Goal: Task Accomplishment & Management: Complete application form

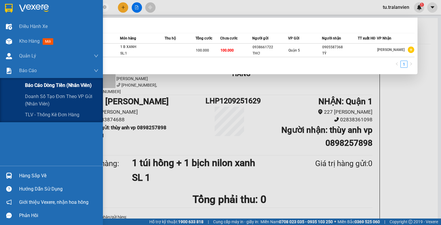
click at [24, 89] on div "Báo cáo dòng tiền (nhân viên)" at bounding box center [51, 85] width 103 height 15
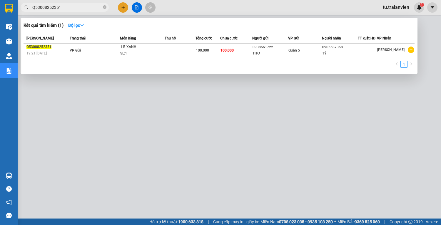
click at [28, 84] on div at bounding box center [220, 112] width 441 height 225
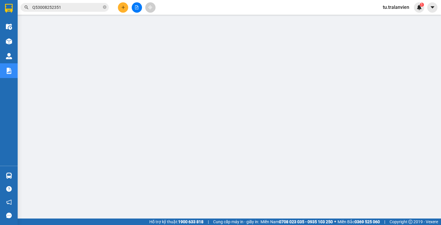
click at [392, 4] on span "tu.tralanvien" at bounding box center [396, 7] width 36 height 7
click at [393, 17] on span "Đăng xuất" at bounding box center [399, 18] width 25 height 6
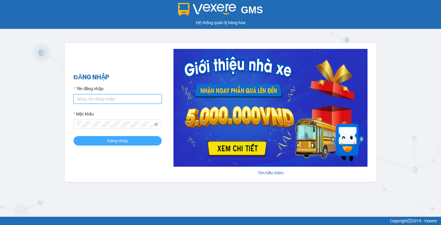
type input "vy.tralanvien"
click at [114, 141] on span "Đăng nhập" at bounding box center [117, 140] width 21 height 6
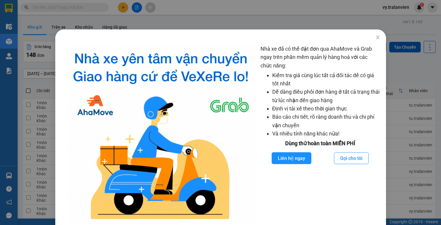
click at [403, 62] on div "Nhà xe đã có thể đặt đơn qua AhaMove và Grab ngay trên phần mềm quản lý hàng ho…" at bounding box center [220, 112] width 441 height 225
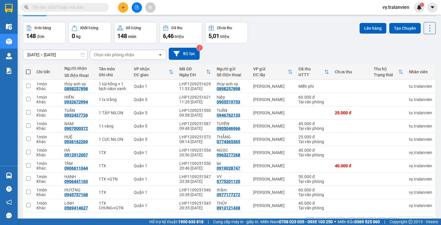
scroll to position [36, 0]
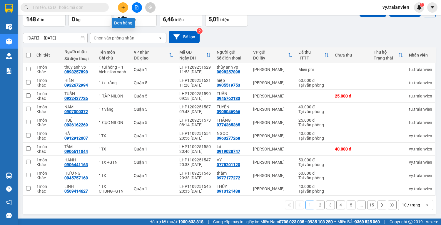
click at [120, 8] on button at bounding box center [123, 7] width 10 height 10
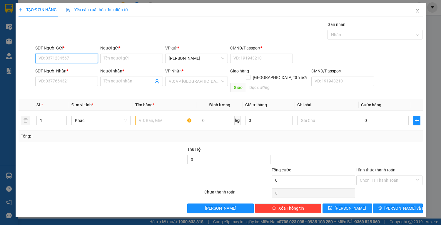
click at [61, 59] on input "SĐT Người Gửi *" at bounding box center [66, 58] width 63 height 9
type input "0935303905"
click at [123, 58] on input "Người gửi *" at bounding box center [131, 58] width 63 height 9
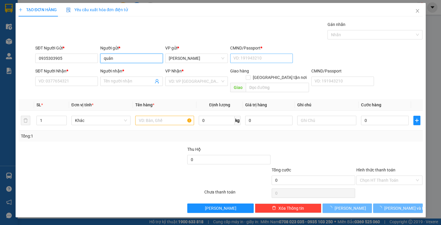
type input "quân"
click at [241, 55] on input "CMND/Passport *" at bounding box center [261, 58] width 63 height 9
type input "1"
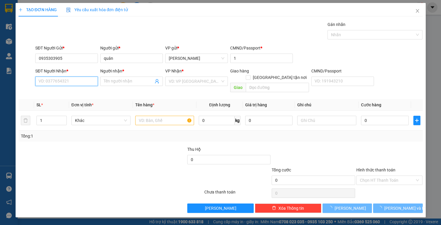
drag, startPoint x: 71, startPoint y: 83, endPoint x: 441, endPoint y: 4, distance: 378.4
click at [71, 82] on input "SĐT Người Nhận *" at bounding box center [66, 80] width 63 height 9
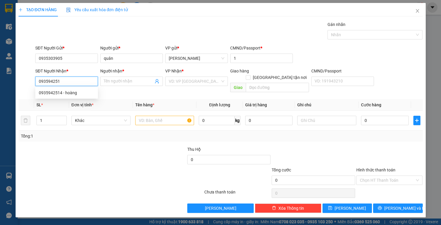
type input "0935942514"
click at [78, 94] on div "0935942514 - hoàng" at bounding box center [67, 92] width 56 height 6
type input "hoàng"
type input "0935942514"
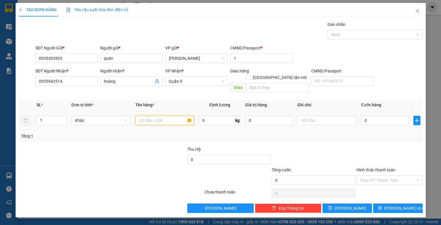
click at [171, 116] on input "text" at bounding box center [164, 120] width 59 height 9
type input "1 túi trắng"
click at [379, 116] on input "0" at bounding box center [384, 120] width 47 height 9
type input "3"
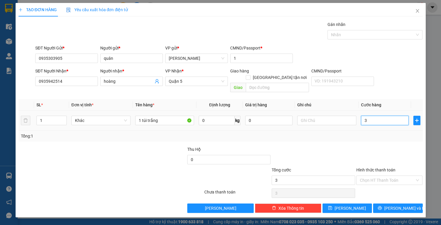
type input "3"
type input "30"
type input "30.000"
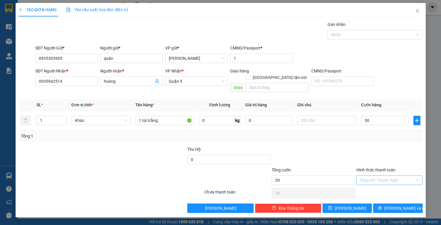
type input "30.000"
click at [378, 176] on input "Hình thức thanh toán" at bounding box center [387, 180] width 55 height 9
click at [379, 185] on div "Tại văn phòng" at bounding box center [389, 184] width 59 height 6
type input "0"
click at [405, 205] on span "[PERSON_NAME] và In" at bounding box center [404, 208] width 41 height 6
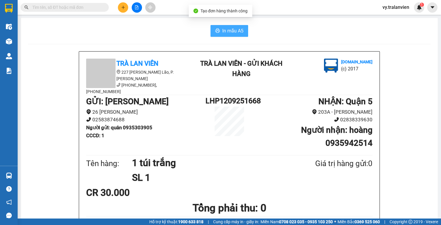
click at [223, 30] on span "In mẫu A5" at bounding box center [232, 30] width 21 height 7
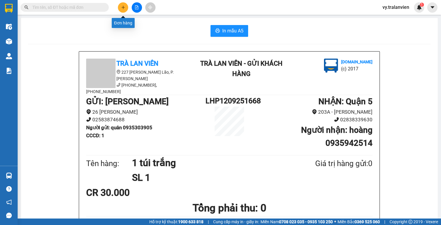
click at [125, 5] on button at bounding box center [123, 7] width 10 height 10
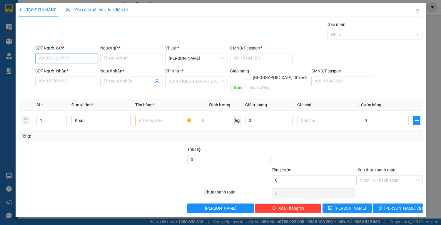
click at [68, 57] on input "SĐT Người Gửi *" at bounding box center [66, 58] width 63 height 9
click at [86, 56] on input "SĐT Người Gửi *" at bounding box center [66, 58] width 63 height 9
type input "0931621168"
click at [78, 67] on div "0931621168 - CHÂU" at bounding box center [67, 69] width 56 height 6
type input "CHÂU"
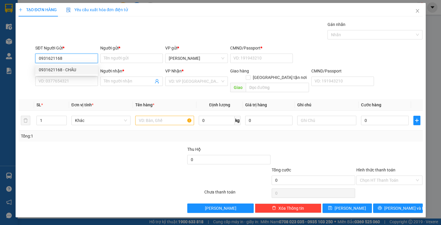
type input "1"
type input "0969561430"
type input "VƯƠNG"
type input "0931621168"
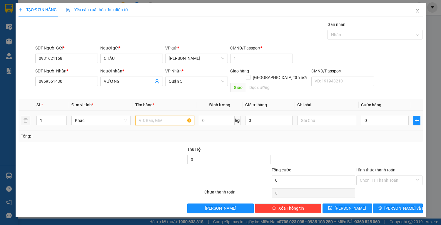
click at [172, 116] on input "text" at bounding box center [164, 120] width 59 height 9
type input "2t vàng"
click at [373, 116] on input "0" at bounding box center [384, 120] width 47 height 9
type input "8"
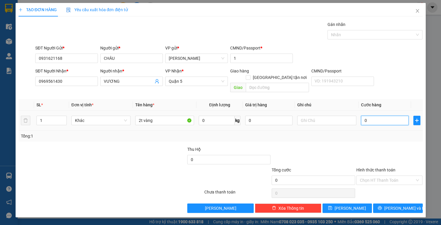
type input "8"
type input "80"
type input "80.000"
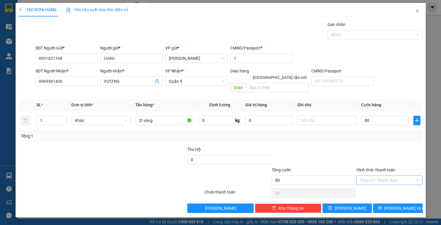
type input "80.000"
click at [387, 176] on input "Hình thức thanh toán" at bounding box center [387, 180] width 55 height 9
click at [392, 183] on div "Tại văn phòng" at bounding box center [389, 184] width 59 height 6
type input "0"
click at [397, 205] on span "[PERSON_NAME] và In" at bounding box center [404, 208] width 41 height 6
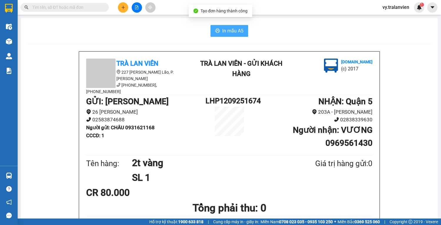
click at [228, 29] on span "In mẫu A5" at bounding box center [232, 30] width 21 height 7
click at [128, 6] on div at bounding box center [137, 7] width 44 height 10
click at [123, 6] on icon "plus" at bounding box center [123, 7] width 0 height 3
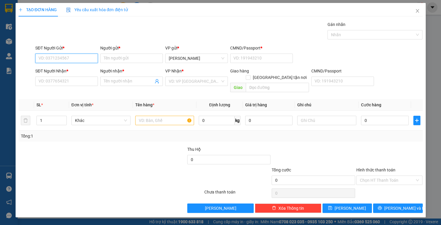
click at [90, 56] on input "SĐT Người Gửi *" at bounding box center [66, 58] width 63 height 9
drag, startPoint x: 69, startPoint y: 68, endPoint x: 140, endPoint y: 93, distance: 74.8
click at [70, 68] on div "0909383677 - QUỲNH" at bounding box center [68, 69] width 58 height 6
type input "0909383677"
type input "QUỲNH"
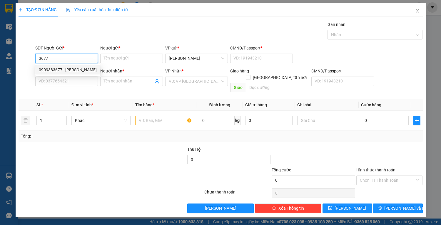
type input "22548121"
type input "0902737933"
type input "TIÊN"
type input "22548121"
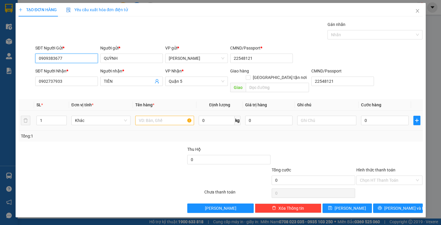
type input "0909383677"
click at [148, 116] on input "text" at bounding box center [164, 120] width 59 height 9
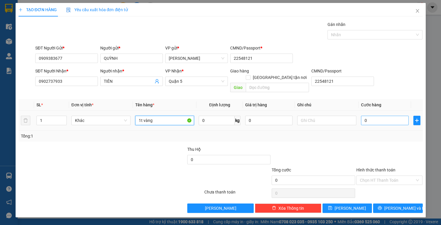
type input "1t vàng"
click at [367, 116] on input "0" at bounding box center [384, 120] width 47 height 9
type input "4"
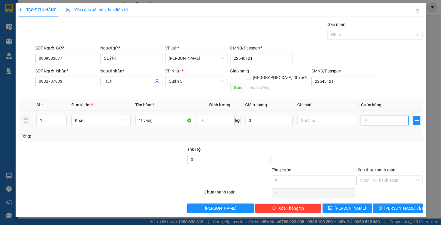
type input "40"
type input "40.000"
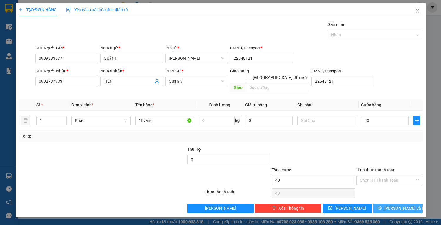
type input "40.000"
click at [393, 205] on span "[PERSON_NAME] và In" at bounding box center [404, 208] width 41 height 6
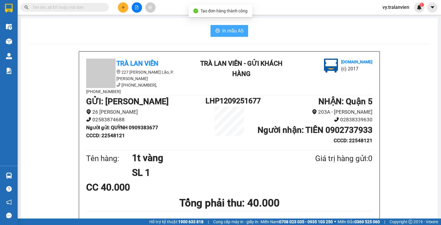
click at [241, 31] on button "In mẫu A5" at bounding box center [229, 31] width 38 height 12
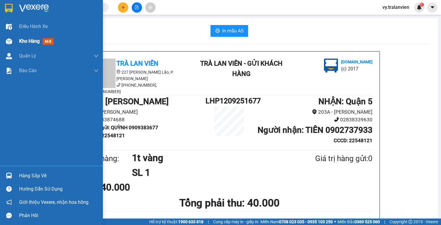
click at [26, 41] on span "Kho hàng" at bounding box center [29, 41] width 21 height 6
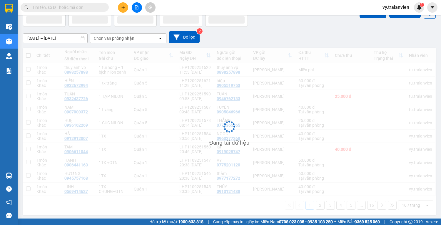
scroll to position [35, 0]
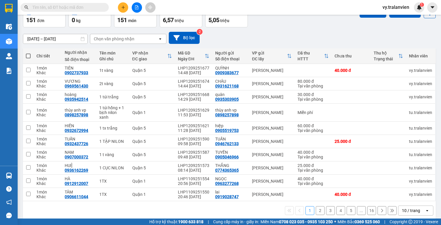
click at [299, 21] on div "Đơn hàng 151 đơn Khối lượng 0 kg Số lượng 151 món Đã thu 6,57 triệu Chưa thu 5,…" at bounding box center [229, 16] width 413 height 21
click at [121, 6] on icon "plus" at bounding box center [123, 7] width 4 height 4
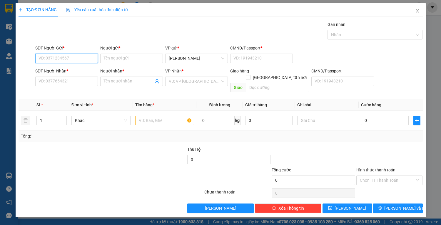
click at [69, 56] on input "SĐT Người Gửi *" at bounding box center [66, 58] width 63 height 9
click at [67, 60] on input "SĐT Người Gửi *" at bounding box center [66, 58] width 63 height 9
type input "0773523977"
click at [72, 69] on div "0773523977 - VŨ" at bounding box center [68, 69] width 58 height 6
type input "VŨ"
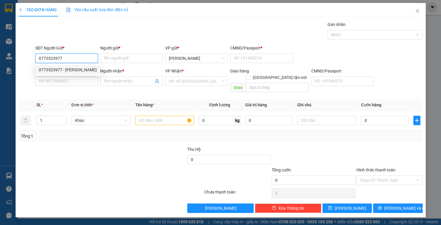
type input "056091010041"
type input "0708888289"
type input "út"
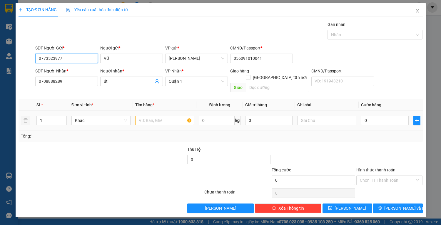
type input "0773523977"
click at [149, 116] on input "text" at bounding box center [164, 120] width 59 height 9
click at [87, 82] on input "0708888289" at bounding box center [66, 80] width 63 height 9
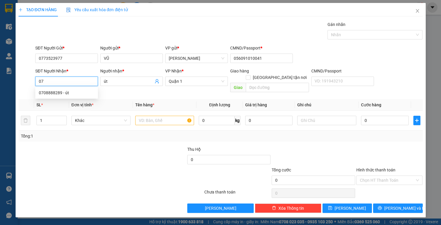
type input "0"
type input "0937225810"
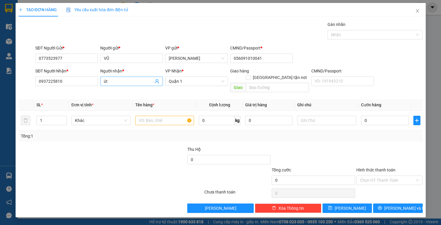
click at [132, 81] on input "út" at bounding box center [129, 81] width 50 height 6
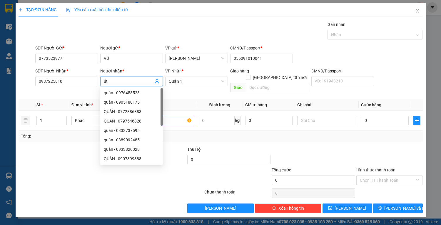
type input "ú"
type input "tuấn"
click at [184, 116] on input "text" at bounding box center [164, 120] width 59 height 9
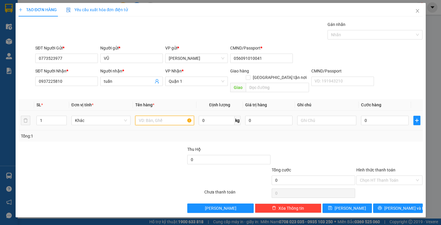
click at [163, 116] on input "text" at bounding box center [164, 120] width 59 height 9
type input "1h càng"
click at [383, 116] on input "0" at bounding box center [384, 120] width 47 height 9
click at [193, 83] on span "Quận 1" at bounding box center [197, 81] width 56 height 9
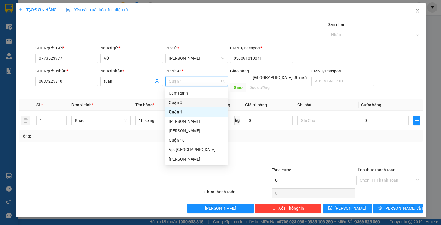
click at [186, 101] on div "Quận 5" at bounding box center [197, 102] width 56 height 6
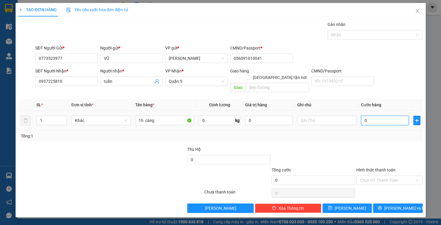
click at [372, 116] on input "0" at bounding box center [384, 120] width 47 height 9
type input "2"
type input "25"
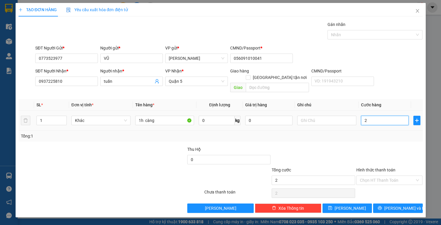
type input "25"
type input "25.000"
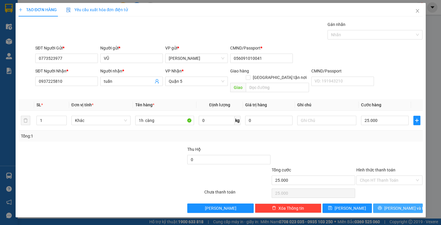
click at [394, 205] on span "[PERSON_NAME] và In" at bounding box center [404, 208] width 41 height 6
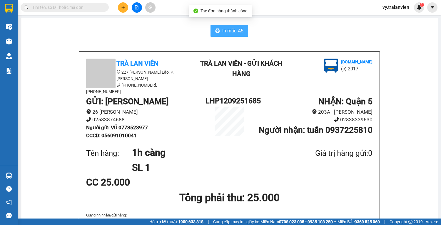
click at [222, 32] on span "In mẫu A5" at bounding box center [232, 30] width 21 height 7
click at [292, 29] on div "In mẫu A5" at bounding box center [229, 31] width 403 height 12
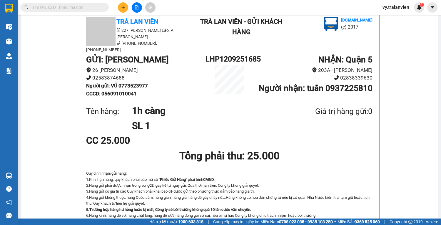
scroll to position [94, 0]
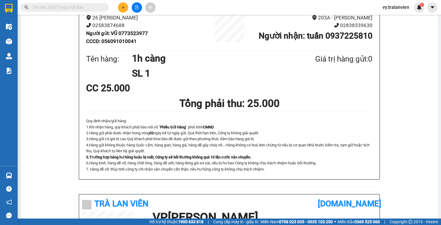
click at [332, 81] on div "CC 25.000" at bounding box center [229, 88] width 286 height 15
click at [122, 7] on icon "plus" at bounding box center [123, 7] width 4 height 4
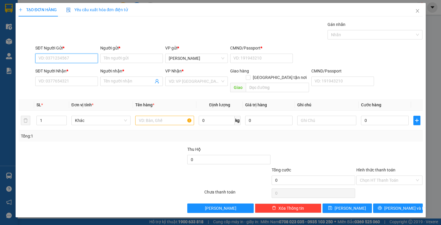
click at [60, 58] on input "SĐT Người Gửi *" at bounding box center [66, 58] width 63 height 9
click at [303, 49] on div "SĐT Người Gửi * VD: 0371234567 Người gửi * Tên người gửi VP gửi * [PERSON_NAME]…" at bounding box center [229, 55] width 390 height 21
click at [67, 59] on input "SĐT Người Gửi *" at bounding box center [66, 58] width 63 height 9
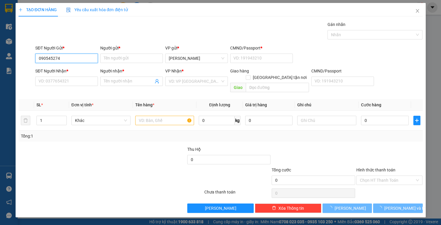
type input "0905452745"
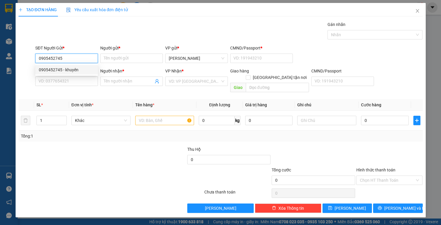
click at [73, 71] on div "0905452745 - khuyên" at bounding box center [67, 69] width 56 height 6
type input "khuyên"
type input "1"
type input "0965567896"
type input "YẾN"
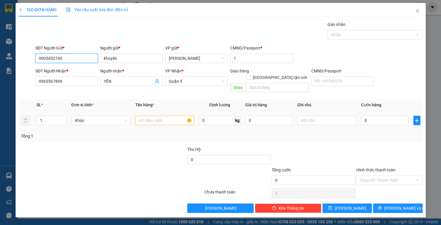
type input "0905452745"
click at [148, 116] on input "text" at bounding box center [164, 120] width 59 height 9
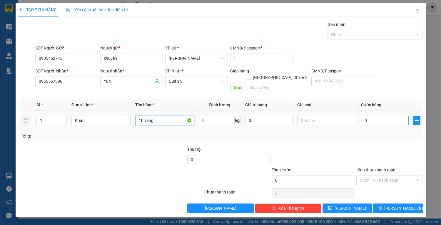
type input "1h vàng"
click at [378, 116] on input "0" at bounding box center [384, 120] width 47 height 9
type input "3"
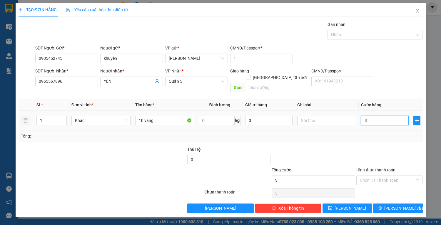
type input "30"
type input "30.000"
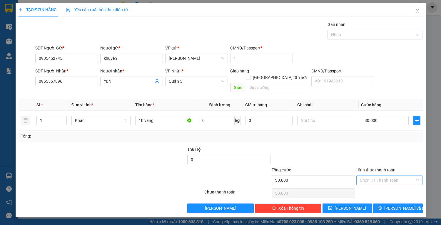
click at [385, 176] on input "Hình thức thanh toán" at bounding box center [387, 180] width 55 height 9
click at [389, 185] on div "Tại văn phòng" at bounding box center [389, 184] width 59 height 6
type input "0"
click at [391, 203] on button "[PERSON_NAME] và In" at bounding box center [397, 207] width 49 height 9
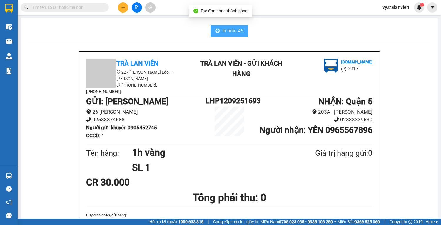
click at [231, 30] on span "In mẫu A5" at bounding box center [232, 30] width 21 height 7
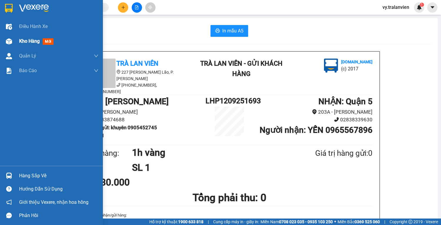
click at [33, 41] on span "Kho hàng" at bounding box center [29, 41] width 21 height 6
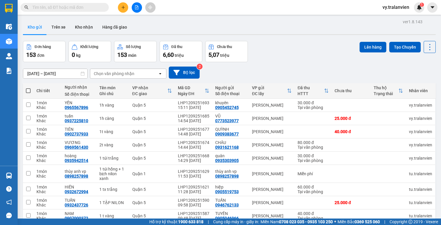
click at [277, 46] on div "Đơn hàng 153 đơn Khối lượng 0 kg Số lượng 153 món Đã thu 6,60 triệu Chưa thu 5,…" at bounding box center [229, 51] width 413 height 21
click at [298, 68] on div "10/09/2025 – 12/09/2025 Press the down arrow key to interact with the calendar …" at bounding box center [229, 72] width 413 height 12
click at [120, 7] on button at bounding box center [123, 7] width 10 height 10
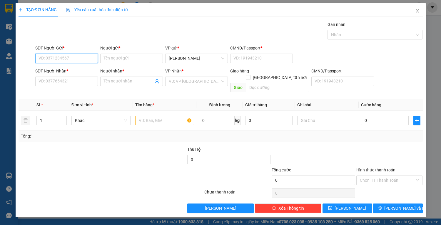
drag, startPoint x: 83, startPoint y: 58, endPoint x: 176, endPoint y: 10, distance: 104.7
click at [117, 37] on div "Transit Pickup Surcharge Ids Transit Deliver Surcharge Ids Transit Deliver Surc…" at bounding box center [221, 116] width 404 height 191
click at [79, 69] on div "0949992626 - hưng" at bounding box center [67, 69] width 56 height 6
type input "0949992626"
type input "hưng"
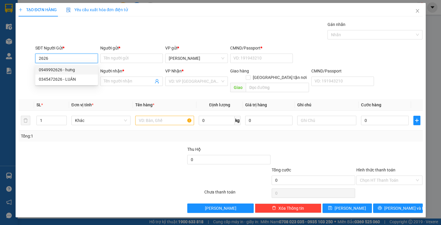
type input "1"
type input "0949992626"
type input "hưng"
type input "0123456789"
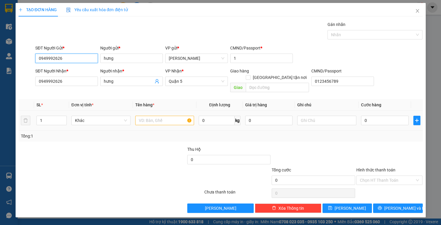
type input "0949992626"
click at [159, 116] on input "text" at bounding box center [164, 120] width 59 height 9
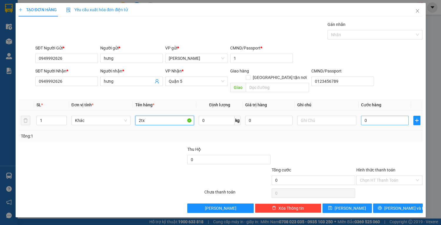
type input "2tx"
click at [377, 116] on input "0" at bounding box center [384, 120] width 47 height 9
type input "2"
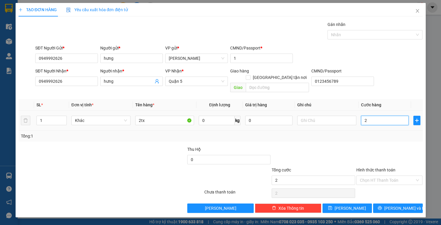
type input "20"
type input "200"
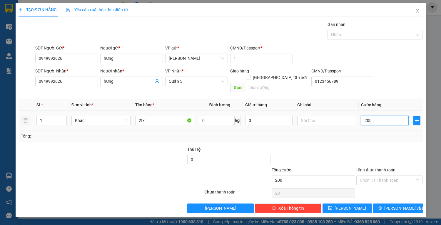
type input "200"
type input "200.000"
click at [393, 176] on input "Hình thức thanh toán" at bounding box center [387, 180] width 55 height 9
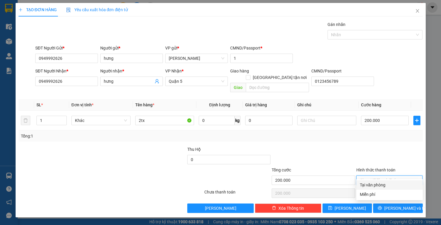
click at [395, 182] on div "Tại văn phòng" at bounding box center [389, 184] width 59 height 6
type input "0"
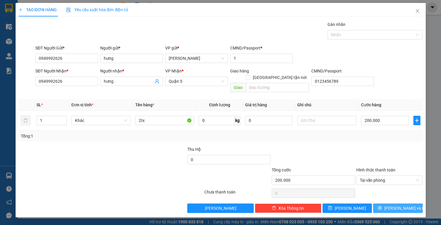
click at [398, 205] on span "[PERSON_NAME] và In" at bounding box center [404, 208] width 41 height 6
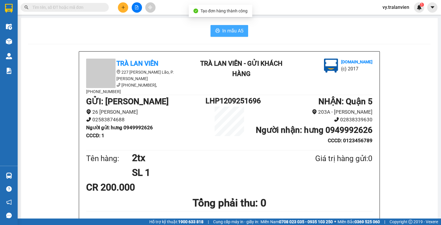
click at [229, 32] on span "In mẫu A5" at bounding box center [232, 30] width 21 height 7
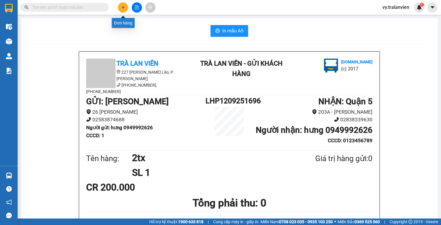
click at [125, 9] on icon "plus" at bounding box center [123, 7] width 4 height 4
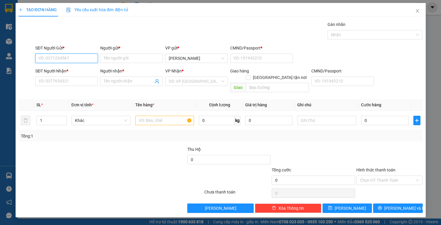
drag, startPoint x: 72, startPoint y: 57, endPoint x: 306, endPoint y: 60, distance: 234.0
click at [76, 56] on input "SĐT Người Gửi *" at bounding box center [66, 58] width 63 height 9
click at [129, 58] on input "Người gửi *" at bounding box center [131, 58] width 63 height 9
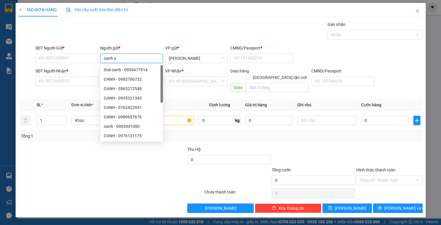
type input "oanh vp"
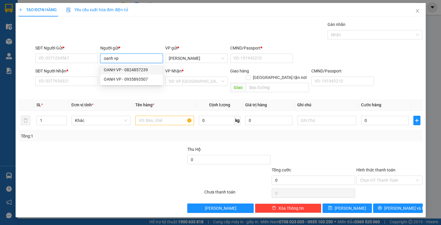
click at [147, 70] on div "OANH VP - 0824857239" at bounding box center [132, 69] width 56 height 6
type input "0824857239"
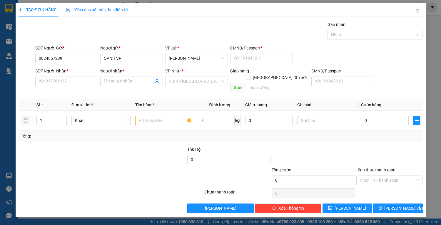
drag, startPoint x: 291, startPoint y: 32, endPoint x: 246, endPoint y: 40, distance: 46.0
click at [291, 32] on div "Gán nhãn Nhãn" at bounding box center [229, 31] width 390 height 21
click at [86, 61] on input "0824857239" at bounding box center [66, 58] width 63 height 9
click at [130, 59] on input "OANH VP" at bounding box center [131, 58] width 63 height 9
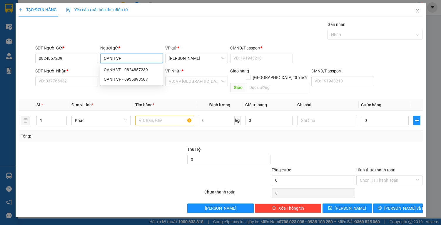
type input "OANH V"
click at [143, 91] on div "OANH VP - 0935893507" at bounding box center [132, 88] width 56 height 6
type input "0935893507"
type input "OANH VP"
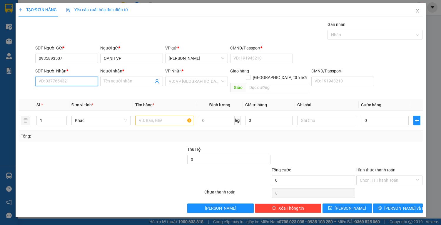
click at [66, 79] on input "SĐT Người Nhận *" at bounding box center [66, 80] width 63 height 9
click at [292, 35] on div "Gán nhãn Nhãn" at bounding box center [229, 31] width 390 height 21
click at [71, 83] on input "SĐT Người Nhận *" at bounding box center [66, 80] width 63 height 9
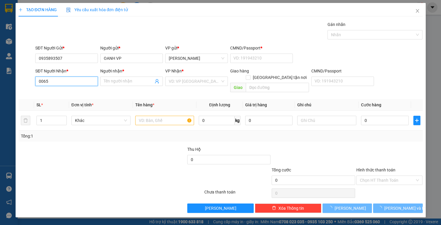
click at [60, 82] on input "0065" at bounding box center [66, 80] width 63 height 9
type input "0"
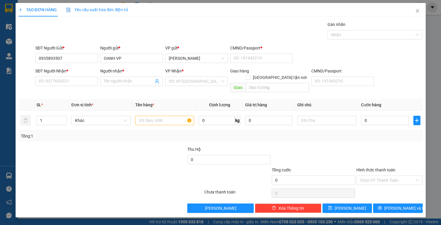
click at [308, 37] on div "Gán nhãn Nhãn" at bounding box center [229, 31] width 390 height 21
click at [67, 83] on input "SĐT Người Nhận *" at bounding box center [66, 80] width 63 height 9
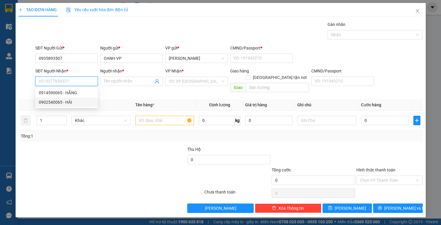
click at [56, 102] on div "0902540065 - HẢI" at bounding box center [67, 102] width 56 height 6
type input "0902540065"
type input "HẢI"
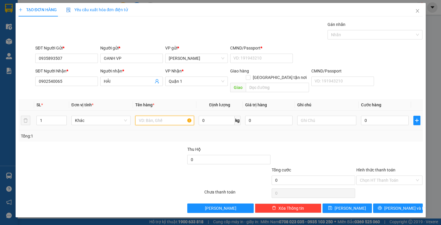
click at [160, 116] on input "text" at bounding box center [164, 120] width 59 height 9
type input "1h vàng"
click at [390, 116] on input "0" at bounding box center [384, 120] width 47 height 9
click at [387, 176] on input "Hình thức thanh toán" at bounding box center [387, 180] width 55 height 9
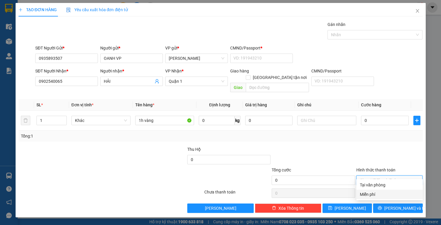
click at [386, 195] on div "Miễn phí" at bounding box center [389, 194] width 59 height 6
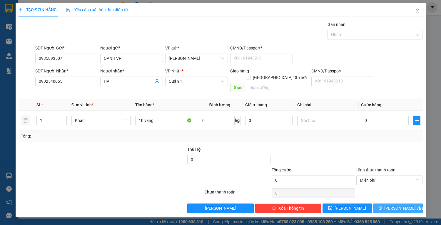
drag, startPoint x: 394, startPoint y: 200, endPoint x: 360, endPoint y: 168, distance: 46.2
click at [393, 205] on span "[PERSON_NAME] và In" at bounding box center [404, 208] width 41 height 6
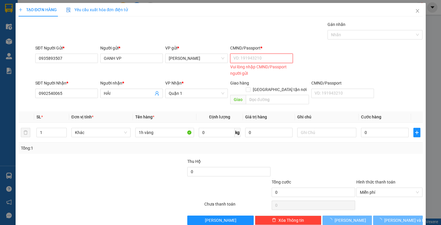
click at [241, 57] on input "CMND/Passport *" at bounding box center [261, 58] width 63 height 9
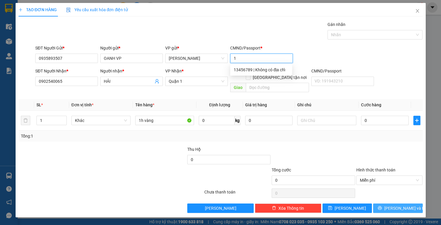
type input "1"
click at [406, 205] on span "[PERSON_NAME] và In" at bounding box center [404, 208] width 41 height 6
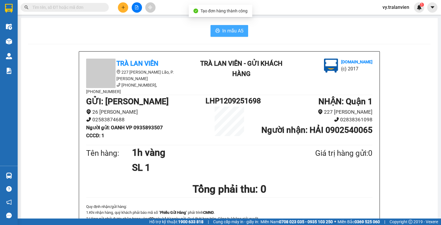
click at [227, 30] on span "In mẫu A5" at bounding box center [232, 30] width 21 height 7
click at [233, 33] on span "In mẫu A5" at bounding box center [232, 30] width 21 height 7
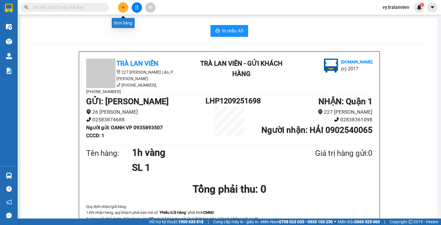
click at [121, 4] on button at bounding box center [123, 7] width 10 height 10
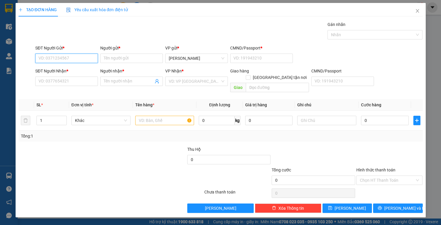
drag, startPoint x: 73, startPoint y: 54, endPoint x: 155, endPoint y: 28, distance: 85.8
click at [78, 53] on div "SĐT Người Gửi * VD: 0371234567" at bounding box center [66, 55] width 63 height 21
click at [80, 69] on div "0778289979 - TIN" at bounding box center [67, 69] width 56 height 6
type input "0778289979"
type input "TIN"
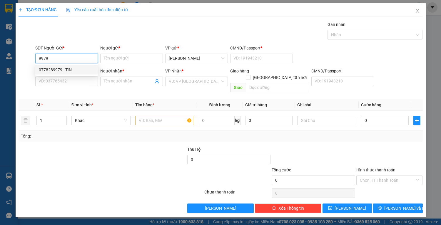
type input "1"
type input "0909694974"
type input "thy"
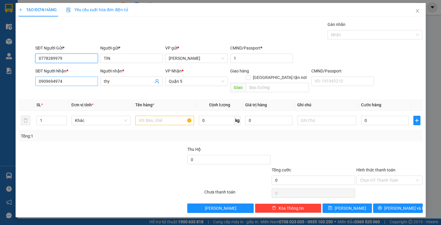
type input "0778289979"
click at [86, 85] on input "0909694974" at bounding box center [66, 80] width 63 height 9
type input "0"
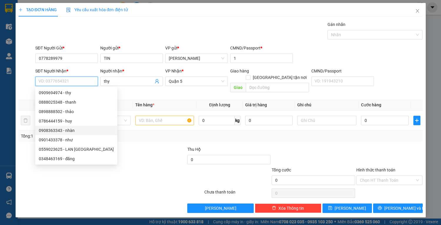
click at [81, 129] on div "0908363343 - nhàn" at bounding box center [76, 130] width 75 height 6
type input "0908363343"
type input "nhàn"
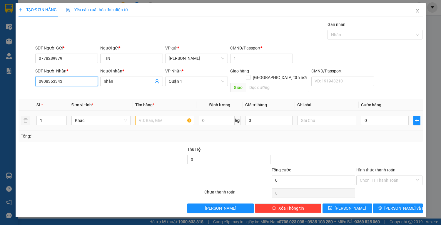
type input "0908363343"
click at [148, 116] on input "text" at bounding box center [164, 120] width 59 height 9
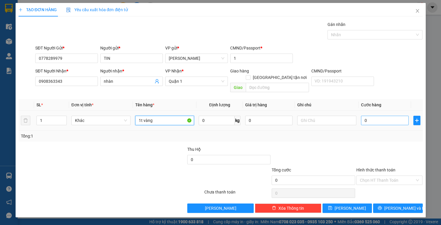
type input "1t vàng"
click at [375, 116] on input "0" at bounding box center [384, 120] width 47 height 9
type input "3"
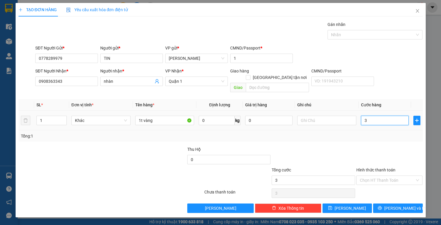
type input "35"
type input "35.000"
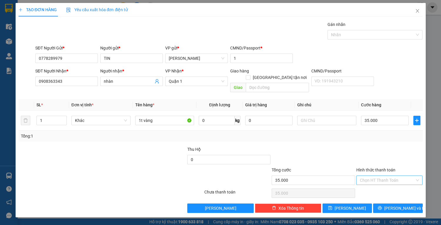
click at [377, 176] on input "Hình thức thanh toán" at bounding box center [387, 180] width 55 height 9
click at [385, 180] on div "Tại văn phòng" at bounding box center [389, 184] width 66 height 9
type input "0"
click at [393, 205] on span "[PERSON_NAME] và In" at bounding box center [404, 208] width 41 height 6
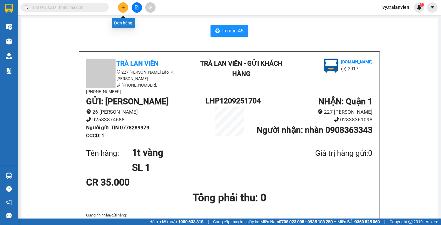
click at [121, 7] on icon "plus" at bounding box center [123, 7] width 4 height 4
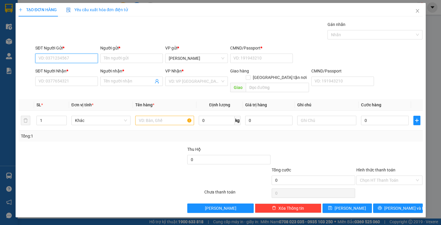
click at [71, 57] on input "SĐT Người Gửi *" at bounding box center [66, 58] width 63 height 9
click at [295, 153] on div at bounding box center [313, 156] width 84 height 21
click at [419, 11] on icon "close" at bounding box center [417, 11] width 5 height 5
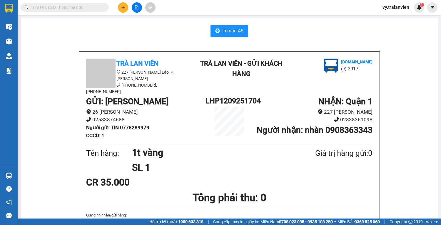
click at [122, 6] on icon "plus" at bounding box center [123, 7] width 4 height 4
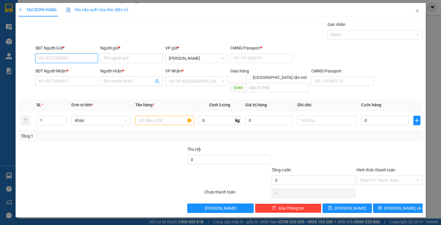
drag, startPoint x: 73, startPoint y: 59, endPoint x: 223, endPoint y: 1, distance: 161.0
click at [98, 51] on div "SĐT Người Gửi * VD: 0371234567" at bounding box center [66, 55] width 65 height 21
click at [69, 70] on div "0778289979 - TIN" at bounding box center [67, 69] width 56 height 6
type input "0778289979"
type input "TIN"
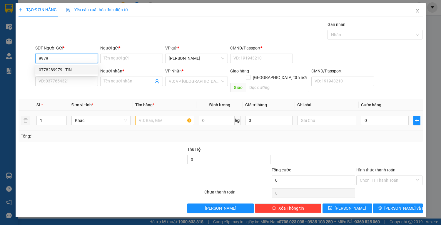
type input "1"
type input "0908363343"
type input "nhàn"
type input "0778289979"
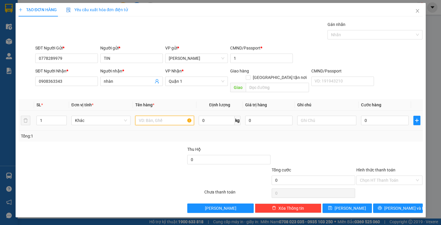
click at [167, 116] on input "text" at bounding box center [164, 120] width 59 height 9
type input "1t vàng"
click at [383, 116] on input "0" at bounding box center [384, 120] width 47 height 9
type input "3"
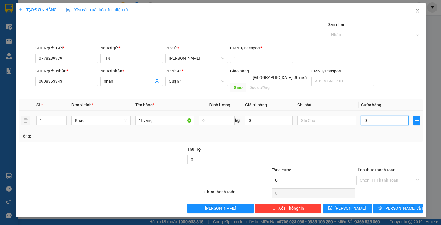
type input "3"
type input "35"
type input "35.000"
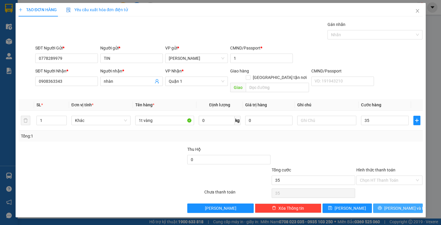
type input "35.000"
click at [409, 203] on button "[PERSON_NAME] và In" at bounding box center [397, 207] width 49 height 9
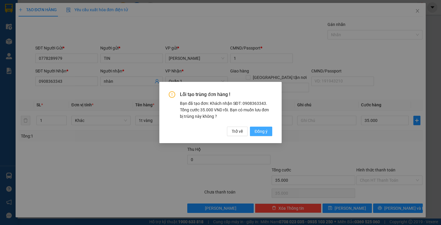
click at [261, 131] on span "Đồng ý" at bounding box center [261, 131] width 13 height 6
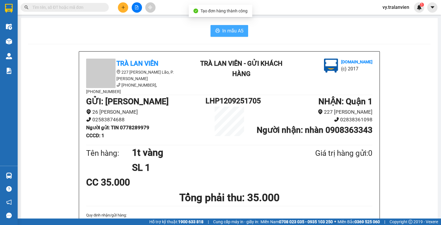
click at [228, 32] on span "In mẫu A5" at bounding box center [232, 30] width 21 height 7
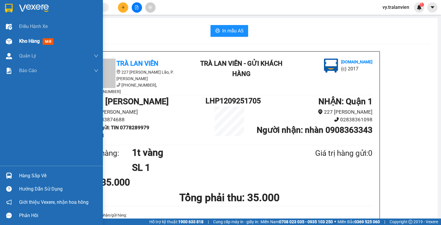
click at [29, 41] on span "Kho hàng" at bounding box center [29, 41] width 21 height 6
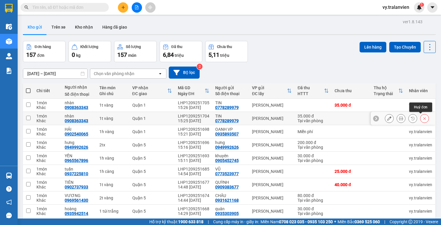
click at [422, 118] on icon at bounding box center [424, 118] width 4 height 4
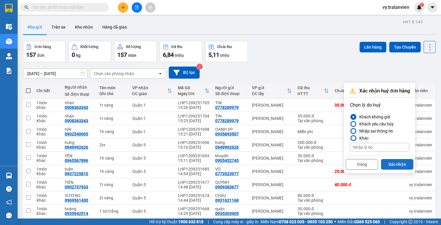
drag, startPoint x: 393, startPoint y: 163, endPoint x: 118, endPoint y: 46, distance: 298.7
click at [392, 163] on button "Xác nhận" at bounding box center [397, 164] width 32 height 11
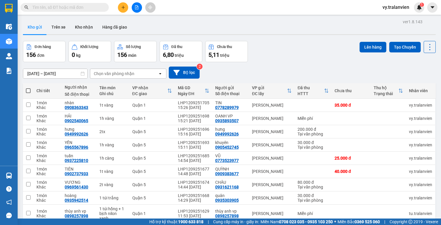
click at [305, 63] on div "10/09/2025 – 12/09/2025 Press the down arrow key to interact with the calendar …" at bounding box center [229, 72] width 413 height 21
click at [125, 1] on div "Kết quả tìm kiếm ( 0 ) Bộ lọc No Data vy.tralanvien 1" at bounding box center [220, 7] width 441 height 15
click at [125, 6] on button at bounding box center [123, 7] width 10 height 10
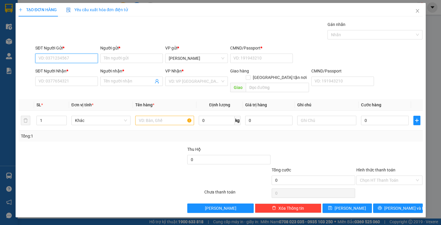
drag, startPoint x: 77, startPoint y: 57, endPoint x: 228, endPoint y: 46, distance: 150.9
click at [115, 55] on div "SĐT Người Gửi * VD: 0371234567 Người gửi * Tên người gửi VP gửi * [PERSON_NAME]…" at bounding box center [229, 55] width 390 height 21
click at [75, 69] on div "0909383677 - QUỲNH" at bounding box center [68, 69] width 58 height 6
type input "0909383677"
type input "QUỲNH"
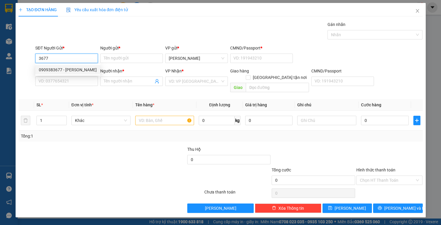
type input "22548121"
type input "0902737933"
type input "TIÊN"
type input "22548121"
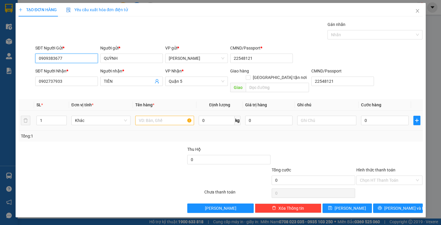
type input "0909383677"
click at [156, 116] on input "text" at bounding box center [164, 120] width 59 height 9
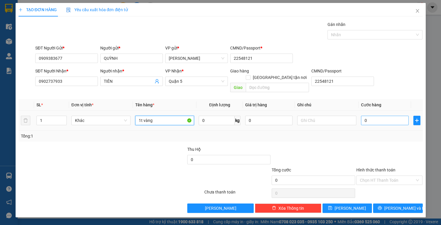
type input "1t vàng"
click at [373, 116] on input "0" at bounding box center [384, 120] width 47 height 9
type input "7"
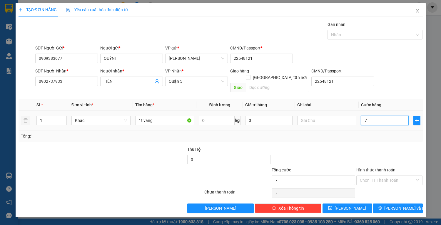
type input "70"
type input "70.000"
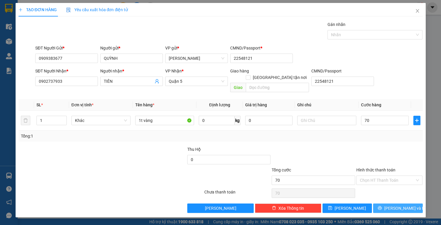
type input "70.000"
click at [382, 205] on icon "printer" at bounding box center [380, 207] width 4 height 4
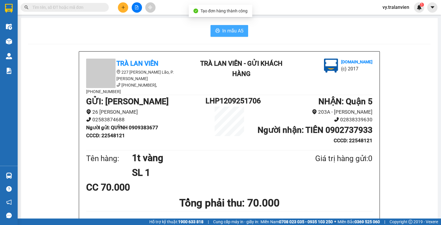
click at [228, 31] on span "In mẫu A5" at bounding box center [232, 30] width 21 height 7
click at [299, 29] on div "In mẫu A5" at bounding box center [229, 31] width 403 height 12
click at [296, 29] on div "In mẫu A5" at bounding box center [229, 31] width 403 height 12
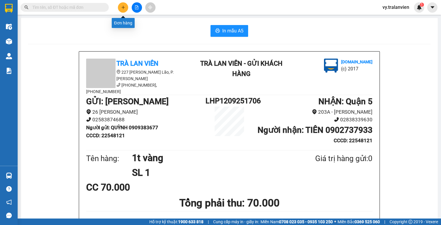
click at [123, 9] on icon "plus" at bounding box center [123, 7] width 4 height 4
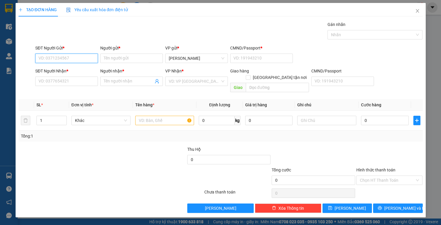
click at [82, 57] on input "SĐT Người Gửi *" at bounding box center [66, 58] width 63 height 9
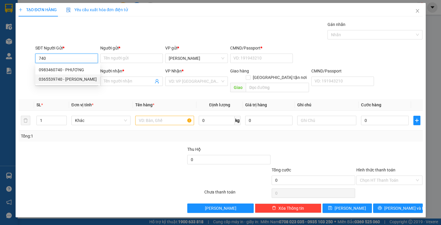
click at [89, 80] on div "0365539740 - [PERSON_NAME]" at bounding box center [68, 79] width 58 height 6
type input "0365539740"
type input "[PERSON_NAME]"
type input "225596849"
type input "0908109331"
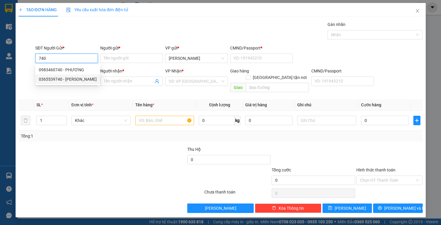
type input "thảo"
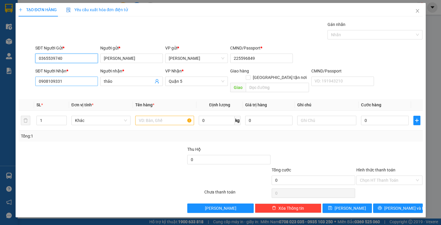
type input "0365539740"
click at [85, 85] on input "0908109331" at bounding box center [66, 80] width 63 height 9
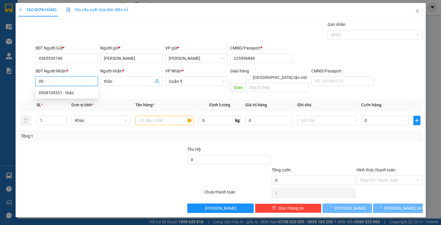
type input "0"
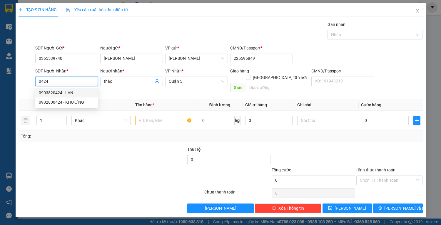
click at [78, 92] on div "0903820424 - LAN" at bounding box center [67, 92] width 56 height 6
type input "0903820424"
type input "LAN"
type input "0903820424"
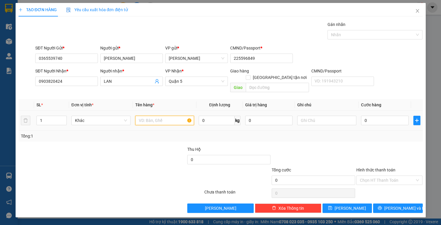
click at [172, 116] on input "text" at bounding box center [164, 120] width 59 height 9
type input "1t vàng"
click at [375, 116] on input "0" at bounding box center [384, 120] width 47 height 9
type input "5"
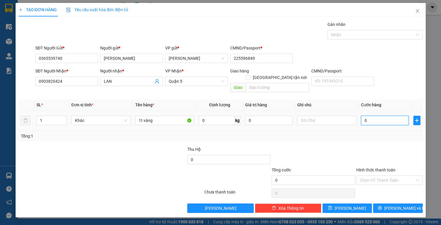
type input "5"
type input "50"
type input "50.000"
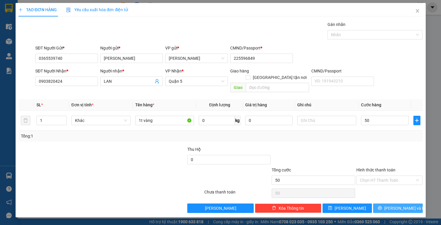
type input "50.000"
click at [395, 205] on span "[PERSON_NAME] và In" at bounding box center [404, 208] width 41 height 6
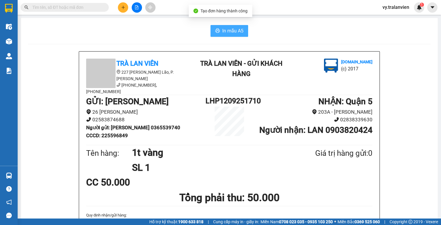
click at [230, 26] on button "In mẫu A5" at bounding box center [229, 31] width 38 height 12
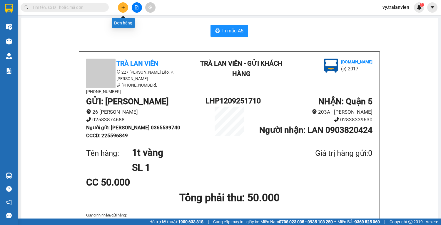
click at [123, 8] on icon "plus" at bounding box center [123, 7] width 4 height 4
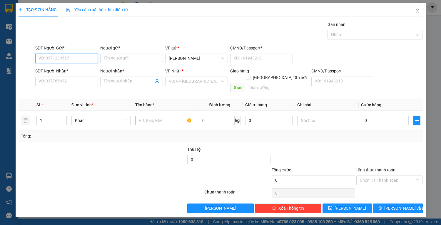
click at [76, 60] on input "SĐT Người Gửi *" at bounding box center [66, 58] width 63 height 9
type input "0948219528"
click at [78, 72] on div "0948219528 - DŨNG" at bounding box center [67, 69] width 56 height 6
type input "DŨNG"
type input "1"
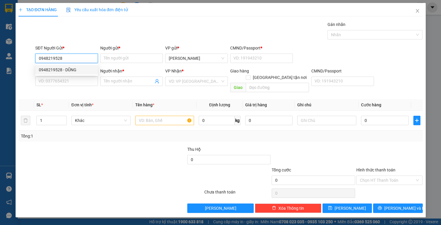
type input "0903767491"
type input "VINH"
type input "0948219528"
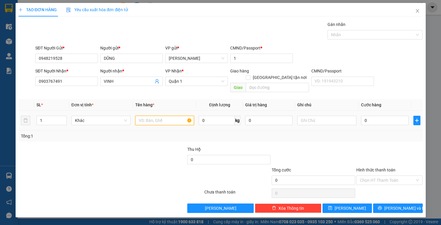
click at [158, 116] on input "text" at bounding box center [164, 120] width 59 height 9
type input "3t vàng"
click at [377, 116] on input "0" at bounding box center [384, 120] width 47 height 9
type input "1"
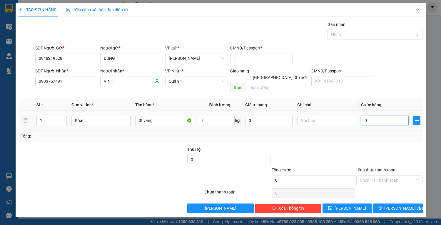
type input "1"
type input "14"
click at [399, 176] on input "Hình thức thanh toán" at bounding box center [387, 180] width 55 height 9
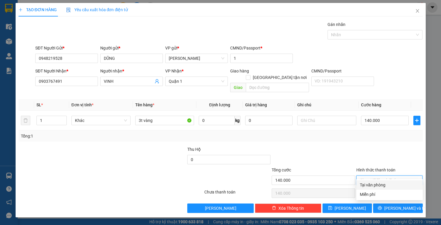
click at [395, 185] on div "Tại văn phòng" at bounding box center [389, 184] width 59 height 6
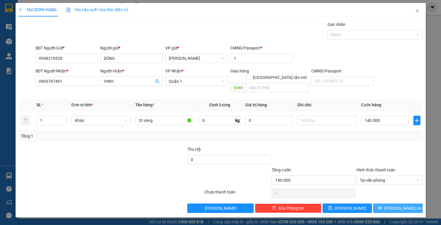
click at [396, 205] on span "[PERSON_NAME] và In" at bounding box center [404, 208] width 41 height 6
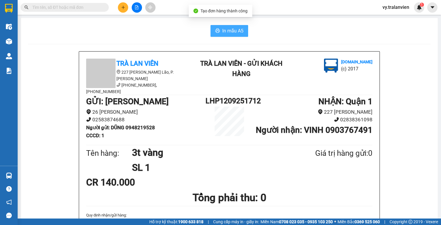
click at [239, 34] on span "In mẫu A5" at bounding box center [232, 30] width 21 height 7
click at [318, 27] on div "In mẫu A5" at bounding box center [229, 31] width 403 height 12
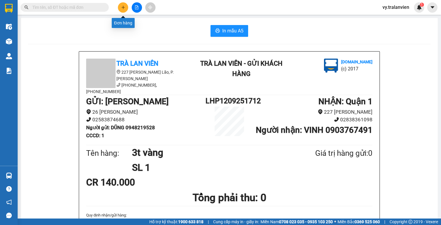
click at [127, 4] on button at bounding box center [123, 7] width 10 height 10
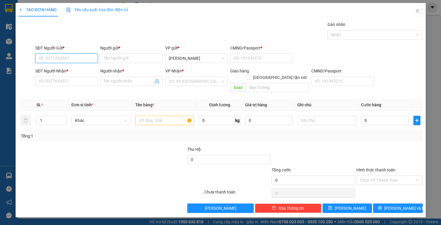
click at [67, 58] on input "SĐT Người Gửi *" at bounding box center [66, 58] width 63 height 9
click at [71, 69] on div "0914143435 - TÂN TRANG" at bounding box center [72, 69] width 66 height 6
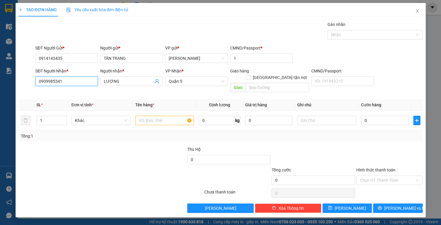
click at [71, 83] on input "0909985341" at bounding box center [66, 80] width 63 height 9
click at [81, 93] on div "0985039399 - kim vinh" at bounding box center [68, 92] width 58 height 6
click at [148, 116] on input "text" at bounding box center [164, 120] width 59 height 9
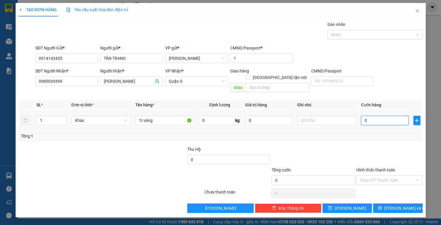
click at [371, 116] on input "0" at bounding box center [384, 120] width 47 height 9
click at [395, 176] on input "Hình thức thanh toán" at bounding box center [387, 180] width 55 height 9
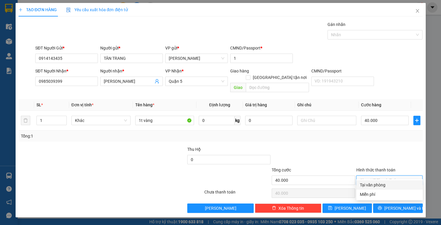
click at [397, 183] on div "Tại văn phòng" at bounding box center [389, 184] width 59 height 6
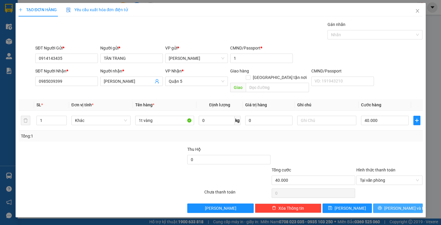
click at [398, 205] on span "[PERSON_NAME] và In" at bounding box center [404, 208] width 41 height 6
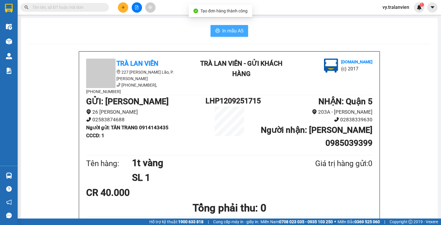
click at [235, 29] on span "In mẫu A5" at bounding box center [232, 30] width 21 height 7
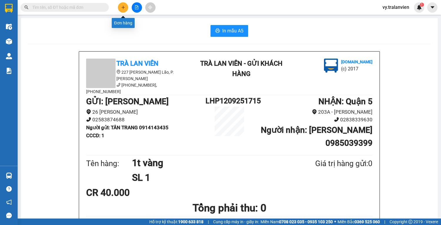
click at [122, 7] on icon "plus" at bounding box center [122, 7] width 3 height 0
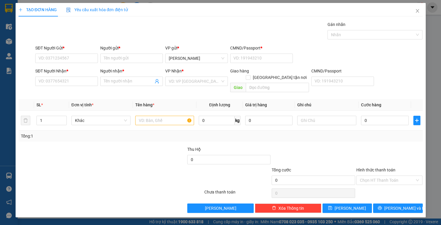
click at [270, 27] on div "Gán nhãn Nhãn" at bounding box center [229, 31] width 390 height 21
click at [416, 11] on icon "close" at bounding box center [417, 11] width 5 height 5
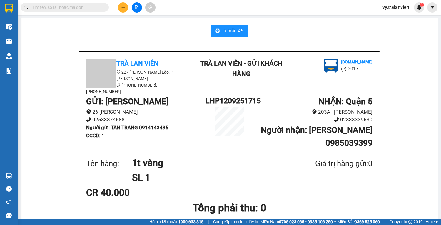
click at [316, 29] on div "In mẫu A5" at bounding box center [229, 31] width 403 height 12
click at [320, 34] on div "In mẫu A5" at bounding box center [229, 31] width 403 height 12
click at [298, 35] on div "In mẫu A5" at bounding box center [229, 31] width 403 height 12
click at [123, 4] on button at bounding box center [123, 7] width 10 height 10
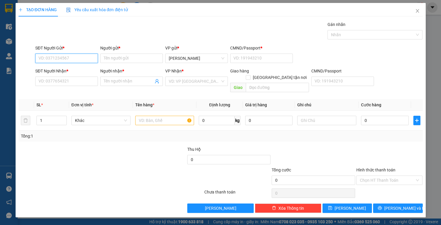
click at [66, 58] on input "SĐT Người Gửi *" at bounding box center [66, 58] width 63 height 9
click at [76, 70] on div "0869027777 - CHÂU" at bounding box center [67, 69] width 56 height 6
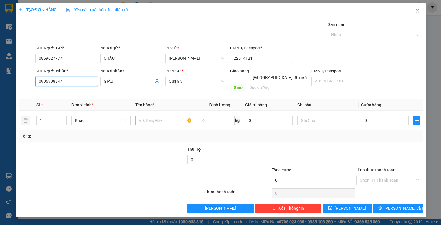
click at [78, 78] on input "0906908847" at bounding box center [66, 80] width 63 height 9
click at [76, 92] on div "0942383640 - công jack" at bounding box center [67, 92] width 56 height 6
click at [163, 116] on input "text" at bounding box center [164, 120] width 59 height 9
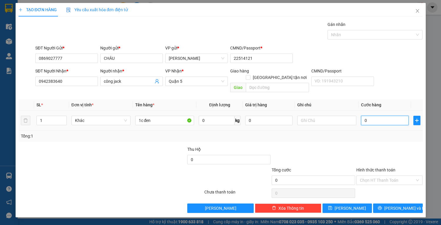
click at [373, 116] on input "0" at bounding box center [384, 120] width 47 height 9
click at [398, 205] on span "[PERSON_NAME] và In" at bounding box center [404, 208] width 41 height 6
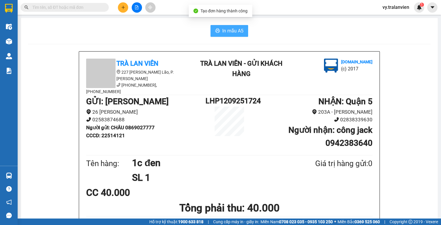
click at [240, 31] on span "In mẫu A5" at bounding box center [232, 30] width 21 height 7
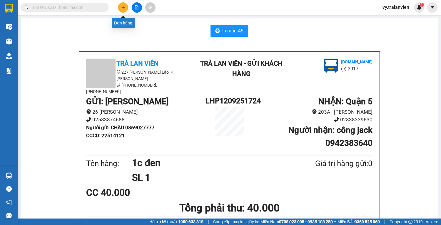
click at [122, 8] on icon "plus" at bounding box center [123, 7] width 4 height 4
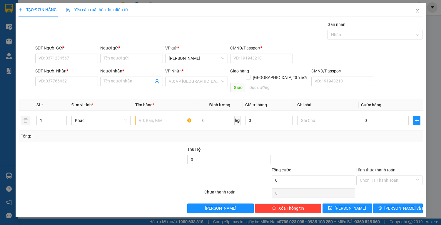
click at [320, 61] on div "SĐT Người Gửi * VD: 0371234567 Người gửi * Tên người gửi VP gửi * [PERSON_NAME]…" at bounding box center [229, 55] width 390 height 21
click at [70, 60] on input "SĐT Người Gửi *" at bounding box center [66, 58] width 63 height 9
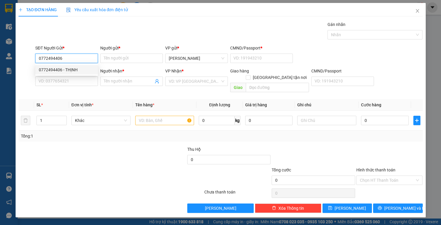
click at [74, 72] on div "0772494406 - THỊNH" at bounding box center [67, 69] width 56 height 6
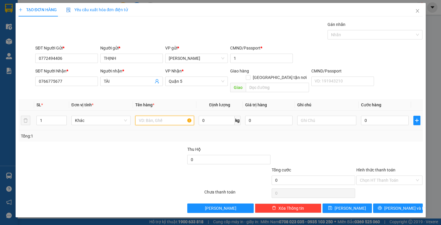
click at [166, 116] on input "text" at bounding box center [164, 120] width 59 height 9
click at [377, 116] on input "0" at bounding box center [384, 120] width 47 height 9
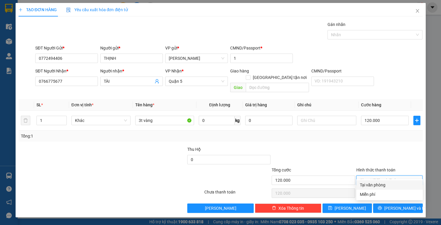
click at [383, 176] on input "Hình thức thanh toán" at bounding box center [387, 180] width 55 height 9
drag, startPoint x: 387, startPoint y: 185, endPoint x: 388, endPoint y: 194, distance: 9.6
click at [387, 186] on div "Tại văn phòng" at bounding box center [389, 184] width 59 height 6
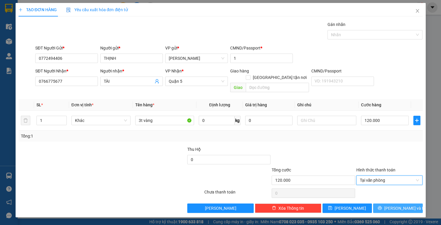
click at [391, 203] on button "[PERSON_NAME] và In" at bounding box center [397, 207] width 49 height 9
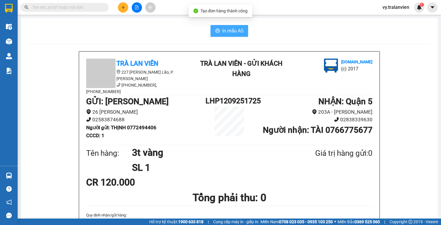
click at [232, 29] on span "In mẫu A5" at bounding box center [232, 30] width 21 height 7
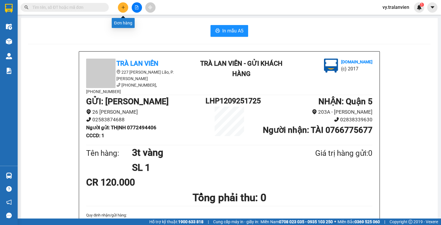
click at [123, 7] on icon "plus" at bounding box center [123, 7] width 0 height 3
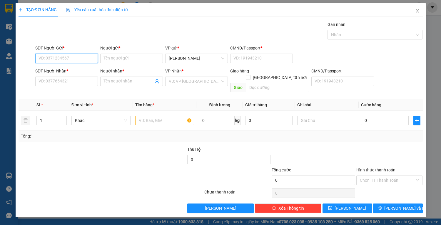
click at [74, 59] on input "SĐT Người Gửi *" at bounding box center [66, 58] width 63 height 9
click at [133, 60] on input "Người gửi *" at bounding box center [131, 58] width 63 height 9
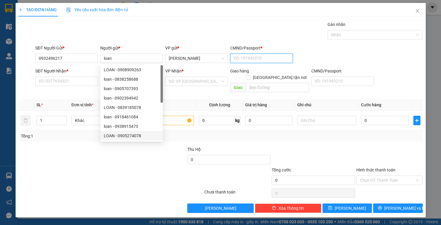
click at [260, 60] on input "CMND/Passport *" at bounding box center [261, 58] width 63 height 9
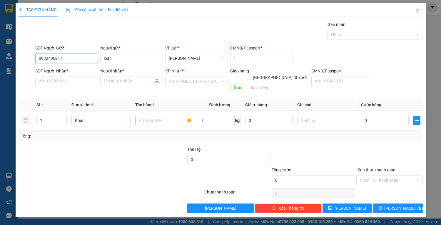
drag, startPoint x: 55, startPoint y: 56, endPoint x: 68, endPoint y: 57, distance: 12.9
click at [68, 57] on input "0932496217" at bounding box center [66, 58] width 63 height 9
paste input "0932496217"
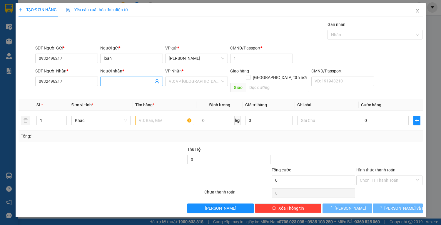
click at [116, 81] on input "Người nhận *" at bounding box center [129, 81] width 50 height 6
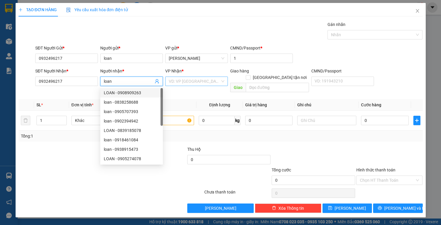
click at [191, 81] on input "search" at bounding box center [194, 81] width 51 height 9
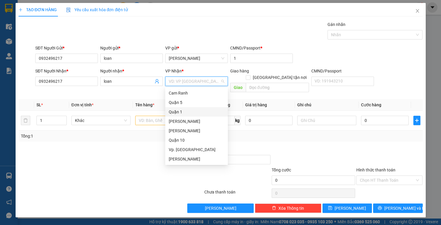
click at [179, 112] on div "Quận 1" at bounding box center [197, 111] width 56 height 6
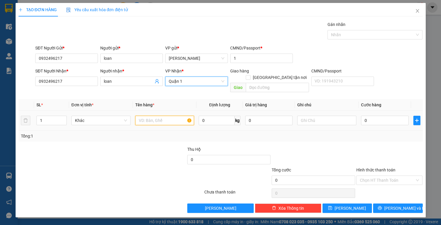
click at [162, 116] on input "text" at bounding box center [164, 120] width 59 height 9
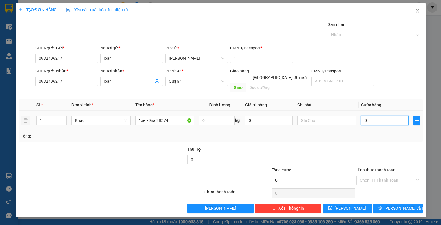
click at [370, 116] on input "0" at bounding box center [384, 120] width 47 height 9
click at [328, 116] on input "text" at bounding box center [326, 120] width 59 height 9
click at [380, 116] on input "0" at bounding box center [384, 120] width 47 height 9
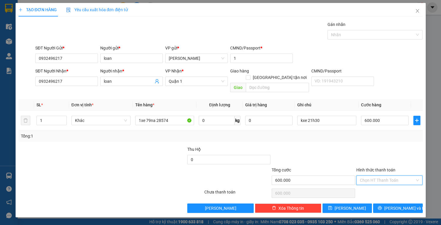
click at [402, 176] on input "Hình thức thanh toán" at bounding box center [387, 180] width 55 height 9
click at [397, 184] on div "Tại văn phòng" at bounding box center [389, 184] width 59 height 6
click at [397, 205] on span "[PERSON_NAME] và In" at bounding box center [404, 208] width 41 height 6
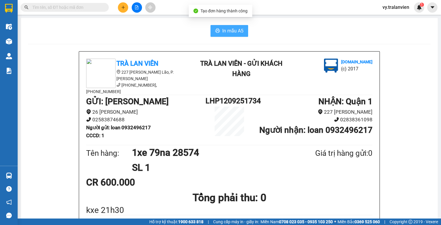
click at [235, 31] on span "In mẫu A5" at bounding box center [232, 30] width 21 height 7
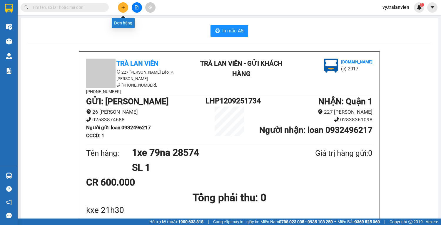
click at [120, 4] on button at bounding box center [123, 7] width 10 height 10
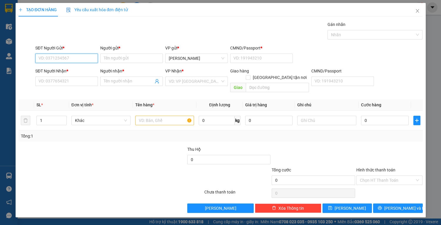
click at [75, 57] on input "SĐT Người Gửi *" at bounding box center [66, 58] width 63 height 9
click at [124, 58] on input "Người gửi *" at bounding box center [131, 58] width 63 height 9
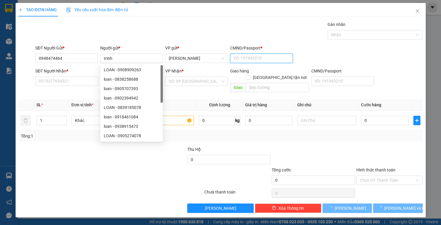
click at [243, 57] on input "CMND/Passport *" at bounding box center [261, 58] width 63 height 9
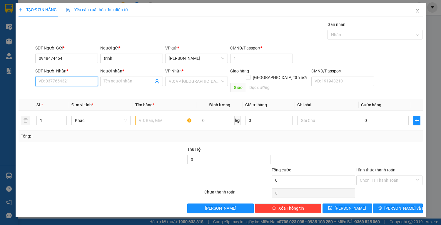
click at [69, 85] on input "SĐT Người Nhận *" at bounding box center [66, 80] width 63 height 9
click at [73, 92] on div "0938618330 - QUỲNH" at bounding box center [67, 92] width 56 height 6
click at [173, 116] on input "text" at bounding box center [164, 120] width 59 height 9
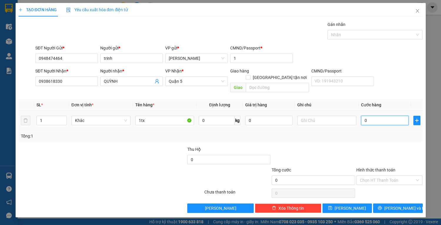
click at [374, 116] on input "0" at bounding box center [384, 120] width 47 height 9
click at [407, 205] on span "[PERSON_NAME] và In" at bounding box center [404, 208] width 41 height 6
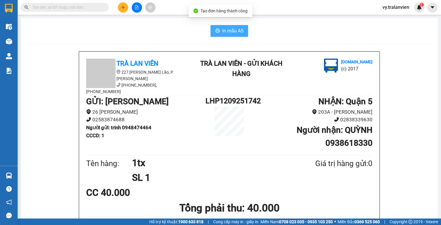
click at [224, 29] on span "In mẫu A5" at bounding box center [232, 30] width 21 height 7
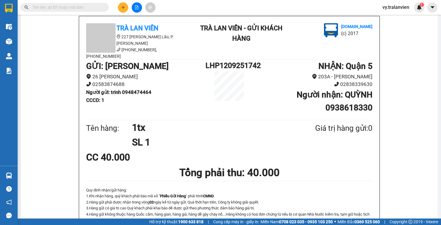
scroll to position [71, 0]
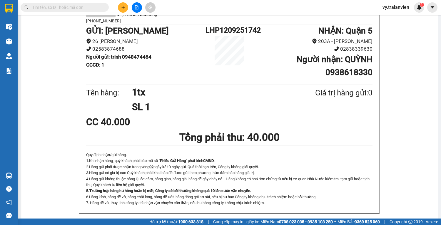
click at [393, 82] on div "Trà Lan Viên 227 Phạm Ngũ Lão, P. Phạm Ngũ Lão (058) 3528 079, 093 372 7474 Trà…" at bounding box center [229, 206] width 403 height 451
click at [416, 140] on div "Trà Lan Viên 227 Phạm Ngũ Lão, P. Phạm Ngũ Lão (058) 3528 079, 093 372 7474 Trà…" at bounding box center [229, 206] width 403 height 451
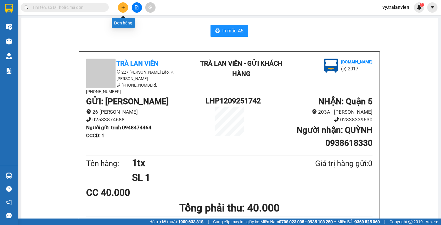
click at [123, 8] on icon "plus" at bounding box center [123, 7] width 4 height 4
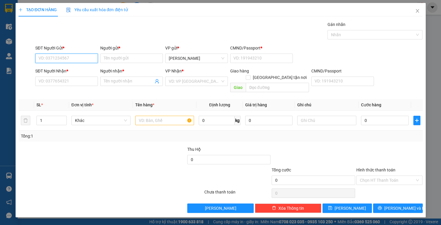
click at [84, 58] on input "SĐT Người Gửi *" at bounding box center [66, 58] width 63 height 9
click at [68, 79] on input "SĐT Người Nhận *" at bounding box center [66, 80] width 63 height 9
drag, startPoint x: 67, startPoint y: 81, endPoint x: 150, endPoint y: 68, distance: 83.3
click at [68, 81] on input "SĐT Người Nhận *" at bounding box center [66, 80] width 63 height 9
click at [121, 76] on div "Người nhận *" at bounding box center [131, 72] width 63 height 9
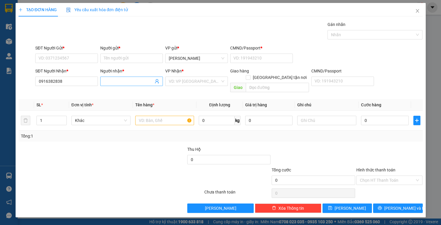
click at [122, 82] on input "Người nhận *" at bounding box center [129, 81] width 50 height 6
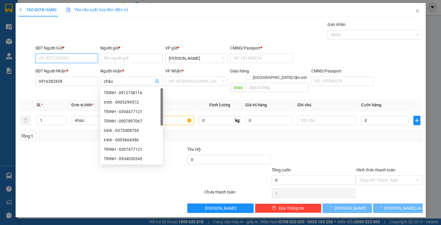
click at [70, 55] on input "SĐT Người Gửi *" at bounding box center [66, 58] width 63 height 9
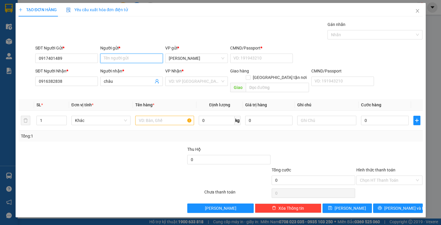
click at [125, 56] on input "Người gửi *" at bounding box center [131, 58] width 63 height 9
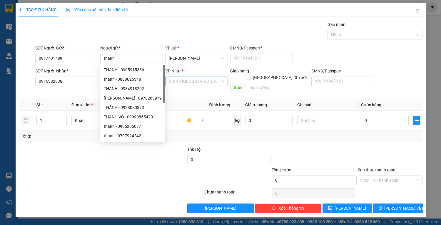
click at [201, 81] on input "search" at bounding box center [194, 81] width 51 height 9
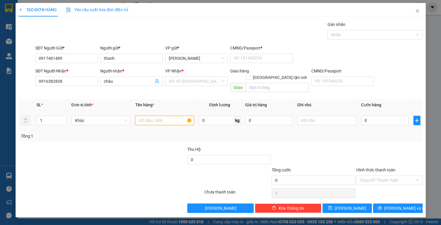
click at [151, 116] on input "text" at bounding box center [164, 120] width 59 height 9
click at [191, 82] on input "search" at bounding box center [194, 81] width 51 height 9
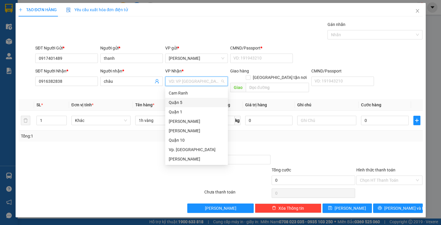
click at [181, 102] on div "Quận 5" at bounding box center [197, 102] width 56 height 6
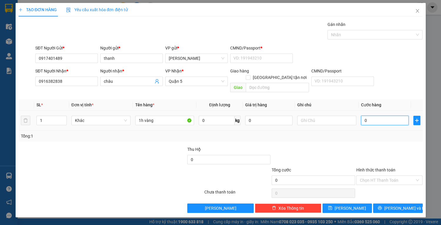
click at [374, 116] on input "0" at bounding box center [384, 120] width 47 height 9
click at [377, 176] on input "Hình thức thanh toán" at bounding box center [387, 180] width 55 height 9
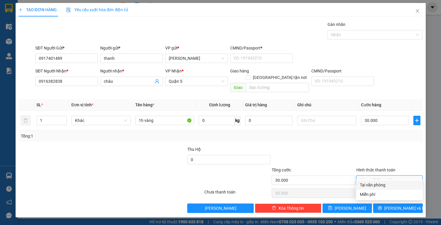
click at [377, 184] on div "Tại văn phòng" at bounding box center [389, 184] width 59 height 6
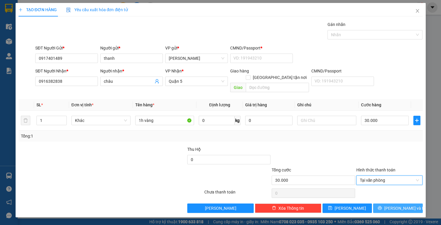
click at [382, 206] on icon "printer" at bounding box center [380, 208] width 4 height 4
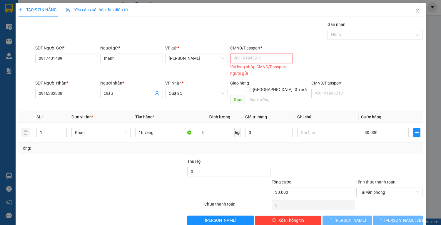
click at [245, 61] on input "CMND/Passport *" at bounding box center [261, 58] width 63 height 9
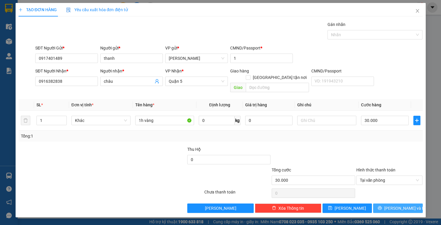
click at [382, 206] on icon "printer" at bounding box center [380, 208] width 4 height 4
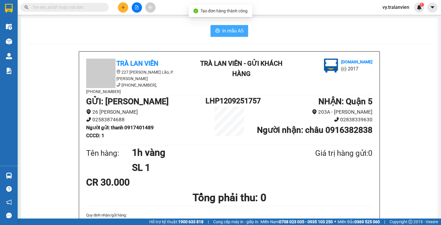
drag, startPoint x: 223, startPoint y: 31, endPoint x: 198, endPoint y: 46, distance: 29.3
click at [222, 34] on span "In mẫu A5" at bounding box center [232, 30] width 21 height 7
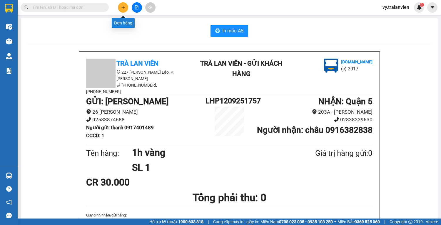
click at [123, 6] on icon "plus" at bounding box center [123, 7] width 4 height 4
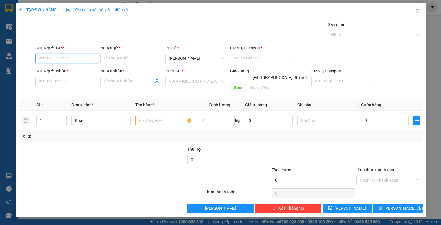
click at [64, 59] on input "SĐT Người Gửi *" at bounding box center [66, 58] width 63 height 9
click at [71, 71] on div "0914040671 - CƯỠNG" at bounding box center [67, 69] width 56 height 6
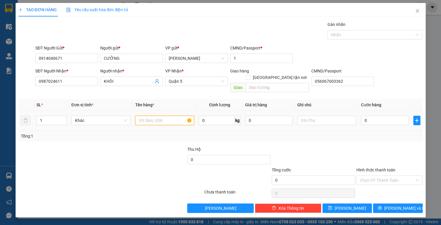
click at [145, 116] on input "text" at bounding box center [164, 120] width 59 height 9
click at [383, 116] on input "0" at bounding box center [384, 120] width 47 height 9
click at [392, 176] on input "Hình thức thanh toán" at bounding box center [387, 180] width 55 height 9
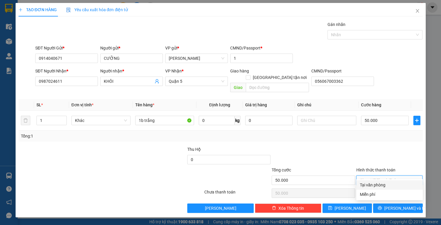
click at [392, 183] on div "Tại văn phòng" at bounding box center [389, 184] width 59 height 6
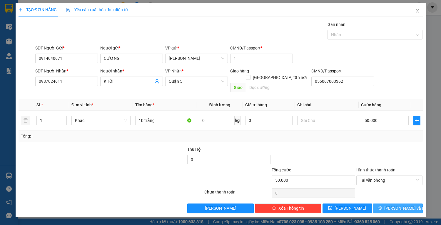
click at [393, 205] on span "[PERSON_NAME] và In" at bounding box center [404, 208] width 41 height 6
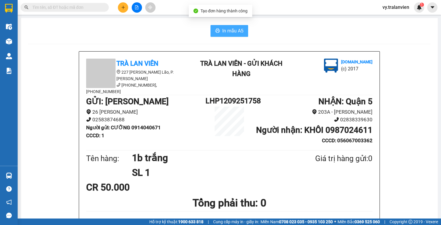
click at [234, 29] on span "In mẫu A5" at bounding box center [232, 30] width 21 height 7
drag, startPoint x: 405, startPoint y: 31, endPoint x: 392, endPoint y: 36, distance: 14.2
click at [402, 32] on div "In mẫu A5" at bounding box center [229, 31] width 403 height 12
click at [130, 5] on div at bounding box center [137, 7] width 44 height 10
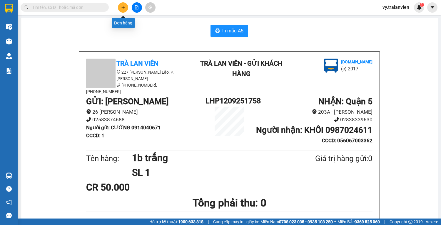
click at [122, 7] on icon "plus" at bounding box center [123, 7] width 4 height 4
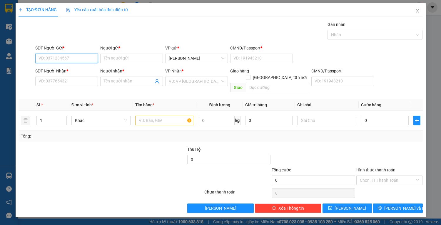
click at [81, 59] on input "SĐT Người Gửi *" at bounding box center [66, 58] width 63 height 9
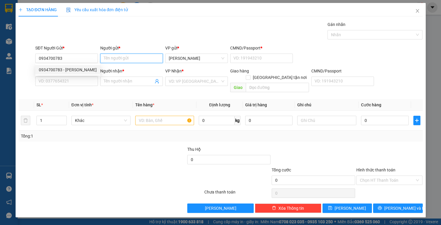
click at [126, 54] on input "Người gửi *" at bounding box center [131, 58] width 63 height 9
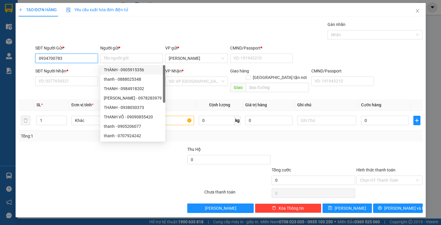
click at [78, 60] on input "0934700783" at bounding box center [66, 58] width 63 height 9
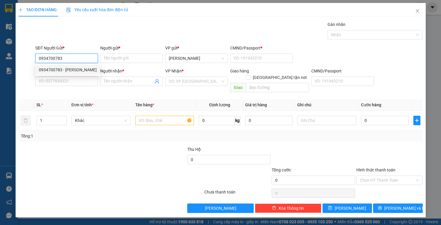
click at [80, 71] on div "0934700783 - cô thái" at bounding box center [68, 69] width 58 height 6
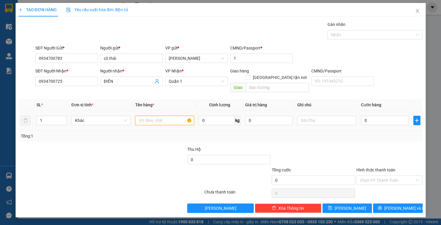
click at [151, 116] on input "text" at bounding box center [164, 120] width 59 height 9
click at [370, 116] on input "0" at bounding box center [384, 120] width 47 height 9
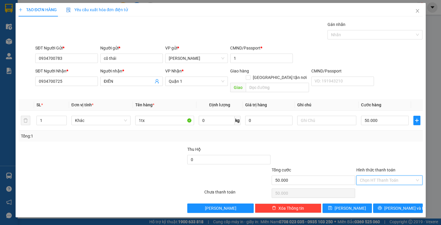
drag, startPoint x: 386, startPoint y: 172, endPoint x: 386, endPoint y: 182, distance: 9.7
click at [386, 176] on input "Hình thức thanh toán" at bounding box center [387, 180] width 55 height 9
drag, startPoint x: 386, startPoint y: 183, endPoint x: 387, endPoint y: 190, distance: 7.2
click at [386, 183] on div "Tại văn phòng" at bounding box center [389, 184] width 59 height 6
click at [382, 205] on icon "printer" at bounding box center [380, 207] width 4 height 4
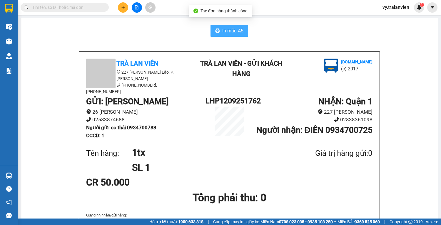
click at [232, 31] on span "In mẫu A5" at bounding box center [232, 30] width 21 height 7
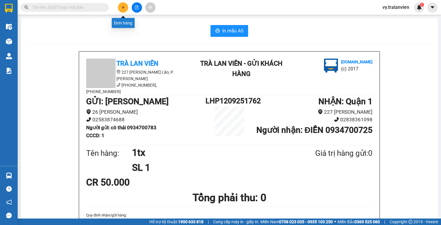
click at [127, 5] on button at bounding box center [123, 7] width 10 height 10
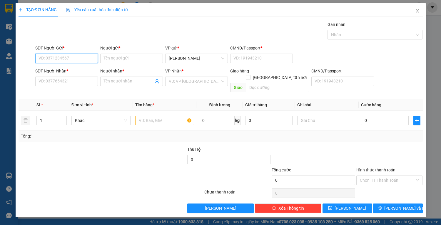
drag, startPoint x: 69, startPoint y: 58, endPoint x: 246, endPoint y: 25, distance: 179.4
click at [72, 58] on input "SĐT Người Gửi *" at bounding box center [66, 58] width 63 height 9
click at [77, 68] on div "0979707997 - BO" at bounding box center [67, 69] width 56 height 6
click at [417, 9] on icon "close" at bounding box center [417, 11] width 5 height 5
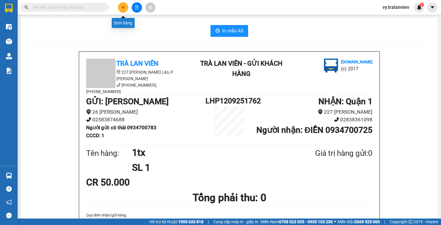
click at [127, 4] on button at bounding box center [123, 7] width 10 height 10
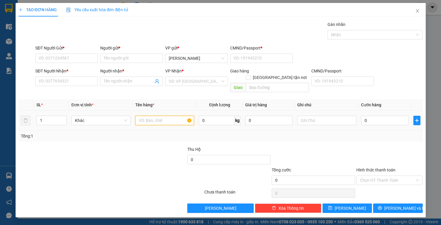
click at [149, 116] on input "text" at bounding box center [164, 120] width 59 height 9
click at [376, 116] on input "0" at bounding box center [384, 120] width 47 height 9
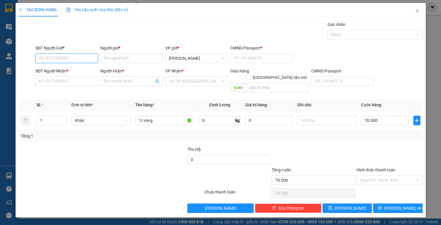
click at [69, 57] on input "SĐT Người Gửi *" at bounding box center [66, 58] width 63 height 9
click at [79, 72] on div "0778289979 - TIN" at bounding box center [67, 69] width 56 height 6
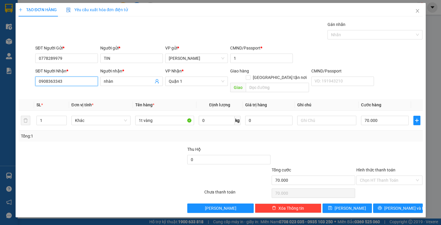
click at [87, 81] on input "0908363343" at bounding box center [66, 80] width 63 height 9
drag, startPoint x: 49, startPoint y: 82, endPoint x: 93, endPoint y: 74, distance: 44.5
click at [51, 81] on input "SĐT Người Nhận *" at bounding box center [66, 80] width 63 height 9
click at [64, 95] on div "0909115813 - lan" at bounding box center [67, 92] width 56 height 6
click at [406, 205] on span "[PERSON_NAME] và In" at bounding box center [404, 208] width 41 height 6
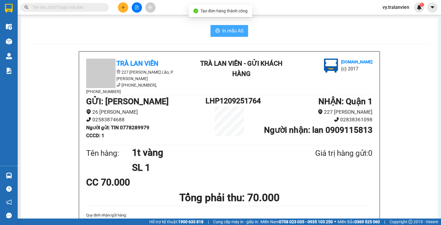
click at [238, 28] on span "In mẫu A5" at bounding box center [232, 30] width 21 height 7
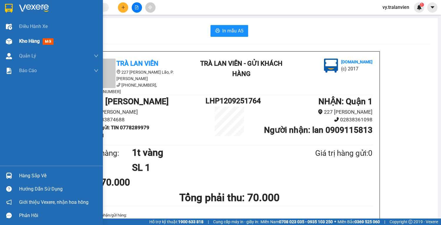
click at [40, 40] on span "Kho hàng" at bounding box center [29, 41] width 21 height 6
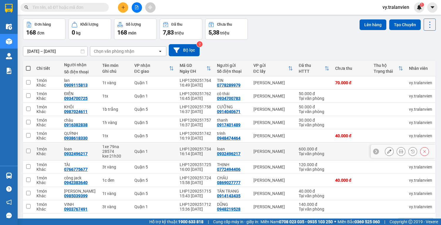
scroll to position [40, 0]
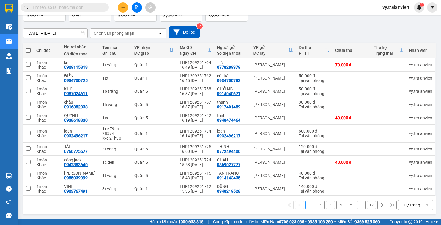
click at [319, 201] on button "2" at bounding box center [320, 204] width 9 height 9
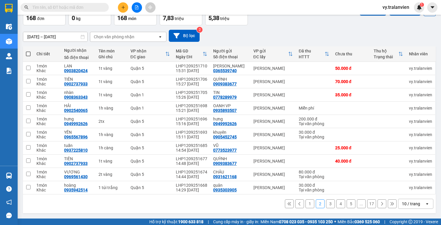
click at [308, 206] on button "1" at bounding box center [309, 203] width 9 height 9
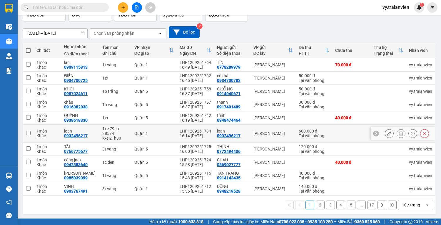
click at [387, 133] on icon at bounding box center [389, 133] width 4 height 4
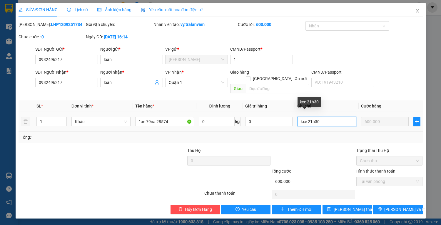
click at [330, 117] on input "kxe 21h30" at bounding box center [326, 121] width 59 height 9
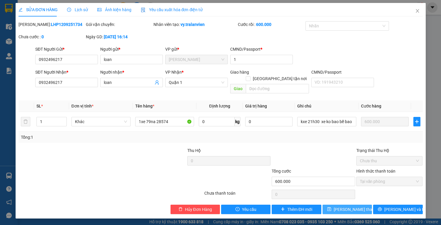
click at [355, 206] on span "[PERSON_NAME] thay đổi" at bounding box center [357, 209] width 47 height 6
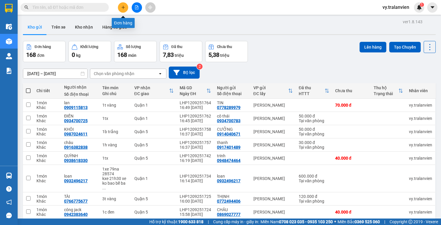
click at [122, 8] on icon "plus" at bounding box center [123, 7] width 4 height 4
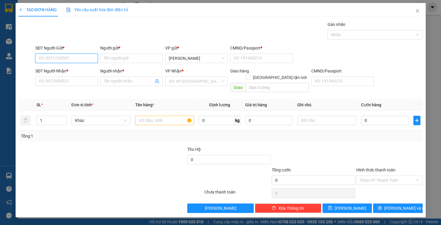
drag, startPoint x: 75, startPoint y: 59, endPoint x: 406, endPoint y: 12, distance: 334.4
click at [123, 47] on div "SĐT Người Gửi * VD: 0371234567 Người gửi * Tên người gửi VP gửi * [PERSON_NAME]…" at bounding box center [229, 55] width 390 height 21
click at [68, 58] on input "493" at bounding box center [66, 58] width 63 height 9
click at [329, 48] on div "SĐT Người Gửi * VD: 0371234567 Người gửi * Tên người gửi VP gửi * [PERSON_NAME]…" at bounding box center [229, 55] width 390 height 21
click at [75, 59] on input "SĐT Người Gửi *" at bounding box center [66, 58] width 63 height 9
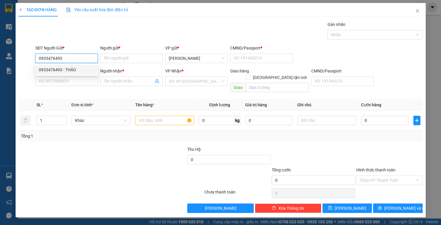
click at [78, 70] on div "0933476493 - THẢO" at bounding box center [67, 69] width 56 height 6
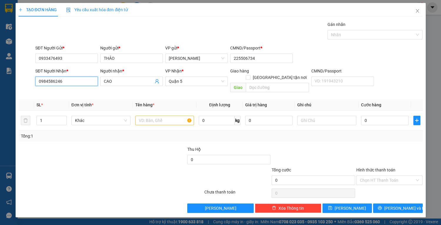
click at [91, 83] on input "0984586246" at bounding box center [66, 80] width 63 height 9
click at [70, 80] on input "SĐT Người Nhận *" at bounding box center [66, 80] width 63 height 9
click at [83, 93] on div "0918095314 - [PERSON_NAME]" at bounding box center [68, 92] width 58 height 6
click at [163, 116] on input "text" at bounding box center [164, 120] width 59 height 9
click at [386, 120] on td "0" at bounding box center [385, 121] width 52 height 20
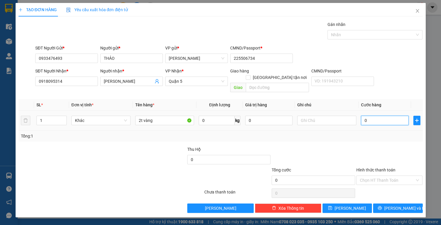
click at [375, 116] on input "0" at bounding box center [384, 120] width 47 height 9
click at [380, 176] on input "Hình thức thanh toán" at bounding box center [387, 180] width 55 height 9
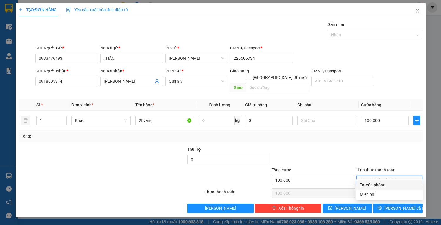
click at [383, 184] on div "Tại văn phòng" at bounding box center [389, 184] width 59 height 6
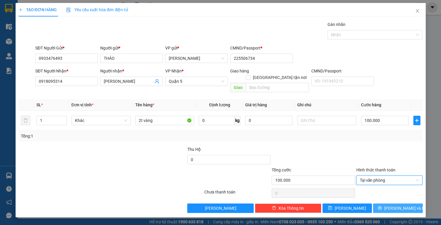
click at [382, 205] on icon "printer" at bounding box center [380, 207] width 4 height 4
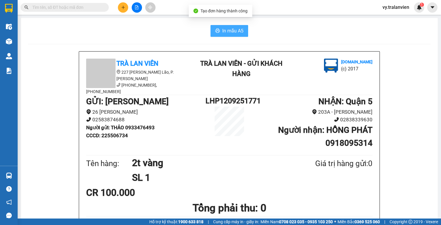
click at [239, 28] on span "In mẫu A5" at bounding box center [232, 30] width 21 height 7
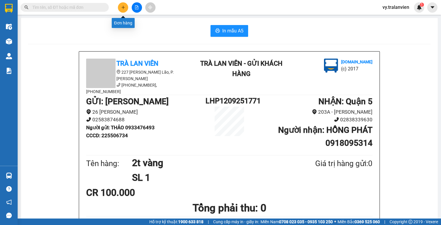
click at [123, 5] on icon "plus" at bounding box center [123, 7] width 4 height 4
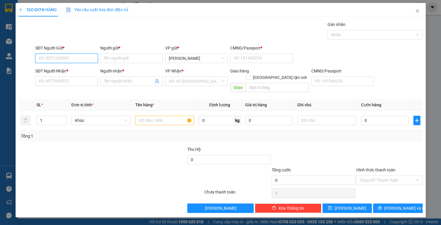
click at [60, 58] on input "SĐT Người Gửi *" at bounding box center [66, 58] width 63 height 9
drag, startPoint x: 73, startPoint y: 67, endPoint x: 83, endPoint y: 72, distance: 10.9
click at [74, 67] on div "0899343262 - LOAN" at bounding box center [67, 69] width 56 height 6
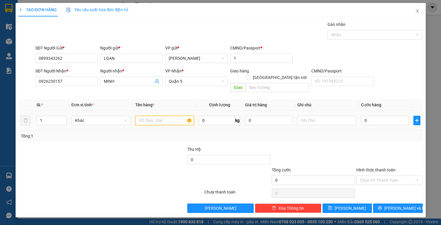
click at [153, 116] on input "text" at bounding box center [164, 120] width 59 height 9
click at [372, 116] on input "0" at bounding box center [384, 120] width 47 height 9
click at [385, 176] on input "Hình thức thanh toán" at bounding box center [387, 180] width 55 height 9
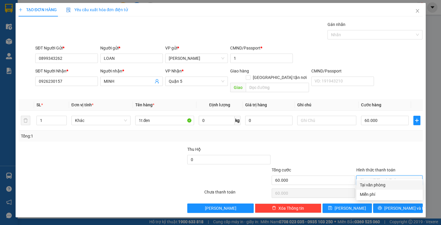
click at [384, 185] on div "Tại văn phòng" at bounding box center [389, 184] width 59 height 6
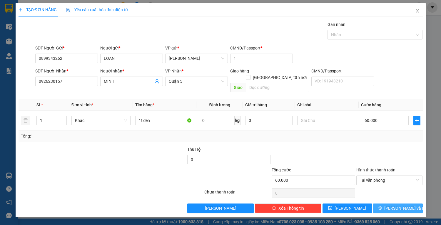
click at [396, 205] on span "[PERSON_NAME] và In" at bounding box center [404, 208] width 41 height 6
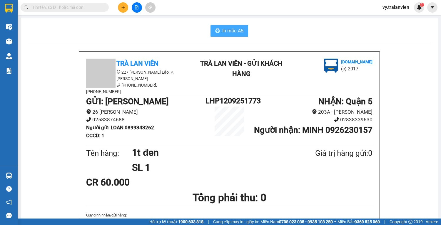
click at [229, 31] on span "In mẫu A5" at bounding box center [232, 30] width 21 height 7
click at [264, 34] on div "In mẫu A5" at bounding box center [229, 31] width 403 height 12
click at [123, 5] on icon "plus" at bounding box center [123, 7] width 4 height 4
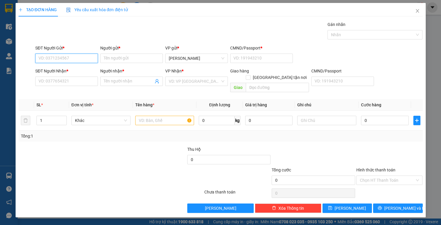
click at [80, 57] on input "SĐT Người Gửi *" at bounding box center [66, 58] width 63 height 9
click at [66, 55] on input "SĐT Người Gửi *" at bounding box center [66, 58] width 63 height 9
click at [81, 67] on div "0906802561 - LONG" at bounding box center [67, 69] width 56 height 6
click at [156, 116] on input "text" at bounding box center [164, 120] width 59 height 9
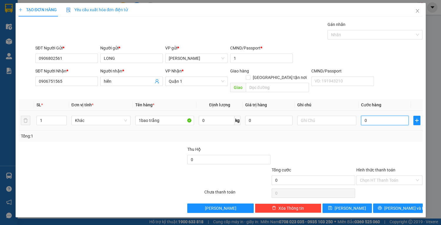
click at [375, 117] on input "0" at bounding box center [384, 120] width 47 height 9
click at [368, 176] on input "Hình thức thanh toán" at bounding box center [387, 180] width 55 height 9
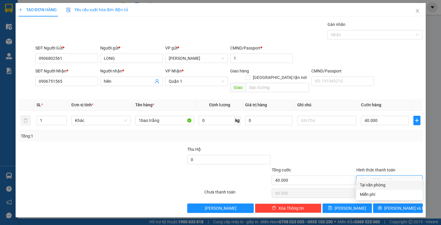
drag, startPoint x: 378, startPoint y: 187, endPoint x: 383, endPoint y: 196, distance: 10.5
click at [378, 187] on div "Tại văn phòng" at bounding box center [389, 184] width 59 height 6
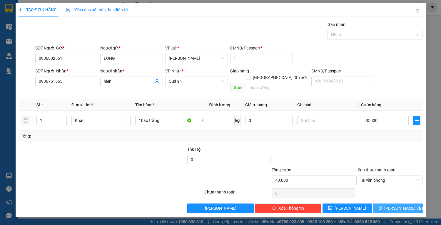
click at [382, 205] on icon "printer" at bounding box center [380, 207] width 4 height 4
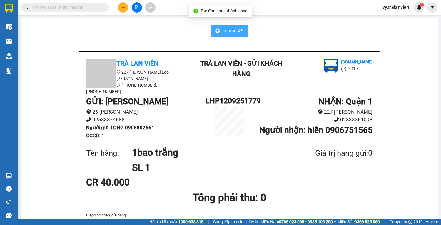
click at [222, 33] on span "In mẫu A5" at bounding box center [232, 30] width 21 height 7
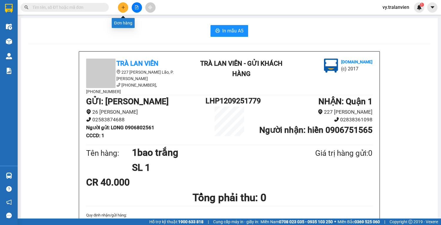
click at [123, 7] on icon "plus" at bounding box center [123, 7] width 0 height 3
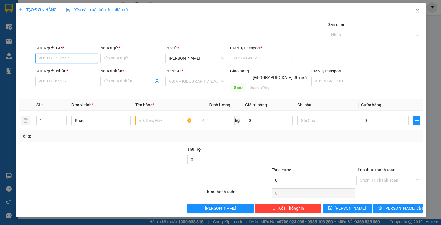
click at [86, 57] on input "SĐT Người Gửi *" at bounding box center [66, 58] width 63 height 9
click at [83, 60] on input "SĐT Người Gửi *" at bounding box center [66, 58] width 63 height 9
click at [81, 70] on div "0912359367 - hùng" at bounding box center [67, 69] width 56 height 6
click at [153, 116] on input "text" at bounding box center [164, 120] width 59 height 9
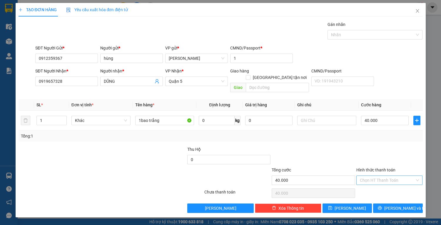
click at [373, 176] on input "Hình thức thanh toán" at bounding box center [387, 180] width 55 height 9
click at [378, 186] on div "Tại văn phòng" at bounding box center [389, 184] width 59 height 6
click at [385, 203] on button "[PERSON_NAME] và In" at bounding box center [397, 207] width 49 height 9
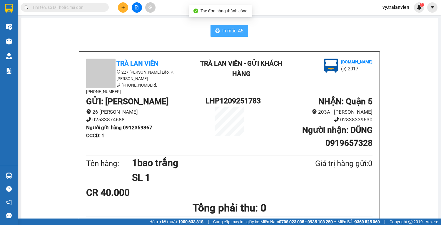
click at [233, 29] on span "In mẫu A5" at bounding box center [232, 30] width 21 height 7
drag, startPoint x: 289, startPoint y: 37, endPoint x: 285, endPoint y: 48, distance: 11.6
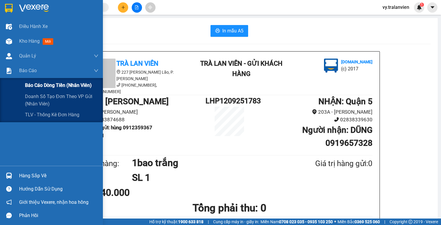
click at [34, 87] on span "Báo cáo dòng tiền (nhân viên)" at bounding box center [58, 84] width 67 height 7
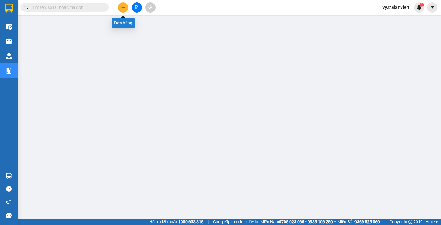
click at [121, 6] on icon "plus" at bounding box center [123, 7] width 4 height 4
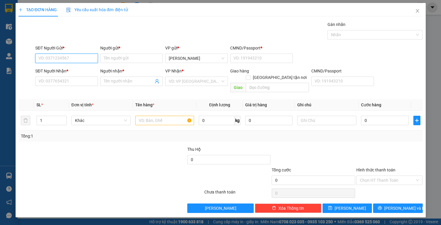
click at [78, 58] on input "SĐT Người Gửi *" at bounding box center [66, 58] width 63 height 9
drag, startPoint x: 81, startPoint y: 68, endPoint x: 85, endPoint y: 71, distance: 4.8
click at [82, 68] on div "0947095508 - THANH VY" at bounding box center [72, 69] width 66 height 6
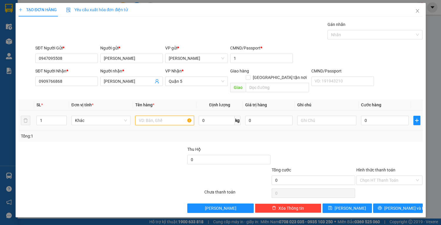
click at [162, 116] on input "text" at bounding box center [164, 120] width 59 height 9
click at [364, 116] on input "0" at bounding box center [384, 120] width 47 height 9
click at [384, 176] on input "Hình thức thanh toán" at bounding box center [387, 180] width 55 height 9
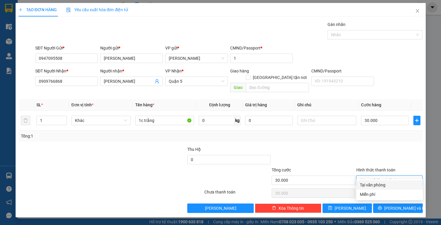
click at [382, 181] on div "Tại văn phòng" at bounding box center [389, 184] width 59 height 6
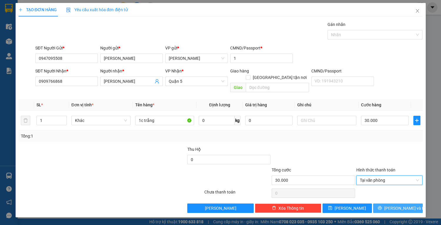
click at [382, 205] on icon "printer" at bounding box center [380, 207] width 4 height 4
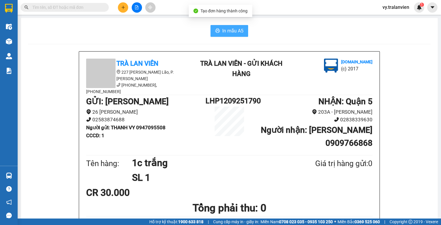
click at [233, 27] on span "In mẫu A5" at bounding box center [232, 30] width 21 height 7
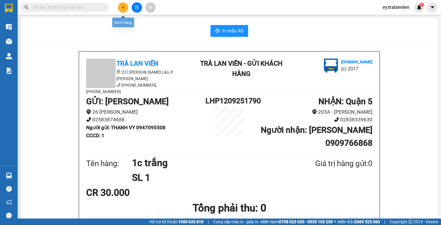
click at [127, 5] on button at bounding box center [123, 7] width 10 height 10
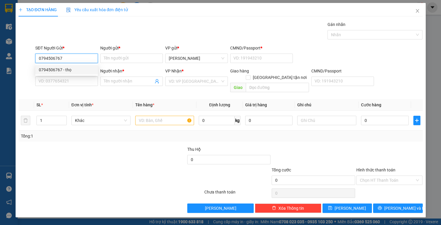
click at [66, 68] on div "0794506767 - thọ" at bounding box center [67, 69] width 56 height 6
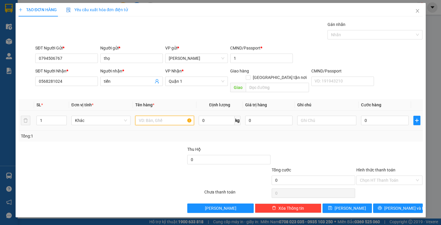
click at [156, 116] on input "text" at bounding box center [164, 120] width 59 height 9
click at [86, 81] on input "0568281024" at bounding box center [66, 80] width 63 height 9
click at [125, 81] on input "tiến" at bounding box center [129, 81] width 50 height 6
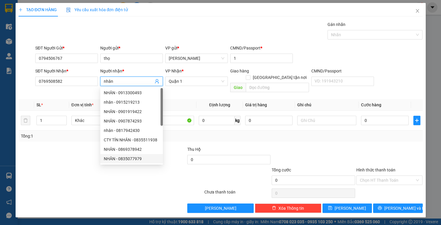
click at [64, 187] on div at bounding box center [111, 193] width 186 height 12
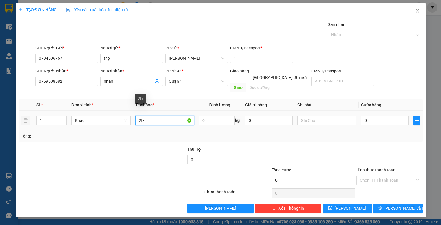
click at [140, 116] on input "2tx" at bounding box center [164, 120] width 59 height 9
click at [377, 116] on input "0" at bounding box center [384, 120] width 47 height 9
click at [392, 176] on input "Hình thức thanh toán" at bounding box center [387, 180] width 55 height 9
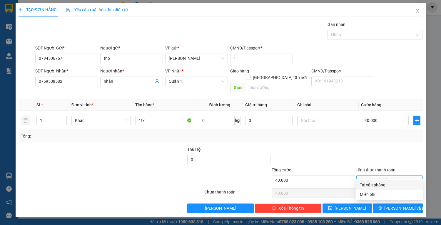
click at [392, 182] on div "Tại văn phòng" at bounding box center [389, 184] width 59 height 6
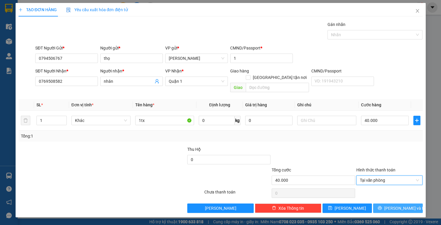
click at [401, 205] on span "[PERSON_NAME] và In" at bounding box center [404, 208] width 41 height 6
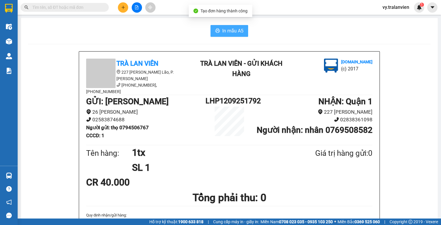
click at [234, 31] on span "In mẫu A5" at bounding box center [232, 30] width 21 height 7
click at [124, 9] on icon "plus" at bounding box center [123, 7] width 4 height 4
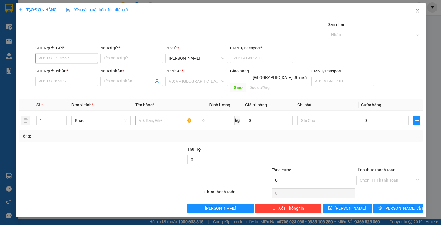
click at [78, 59] on input "SĐT Người Gửi *" at bounding box center [66, 58] width 63 height 9
drag, startPoint x: 70, startPoint y: 81, endPoint x: 74, endPoint y: 81, distance: 4.1
click at [71, 81] on input "SĐT Người Nhận *" at bounding box center [66, 80] width 63 height 9
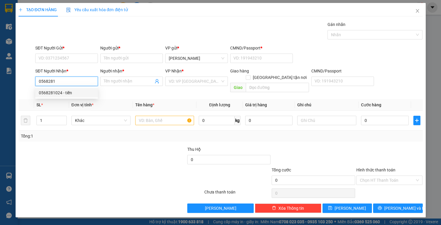
drag, startPoint x: 66, startPoint y: 92, endPoint x: 71, endPoint y: 88, distance: 5.8
click at [67, 92] on div "0568281024 - tiến" at bounding box center [67, 92] width 56 height 6
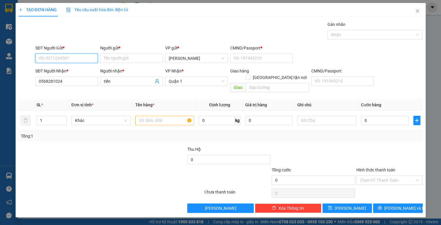
click at [74, 60] on input "SĐT Người Gửi *" at bounding box center [66, 58] width 63 height 9
click at [77, 69] on div "0794506767 - thọ" at bounding box center [67, 69] width 56 height 6
drag, startPoint x: 166, startPoint y: 115, endPoint x: 206, endPoint y: 98, distance: 42.6
click at [170, 116] on input "text" at bounding box center [164, 120] width 59 height 9
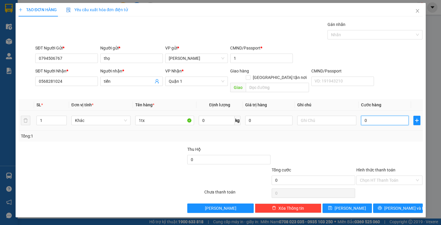
click at [375, 116] on input "0" at bounding box center [384, 120] width 47 height 9
click at [394, 176] on input "Hình thức thanh toán" at bounding box center [387, 180] width 55 height 9
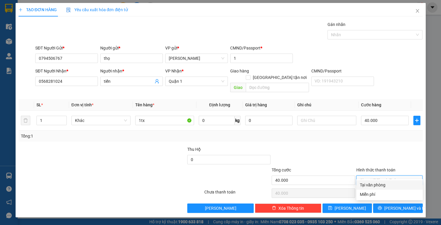
click at [397, 186] on div "Tại văn phòng" at bounding box center [389, 184] width 59 height 6
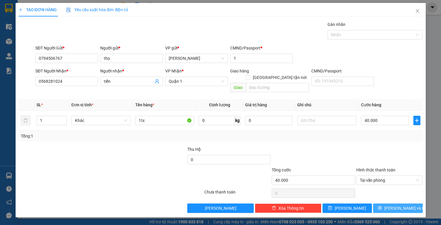
click at [402, 205] on span "[PERSON_NAME] và In" at bounding box center [404, 208] width 41 height 6
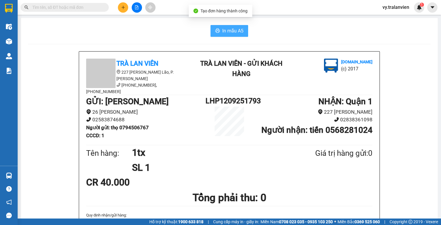
click at [227, 31] on span "In mẫu A5" at bounding box center [232, 30] width 21 height 7
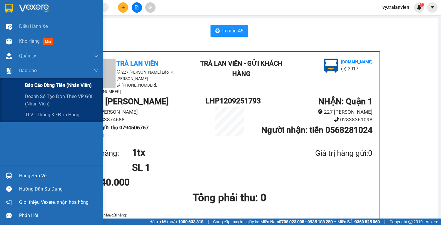
click at [37, 85] on span "Báo cáo dòng tiền (nhân viên)" at bounding box center [58, 84] width 67 height 7
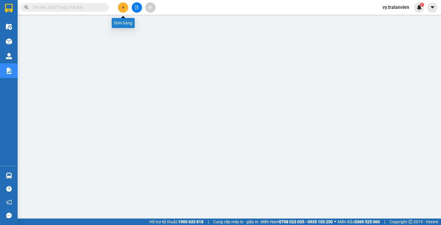
click at [121, 8] on icon "plus" at bounding box center [123, 7] width 4 height 4
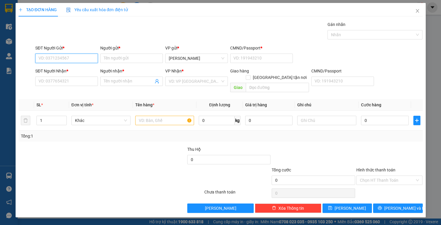
click at [73, 58] on input "SĐT Người Gửi *" at bounding box center [66, 58] width 63 height 9
click at [74, 59] on input "SĐT Người Gửi *" at bounding box center [66, 58] width 63 height 9
click at [87, 71] on div "0935288049 - BẢO TRÂN" at bounding box center [68, 69] width 58 height 6
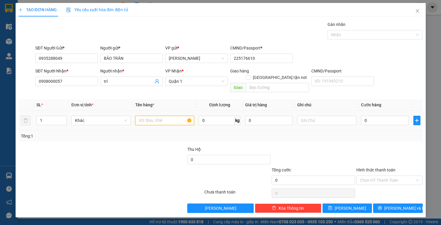
click at [159, 116] on input "text" at bounding box center [164, 120] width 59 height 9
click at [78, 83] on input "0908000057" at bounding box center [66, 80] width 63 height 9
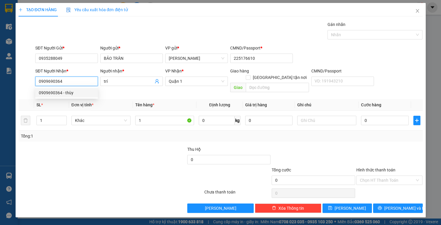
click at [82, 92] on div "0909690364 - thùy" at bounding box center [67, 92] width 56 height 6
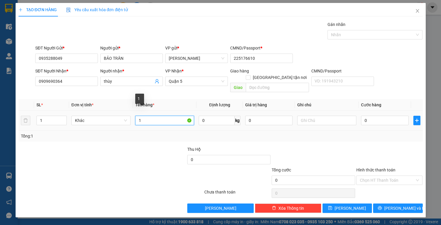
click at [146, 116] on input "1" at bounding box center [164, 120] width 59 height 9
click at [378, 116] on input "0" at bounding box center [384, 120] width 47 height 9
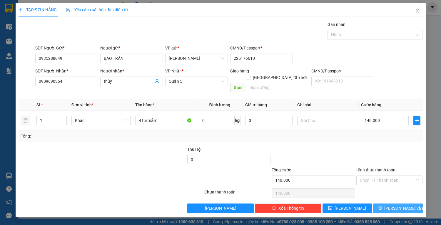
click at [399, 205] on span "[PERSON_NAME] và In" at bounding box center [404, 208] width 41 height 6
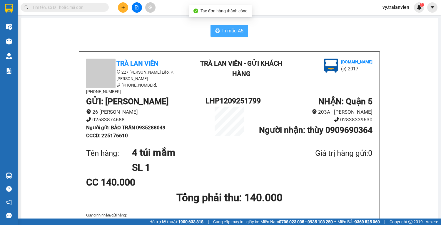
click at [228, 33] on span "In mẫu A5" at bounding box center [232, 30] width 21 height 7
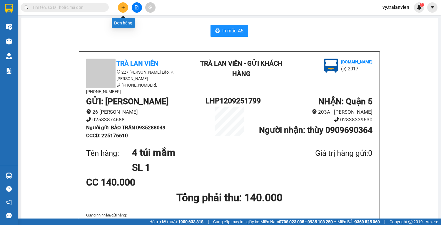
click at [125, 8] on button at bounding box center [123, 7] width 10 height 10
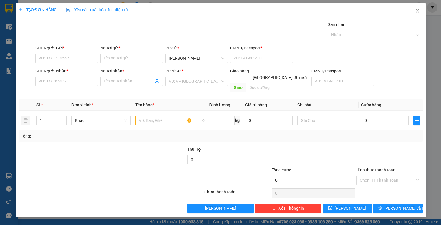
click at [292, 32] on div "Gán nhãn Nhãn" at bounding box center [229, 31] width 390 height 21
drag, startPoint x: 71, startPoint y: 57, endPoint x: 75, endPoint y: 57, distance: 4.7
click at [73, 57] on input "SĐT Người Gửi *" at bounding box center [66, 58] width 63 height 9
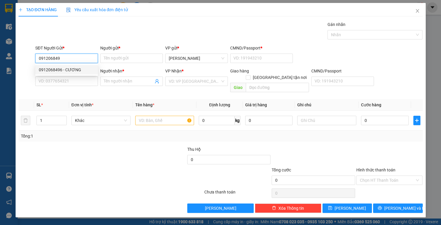
click at [89, 73] on div "0912068496 - CƯƠNG" at bounding box center [66, 69] width 63 height 9
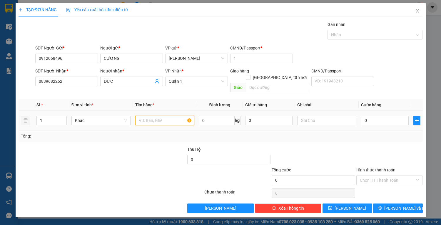
click at [157, 116] on input "text" at bounding box center [164, 120] width 59 height 9
click at [379, 116] on input "0" at bounding box center [384, 120] width 47 height 9
click at [397, 176] on input "Hình thức thanh toán" at bounding box center [387, 180] width 55 height 9
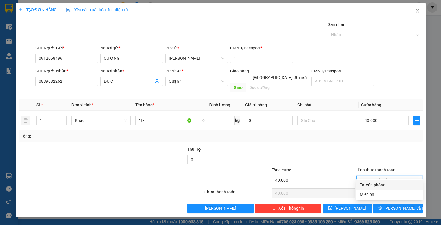
click at [396, 185] on div "Tại văn phòng" at bounding box center [389, 184] width 59 height 6
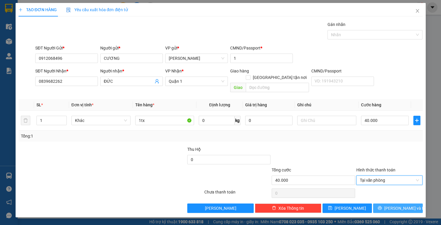
click at [399, 205] on span "[PERSON_NAME] và In" at bounding box center [404, 208] width 41 height 6
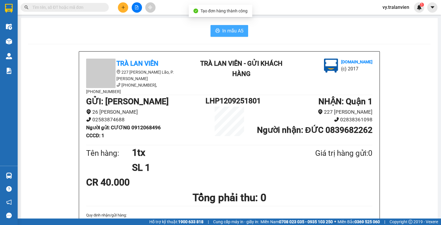
click at [230, 32] on span "In mẫu A5" at bounding box center [232, 30] width 21 height 7
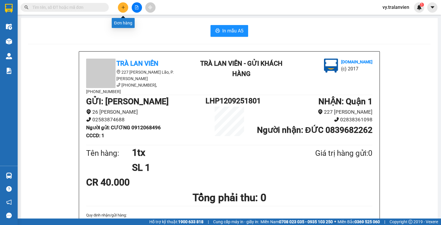
click at [122, 7] on icon "plus" at bounding box center [123, 7] width 4 height 4
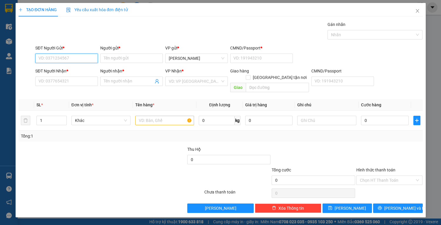
click at [86, 58] on input "SĐT Người Gửi *" at bounding box center [66, 58] width 63 height 9
drag, startPoint x: 51, startPoint y: 78, endPoint x: 82, endPoint y: 71, distance: 32.6
click at [58, 75] on div "SĐT Người Nhận * VD: 0377654321" at bounding box center [66, 78] width 63 height 21
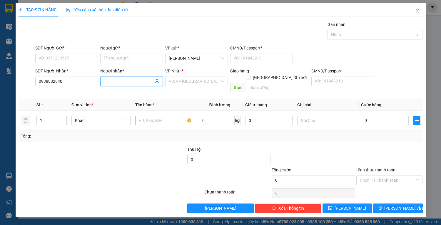
click at [112, 82] on input "Người nhận *" at bounding box center [129, 81] width 50 height 6
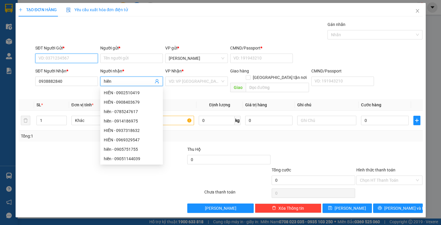
click at [40, 57] on input "SĐT Người Gửi *" at bounding box center [66, 58] width 63 height 9
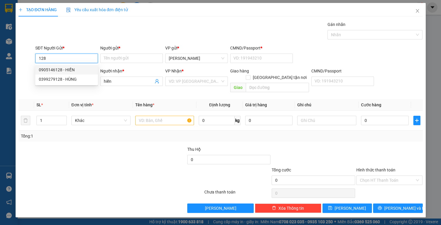
click at [79, 70] on div "0905146128 - HIỀN" at bounding box center [67, 69] width 56 height 6
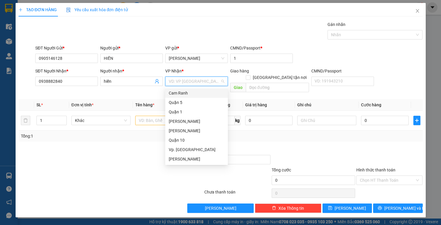
click at [185, 81] on input "search" at bounding box center [194, 81] width 51 height 9
click at [182, 109] on div "Quận 1" at bounding box center [197, 111] width 56 height 6
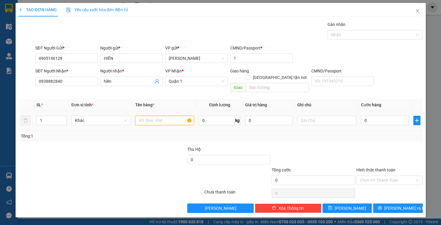
click at [168, 116] on input "text" at bounding box center [164, 120] width 59 height 9
click at [396, 116] on input "0" at bounding box center [384, 120] width 47 height 9
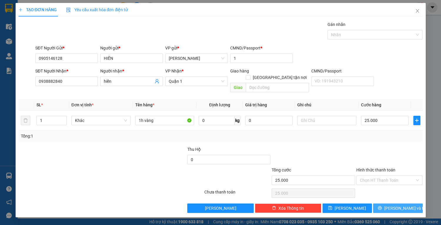
click at [390, 203] on button "[PERSON_NAME] và In" at bounding box center [397, 207] width 49 height 9
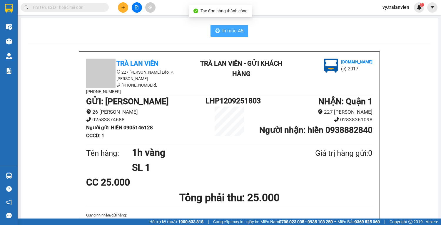
click at [228, 33] on span "In mẫu A5" at bounding box center [232, 30] width 21 height 7
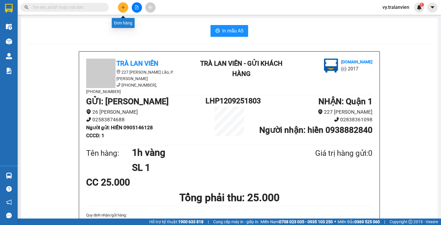
click at [126, 9] on button at bounding box center [123, 7] width 10 height 10
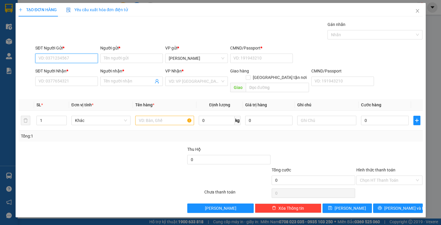
click at [64, 57] on input "SĐT Người Gửi *" at bounding box center [66, 58] width 63 height 9
click at [92, 68] on div "0785357701 - hà" at bounding box center [68, 69] width 58 height 6
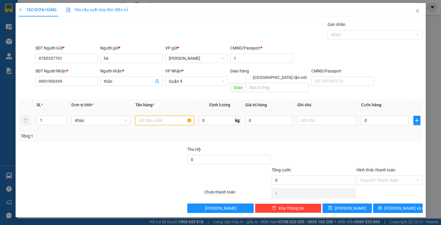
drag, startPoint x: 157, startPoint y: 116, endPoint x: 161, endPoint y: 114, distance: 4.7
click at [160, 116] on input "text" at bounding box center [164, 120] width 59 height 9
click at [371, 116] on input "0" at bounding box center [384, 120] width 47 height 9
click at [391, 176] on input "Hình thức thanh toán" at bounding box center [387, 180] width 55 height 9
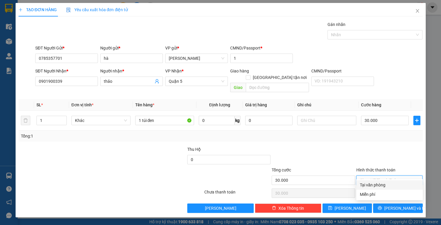
click at [392, 185] on div "Tại văn phòng" at bounding box center [389, 184] width 59 height 6
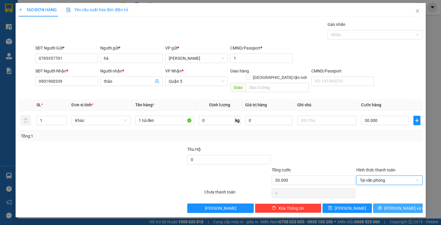
click at [396, 205] on span "[PERSON_NAME] và In" at bounding box center [404, 208] width 41 height 6
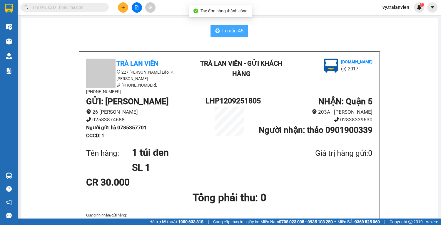
click at [225, 35] on button "In mẫu A5" at bounding box center [229, 31] width 38 height 12
drag, startPoint x: 296, startPoint y: 29, endPoint x: 202, endPoint y: 48, distance: 96.0
click at [296, 29] on div "In mẫu A5" at bounding box center [229, 31] width 403 height 12
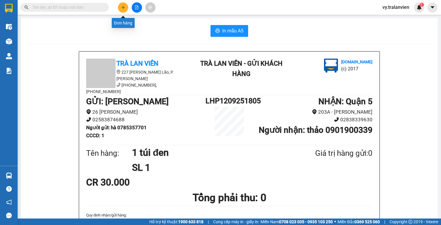
click at [127, 6] on button at bounding box center [123, 7] width 10 height 10
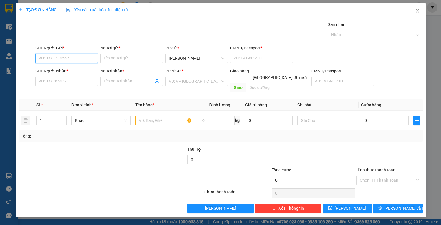
click at [81, 59] on input "SĐT Người Gửi *" at bounding box center [66, 58] width 63 height 9
click at [82, 71] on div "0389844800 - MAI" at bounding box center [67, 69] width 56 height 6
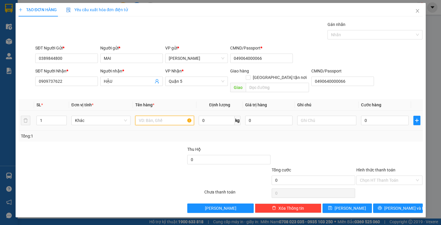
click at [156, 116] on input "text" at bounding box center [164, 120] width 59 height 9
click at [385, 116] on input "0" at bounding box center [384, 120] width 47 height 9
click at [379, 176] on input "Hình thức thanh toán" at bounding box center [387, 180] width 55 height 9
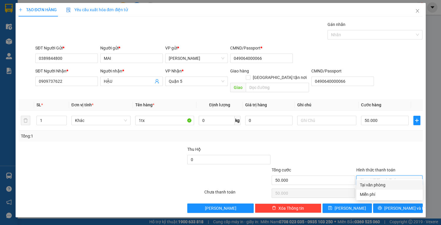
click at [383, 181] on div "Tại văn phòng" at bounding box center [389, 184] width 66 height 9
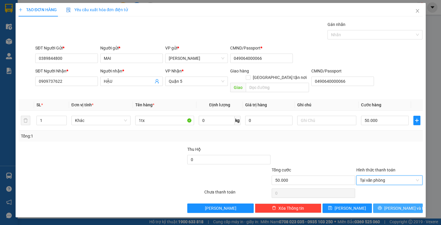
click at [382, 205] on icon "printer" at bounding box center [380, 207] width 4 height 4
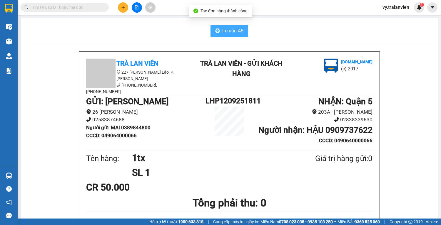
click at [223, 28] on span "In mẫu A5" at bounding box center [232, 30] width 21 height 7
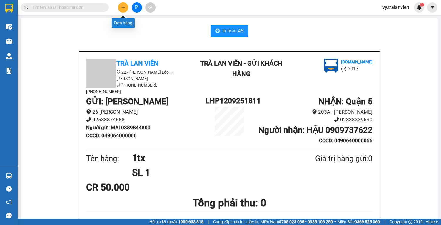
click at [119, 8] on button at bounding box center [123, 7] width 10 height 10
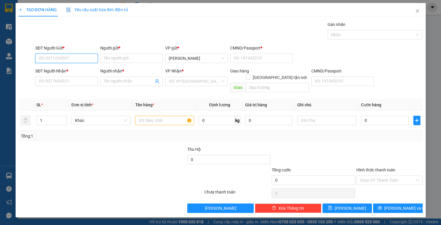
click at [63, 58] on input "SĐT Người Gửi *" at bounding box center [66, 58] width 63 height 9
click at [85, 70] on div "0973126910 - VŨ HOÀNG" at bounding box center [68, 69] width 58 height 6
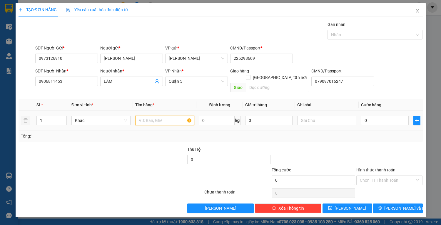
click at [152, 116] on input "text" at bounding box center [164, 120] width 59 height 9
click at [372, 118] on input "0" at bounding box center [384, 120] width 47 height 9
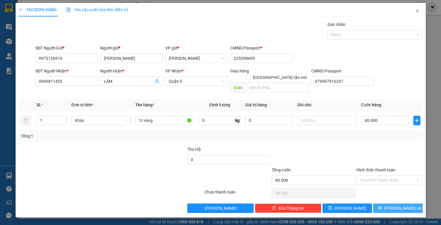
click at [381, 203] on button "[PERSON_NAME] và In" at bounding box center [397, 207] width 49 height 9
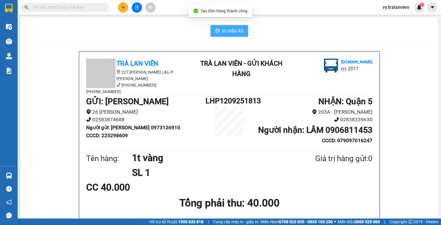
click at [236, 31] on span "In mẫu A5" at bounding box center [232, 30] width 21 height 7
click at [284, 36] on div "In mẫu A5" at bounding box center [229, 31] width 403 height 12
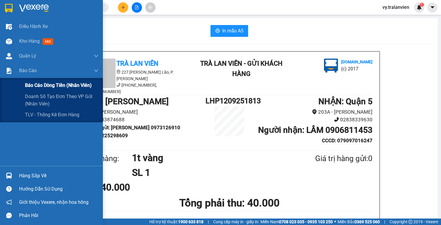
click at [48, 85] on span "Báo cáo dòng tiền (nhân viên)" at bounding box center [58, 84] width 67 height 7
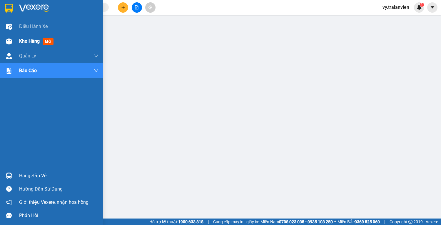
click at [29, 41] on span "Kho hàng" at bounding box center [29, 41] width 21 height 6
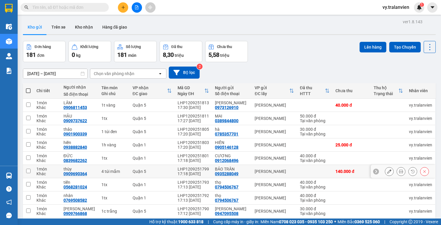
scroll to position [36, 0]
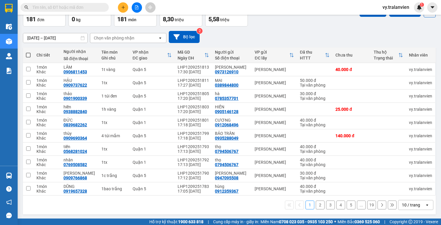
click at [300, 34] on div "10/09/2025 – 12/09/2025 Press the down arrow key to interact with the calendar …" at bounding box center [229, 37] width 413 height 12
click at [122, 8] on icon "plus" at bounding box center [123, 7] width 4 height 4
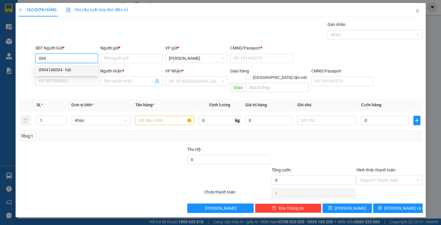
click at [80, 69] on div "0904140004 - hải" at bounding box center [67, 69] width 56 height 6
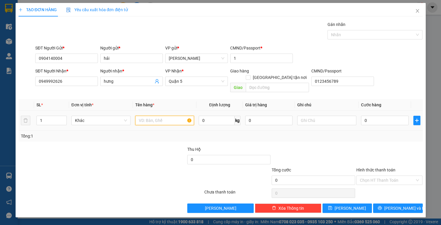
drag, startPoint x: 154, startPoint y: 117, endPoint x: 134, endPoint y: 91, distance: 32.8
click at [152, 117] on input "text" at bounding box center [164, 120] width 59 height 9
click at [377, 116] on input "0" at bounding box center [384, 120] width 47 height 9
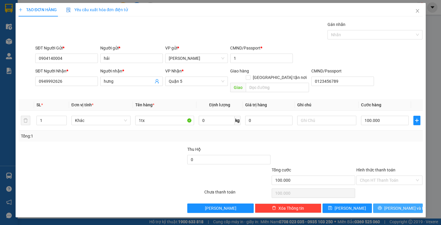
click at [382, 206] on icon "printer" at bounding box center [380, 208] width 4 height 4
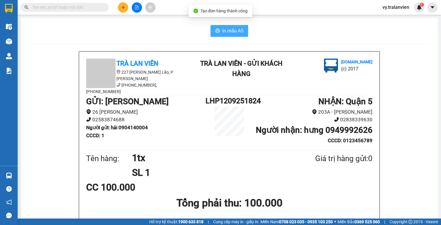
click at [229, 31] on span "In mẫu A5" at bounding box center [232, 30] width 21 height 7
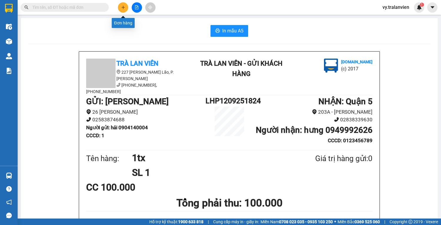
click at [124, 5] on icon "plus" at bounding box center [123, 7] width 4 height 4
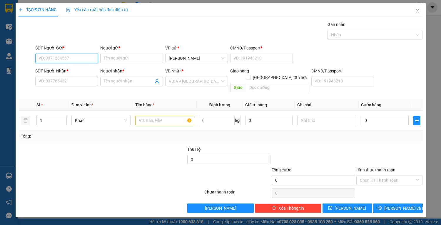
drag, startPoint x: 60, startPoint y: 54, endPoint x: 220, endPoint y: 5, distance: 166.9
click at [82, 46] on div "SĐT Người Gửi * VD: 0371234567" at bounding box center [66, 55] width 63 height 21
click at [80, 71] on div "0914901466 - [PERSON_NAME](247)" at bounding box center [73, 69] width 68 height 6
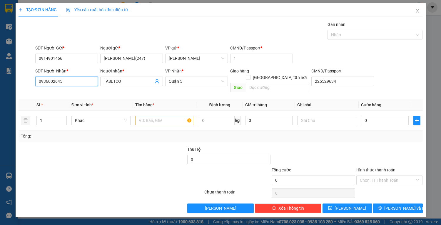
click at [78, 82] on input "0936002645" at bounding box center [66, 80] width 63 height 9
click at [73, 95] on div "0984349325 - KIẾM" at bounding box center [67, 92] width 56 height 6
click at [158, 116] on input "text" at bounding box center [164, 120] width 59 height 9
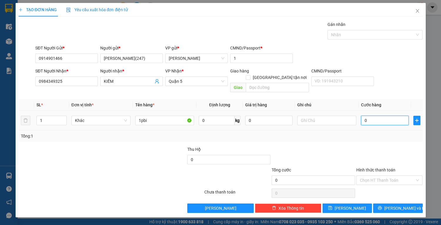
click at [377, 118] on input "0" at bounding box center [384, 120] width 47 height 9
click at [403, 205] on span "[PERSON_NAME] và In" at bounding box center [404, 208] width 41 height 6
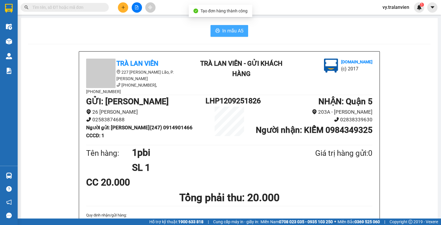
click at [229, 28] on span "In mẫu A5" at bounding box center [232, 30] width 21 height 7
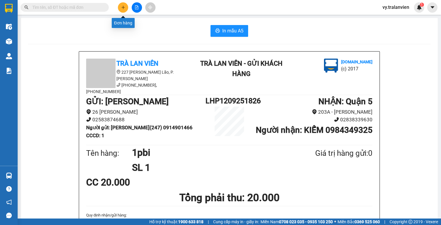
click at [127, 6] on button at bounding box center [123, 7] width 10 height 10
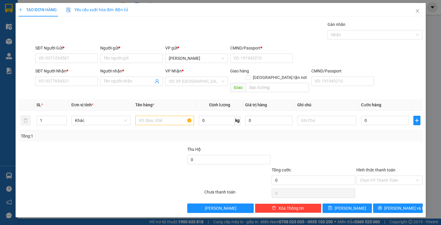
click at [68, 53] on div "SĐT Người Gửi *" at bounding box center [66, 49] width 63 height 9
drag, startPoint x: 58, startPoint y: 59, endPoint x: 215, endPoint y: 26, distance: 160.5
click at [72, 52] on div "SĐT Người Gửi * VD: 0371234567" at bounding box center [66, 55] width 63 height 21
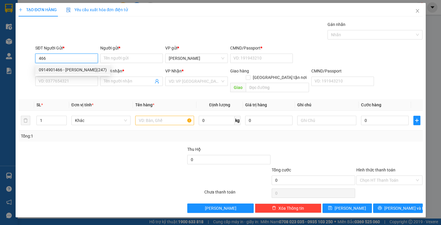
click at [69, 71] on div "0914901466 - [PERSON_NAME](247)" at bounding box center [73, 69] width 68 height 6
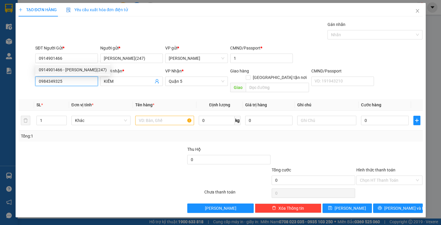
click at [70, 82] on input "0984349325" at bounding box center [66, 80] width 63 height 9
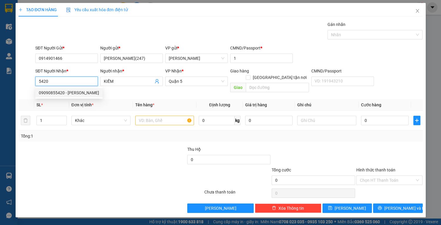
drag, startPoint x: 80, startPoint y: 93, endPoint x: 90, endPoint y: 93, distance: 9.7
click at [81, 93] on div "09090855420 - [PERSON_NAME]" at bounding box center [69, 92] width 60 height 6
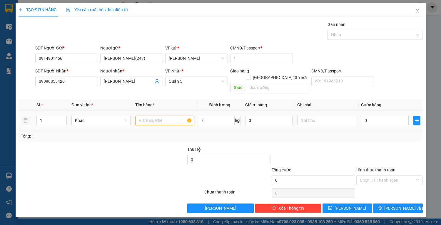
click at [157, 116] on input "text" at bounding box center [164, 120] width 59 height 9
click at [375, 116] on input "0" at bounding box center [384, 120] width 47 height 9
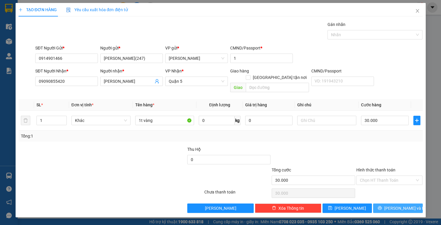
click at [415, 203] on button "[PERSON_NAME] và In" at bounding box center [397, 207] width 49 height 9
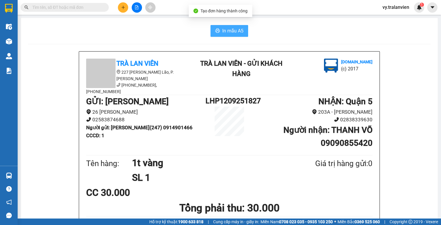
click at [228, 29] on span "In mẫu A5" at bounding box center [232, 30] width 21 height 7
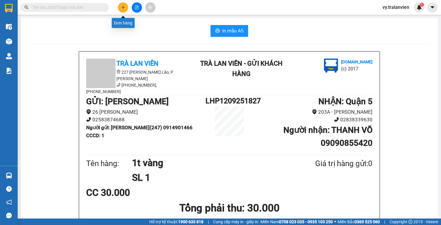
click at [122, 6] on icon "plus" at bounding box center [123, 7] width 4 height 4
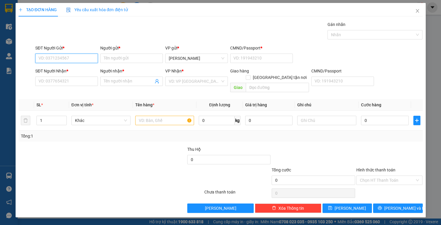
drag, startPoint x: 81, startPoint y: 60, endPoint x: 441, endPoint y: 22, distance: 361.3
click at [204, 48] on div "SĐT Người Gửi * VD: 0371234567 Người gửi * Tên người gửi VP gửi * [PERSON_NAME]…" at bounding box center [229, 55] width 390 height 21
click at [79, 68] on div "0914901466 - [PERSON_NAME](247)" at bounding box center [73, 69] width 68 height 6
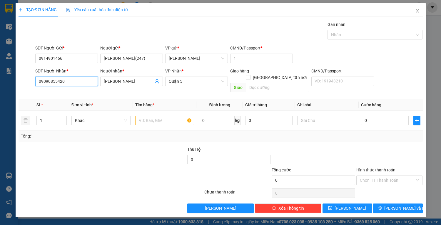
click at [82, 79] on input "09090855420" at bounding box center [66, 80] width 63 height 9
click at [79, 93] on div "0936201768 - PHI" at bounding box center [67, 92] width 56 height 6
click at [151, 116] on input "text" at bounding box center [164, 120] width 59 height 9
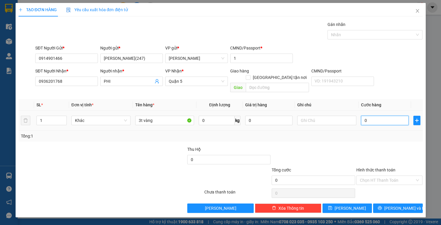
click at [373, 116] on input "0" at bounding box center [384, 120] width 47 height 9
click at [392, 203] on button "[PERSON_NAME] và In" at bounding box center [397, 207] width 49 height 9
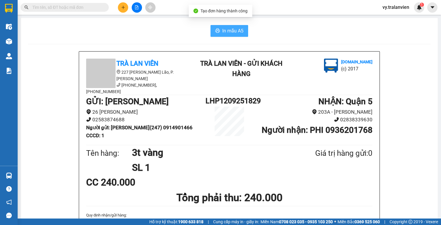
click at [229, 27] on span "In mẫu A5" at bounding box center [232, 30] width 21 height 7
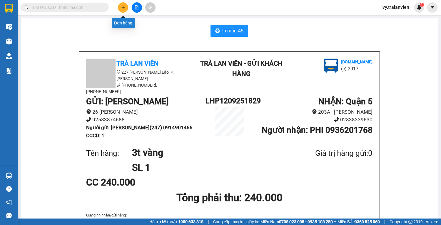
click at [126, 8] on button at bounding box center [123, 7] width 10 height 10
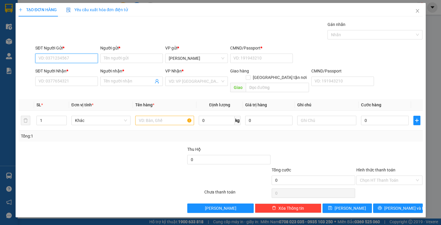
drag, startPoint x: 75, startPoint y: 58, endPoint x: 430, endPoint y: 13, distance: 357.6
click at [113, 46] on div "SĐT Người Gửi * VD: 0371234567 Người gửi * Tên người gửi VP gửi * [PERSON_NAME]…" at bounding box center [229, 55] width 390 height 21
click at [70, 68] on div "0905993559 - TIỆP" at bounding box center [67, 69] width 56 height 6
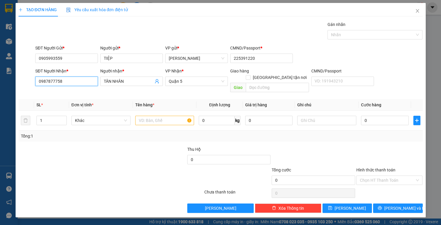
click at [73, 83] on input "0987877758" at bounding box center [66, 80] width 63 height 9
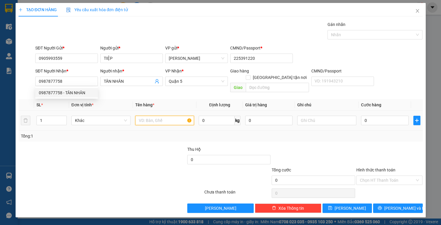
click at [151, 116] on input "text" at bounding box center [164, 120] width 59 height 9
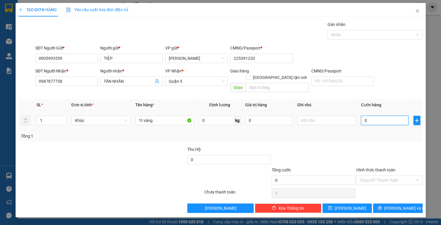
click at [371, 116] on input "0" at bounding box center [384, 120] width 47 height 9
click at [382, 205] on icon "printer" at bounding box center [380, 207] width 4 height 4
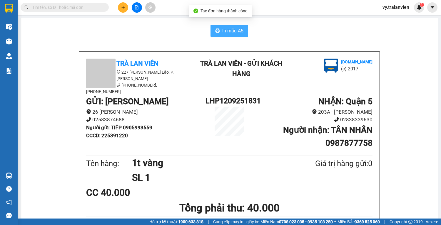
click at [232, 29] on span "In mẫu A5" at bounding box center [232, 30] width 21 height 7
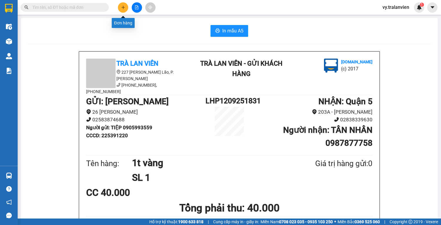
click at [126, 8] on button at bounding box center [123, 7] width 10 height 10
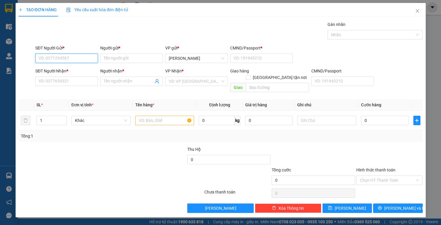
drag, startPoint x: 75, startPoint y: 58, endPoint x: 415, endPoint y: 23, distance: 342.0
click at [163, 39] on div "Transit Pickup Surcharge Ids Transit Deliver Surcharge Ids Transit Deliver Surc…" at bounding box center [221, 116] width 404 height 191
click at [78, 69] on div "0905993559 - TIỆP" at bounding box center [67, 69] width 56 height 6
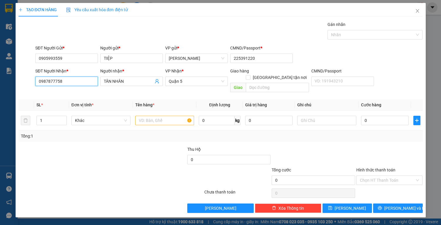
click at [78, 82] on input "0987877758" at bounding box center [66, 80] width 63 height 9
drag, startPoint x: 75, startPoint y: 93, endPoint x: 136, endPoint y: 92, distance: 60.6
click at [76, 93] on div "0917978009 - HÁN" at bounding box center [67, 92] width 56 height 6
click at [171, 116] on input "text" at bounding box center [164, 120] width 59 height 9
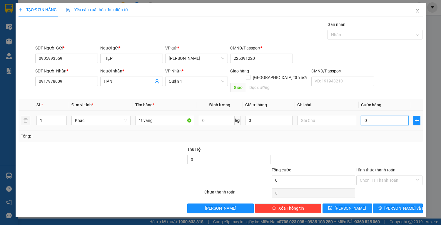
click at [372, 116] on input "0" at bounding box center [384, 120] width 47 height 9
click at [396, 205] on span "[PERSON_NAME] và In" at bounding box center [404, 208] width 41 height 6
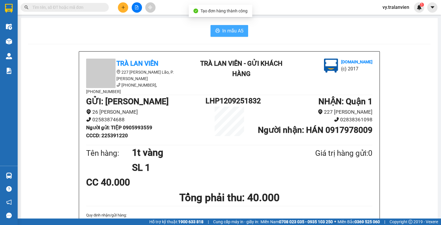
click at [233, 31] on span "In mẫu A5" at bounding box center [232, 30] width 21 height 7
drag, startPoint x: 128, startPoint y: 4, endPoint x: 125, endPoint y: 4, distance: 3.2
click at [128, 4] on div at bounding box center [137, 7] width 44 height 10
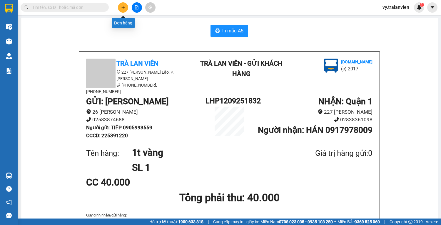
click at [125, 7] on icon "plus" at bounding box center [123, 7] width 4 height 4
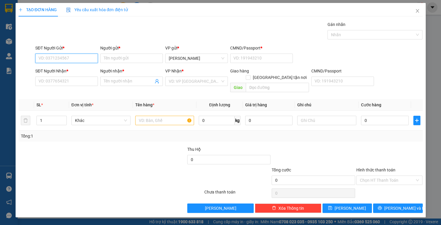
drag, startPoint x: 69, startPoint y: 60, endPoint x: 441, endPoint y: 6, distance: 375.7
click at [195, 39] on div "Transit Pickup Surcharge Ids Transit Deliver Surcharge Ids Transit Deliver Surc…" at bounding box center [221, 116] width 404 height 191
click at [87, 68] on div "0775293338 - KIỀU MY" at bounding box center [67, 69] width 56 height 6
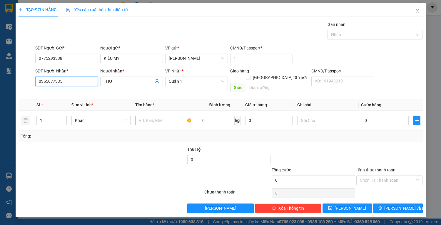
click at [83, 81] on input "0355077335" at bounding box center [66, 80] width 63 height 9
click at [79, 92] on div "0931833018 - NGUYỄN" at bounding box center [67, 92] width 56 height 6
click at [153, 116] on input "text" at bounding box center [164, 120] width 59 height 9
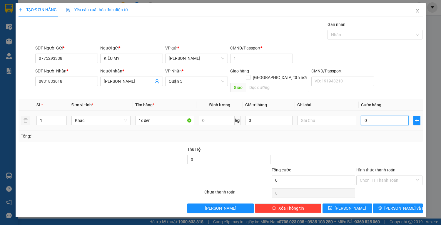
click at [391, 116] on input "0" at bounding box center [384, 120] width 47 height 9
click at [404, 205] on span "[PERSON_NAME] và In" at bounding box center [404, 208] width 41 height 6
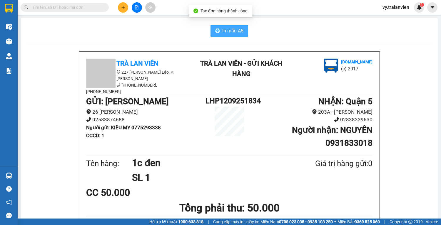
click at [227, 32] on span "In mẫu A5" at bounding box center [232, 30] width 21 height 7
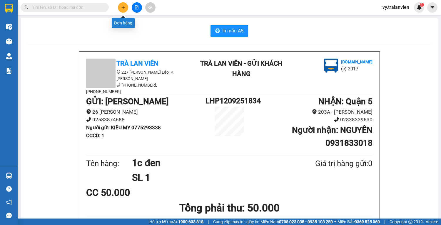
click at [122, 7] on icon "plus" at bounding box center [122, 7] width 3 height 0
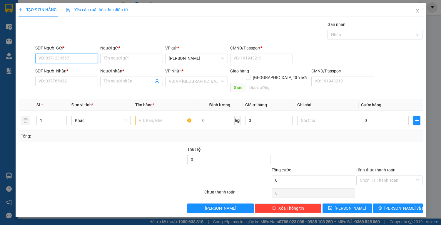
click at [75, 56] on input "SĐT Người Gửi *" at bounding box center [66, 58] width 63 height 9
click at [74, 59] on input "SĐT Người Gửi *" at bounding box center [66, 58] width 63 height 9
drag, startPoint x: 83, startPoint y: 58, endPoint x: 325, endPoint y: 9, distance: 246.1
click at [83, 58] on input "SĐT Người Gửi *" at bounding box center [66, 58] width 63 height 9
click at [82, 70] on div "0792990490 - TUYÊN" at bounding box center [67, 69] width 56 height 6
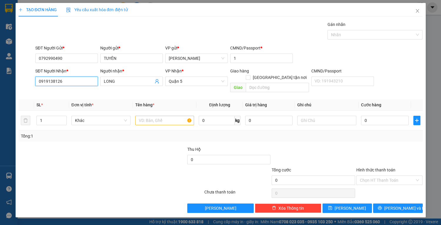
click at [86, 79] on input "0919138126" at bounding box center [66, 80] width 63 height 9
click at [127, 81] on input "LONG" at bounding box center [129, 81] width 50 height 6
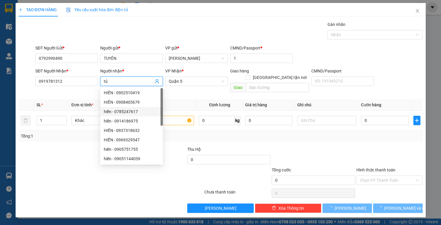
drag, startPoint x: 110, startPoint y: 199, endPoint x: 123, endPoint y: 183, distance: 20.7
click at [114, 193] on div "Transit Pickup Surcharge Ids Transit Deliver Surcharge Ids Transit Deliver Surc…" at bounding box center [221, 116] width 404 height 191
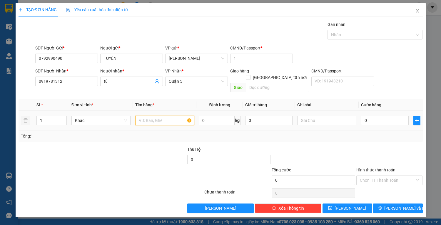
click at [179, 116] on input "text" at bounding box center [164, 120] width 59 height 9
drag, startPoint x: 361, startPoint y: 114, endPoint x: 370, endPoint y: 112, distance: 9.7
click at [362, 114] on td "0" at bounding box center [385, 121] width 52 height 20
click at [370, 116] on input "0" at bounding box center [384, 120] width 47 height 9
click at [400, 176] on input "Hình thức thanh toán" at bounding box center [387, 180] width 55 height 9
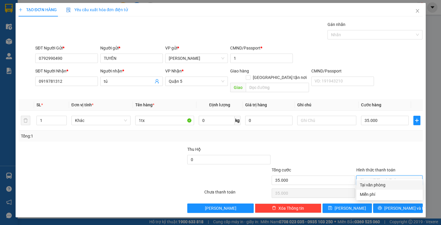
click at [396, 187] on div "Tại văn phòng" at bounding box center [389, 184] width 59 height 6
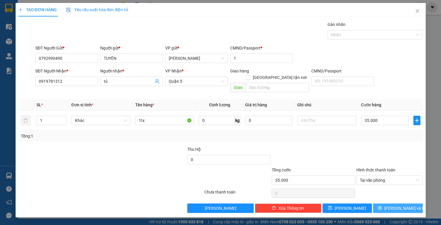
click at [398, 205] on span "[PERSON_NAME] và In" at bounding box center [404, 208] width 41 height 6
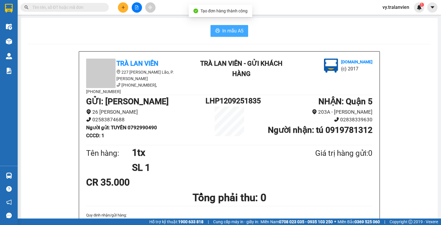
click at [229, 30] on span "In mẫu A5" at bounding box center [232, 30] width 21 height 7
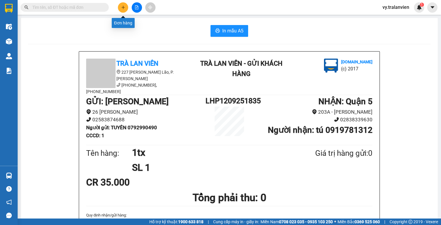
click at [123, 5] on button at bounding box center [123, 7] width 10 height 10
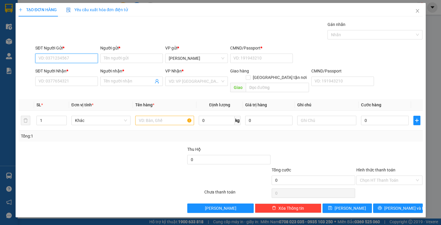
click at [64, 58] on input "SĐT Người Gửi *" at bounding box center [66, 58] width 63 height 9
click at [66, 57] on input "SĐT Người Gửi *" at bounding box center [66, 58] width 63 height 9
drag, startPoint x: 70, startPoint y: 55, endPoint x: 441, endPoint y: 29, distance: 372.0
click at [251, 42] on div "Transit Pickup Surcharge Ids Transit Deliver Surcharge Ids Transit Deliver Surc…" at bounding box center [221, 116] width 404 height 191
click at [68, 72] on div "0983939806 - hà" at bounding box center [67, 69] width 56 height 6
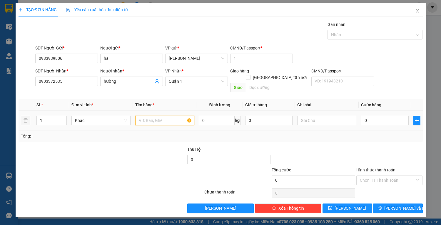
click at [156, 116] on input "text" at bounding box center [164, 120] width 59 height 9
click at [75, 81] on input "0903372535" at bounding box center [66, 80] width 63 height 9
click at [134, 85] on span "hường" at bounding box center [131, 80] width 63 height 9
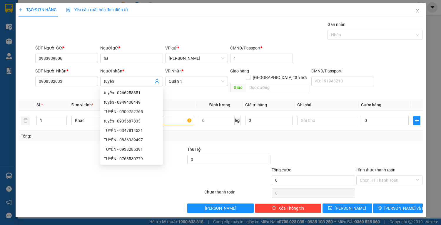
click at [77, 180] on div at bounding box center [77, 176] width 118 height 21
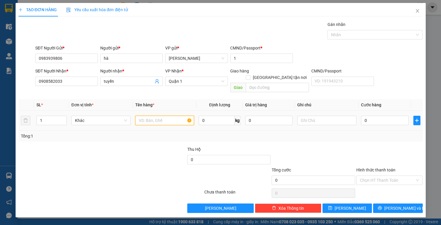
click at [175, 116] on input "text" at bounding box center [164, 120] width 59 height 9
click at [384, 116] on input "0" at bounding box center [384, 120] width 47 height 9
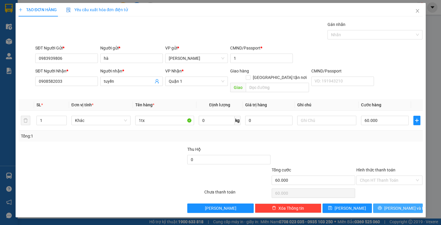
click at [405, 205] on span "[PERSON_NAME] và In" at bounding box center [404, 208] width 41 height 6
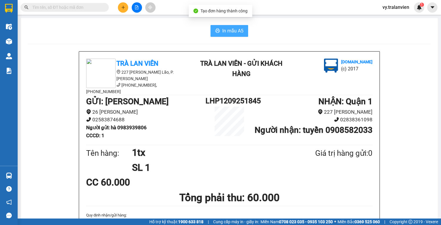
click at [233, 31] on span "In mẫu A5" at bounding box center [232, 30] width 21 height 7
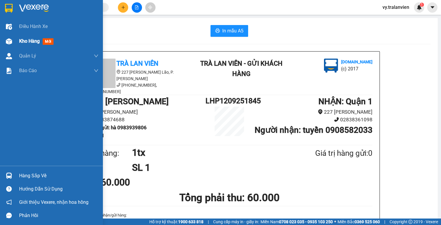
click at [32, 43] on span "Kho hàng" at bounding box center [29, 41] width 21 height 6
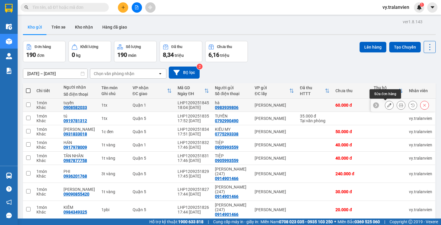
click at [387, 105] on icon at bounding box center [389, 105] width 4 height 4
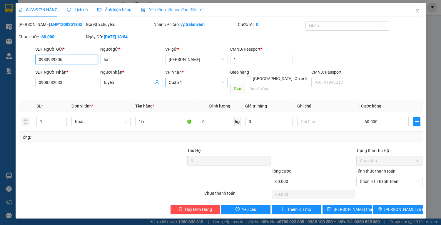
click at [193, 84] on span "Quận 1" at bounding box center [197, 82] width 56 height 9
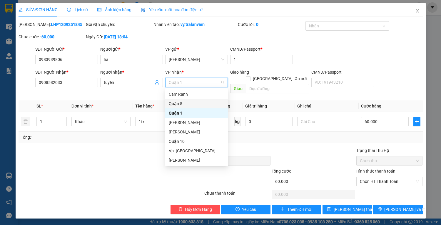
click at [186, 104] on div "Quận 5" at bounding box center [197, 103] width 56 height 6
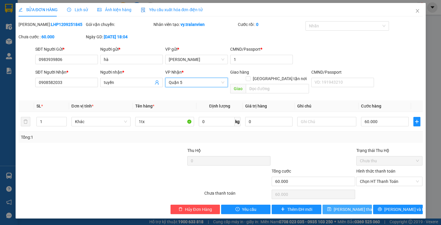
click at [355, 206] on span "[PERSON_NAME] thay đổi" at bounding box center [357, 209] width 47 height 6
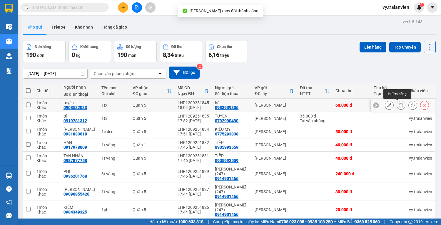
click at [399, 105] on button at bounding box center [401, 105] width 8 height 10
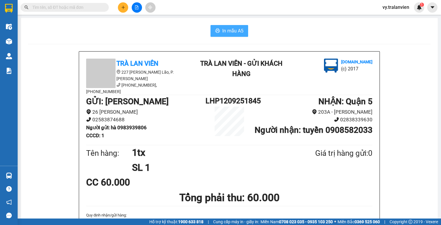
click at [224, 32] on span "In mẫu A5" at bounding box center [232, 30] width 21 height 7
click at [124, 7] on icon "plus" at bounding box center [123, 7] width 4 height 4
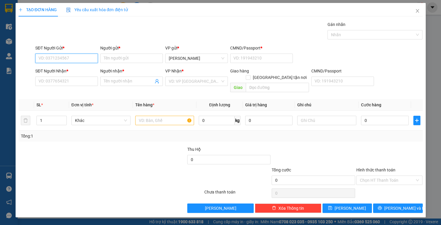
click at [81, 59] on input "SĐT Người Gửi *" at bounding box center [66, 58] width 63 height 9
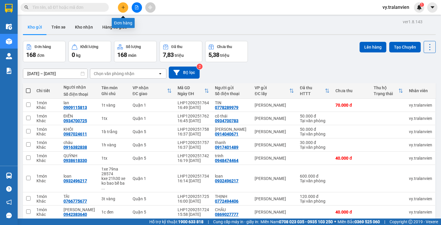
click at [125, 7] on icon "plus" at bounding box center [122, 7] width 3 height 0
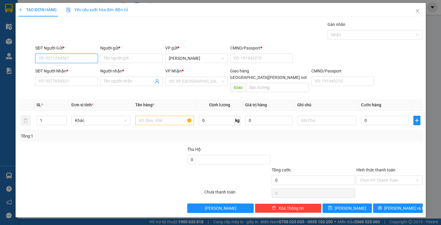
click at [75, 58] on input "SĐT Người Gửi *" at bounding box center [66, 58] width 63 height 9
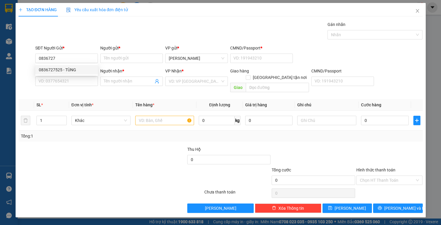
click at [77, 68] on div "0836727525 - TÙNG" at bounding box center [67, 69] width 56 height 6
type input "0836727525"
type input "TÙNG"
type input "1"
type input "0978929878"
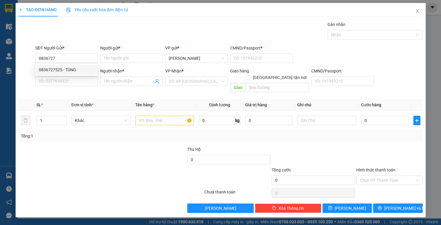
type input "QUYÊN"
type input "0836727525"
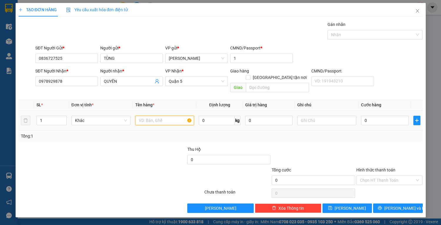
click at [159, 116] on input "text" at bounding box center [164, 120] width 59 height 9
type input "1tx"
click at [379, 116] on input "0" at bounding box center [384, 120] width 47 height 9
type input "4"
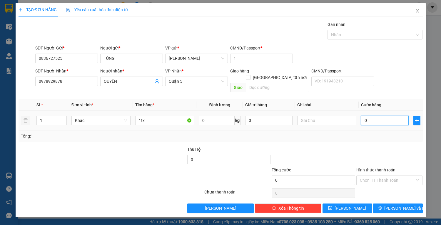
type input "4"
type input "40"
type input "40.000"
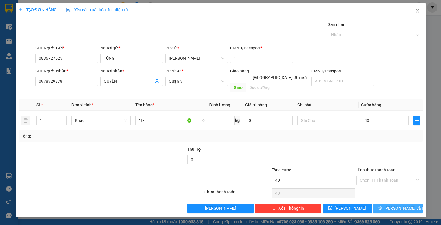
type input "40.000"
click at [394, 205] on span "[PERSON_NAME] và In" at bounding box center [404, 208] width 41 height 6
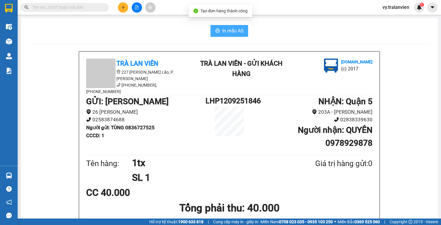
click at [236, 33] on span "In mẫu A5" at bounding box center [232, 30] width 21 height 7
click at [278, 31] on div "In mẫu A5" at bounding box center [229, 31] width 403 height 12
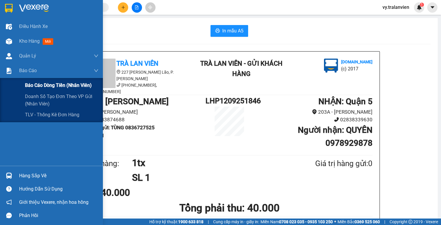
click at [49, 86] on span "Báo cáo dòng tiền (nhân viên)" at bounding box center [58, 84] width 67 height 7
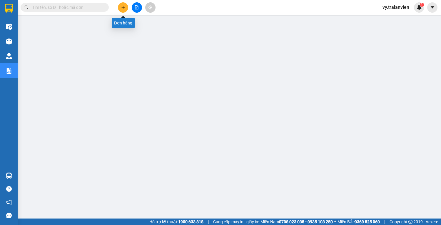
click at [123, 8] on icon "plus" at bounding box center [123, 7] width 0 height 3
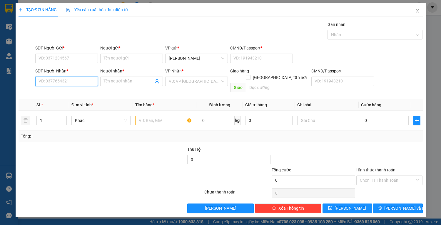
drag, startPoint x: 72, startPoint y: 80, endPoint x: 79, endPoint y: 81, distance: 7.2
click at [73, 81] on input "SĐT Người Nhận *" at bounding box center [66, 80] width 63 height 9
click at [75, 91] on div "0979291550 - LOAN" at bounding box center [67, 92] width 56 height 6
type input "0979291550"
type input "LOAN"
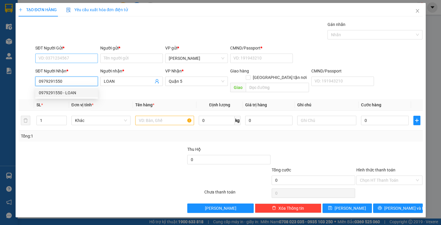
type input "0979291550"
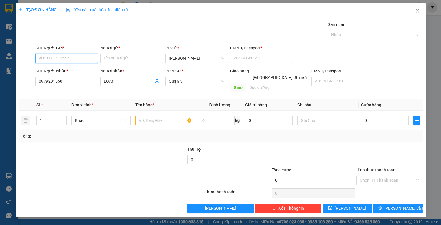
click at [71, 57] on input "SĐT Người Gửi *" at bounding box center [66, 58] width 63 height 9
click at [91, 66] on div "0792428336 - TUYẾT" at bounding box center [66, 69] width 63 height 9
type input "0792428336"
type input "TUYẾT"
type input "038059007457"
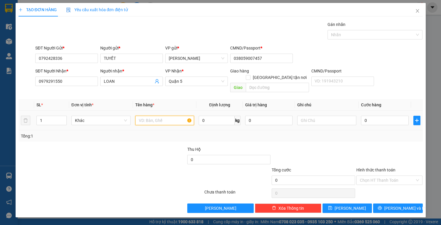
click at [166, 116] on input "text" at bounding box center [164, 120] width 59 height 9
click at [153, 116] on input "text" at bounding box center [164, 120] width 59 height 9
type input "2tx"
click at [380, 116] on input "0" at bounding box center [384, 120] width 47 height 9
type input "1"
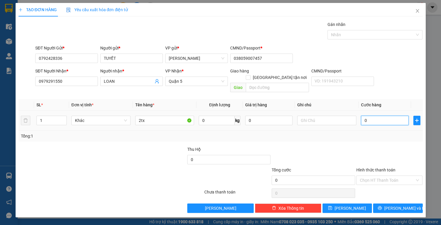
type input "1"
type input "15"
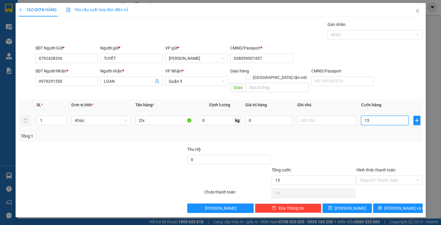
type input "150"
type input "150.000"
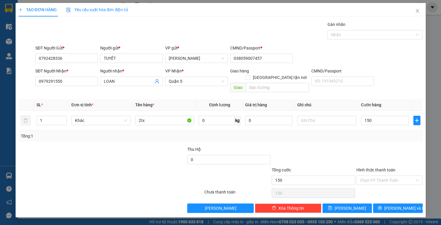
type input "150.000"
click at [387, 194] on div "Transit Pickup Surcharge Ids Transit Deliver Surcharge Ids Transit Deliver Surc…" at bounding box center [221, 116] width 404 height 191
click at [392, 203] on button "[PERSON_NAME] và In" at bounding box center [397, 207] width 49 height 9
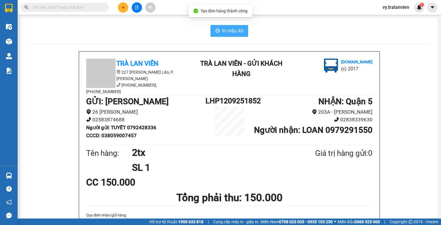
click at [224, 31] on span "In mẫu A5" at bounding box center [232, 30] width 21 height 7
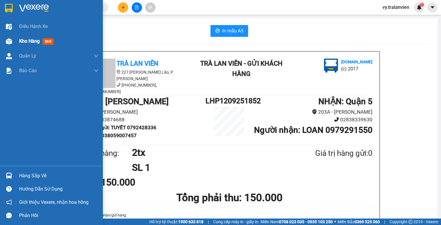
click at [31, 42] on span "Kho hàng" at bounding box center [29, 41] width 21 height 6
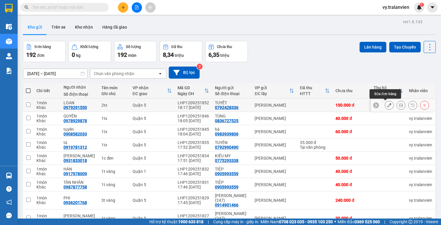
click at [387, 106] on icon at bounding box center [389, 105] width 4 height 4
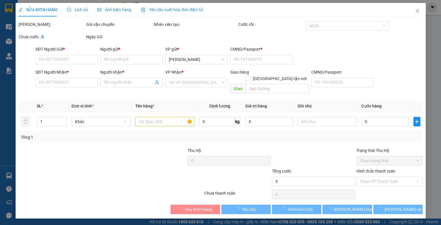
type input "0792428336"
type input "TUYẾT"
type input "038059007457"
type input "0979291550"
type input "LOAN"
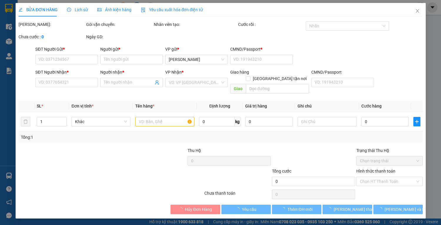
type input "150.000"
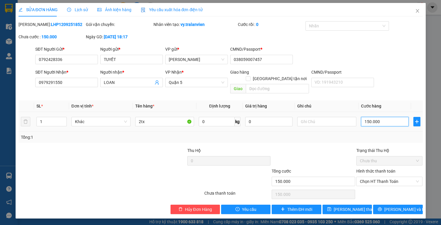
click at [390, 117] on input "150.000" at bounding box center [384, 121] width 47 height 9
type input "1"
type input "13"
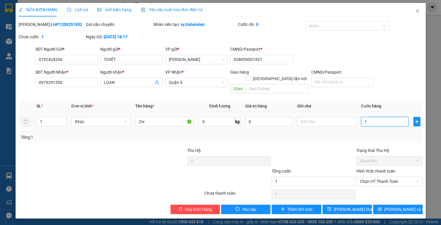
type input "13"
type input "130"
click at [382, 177] on span "Chọn HT Thanh Toán" at bounding box center [389, 181] width 59 height 9
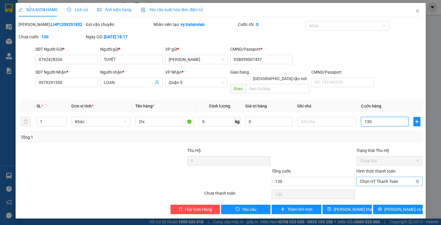
type input "130"
type input "130.000"
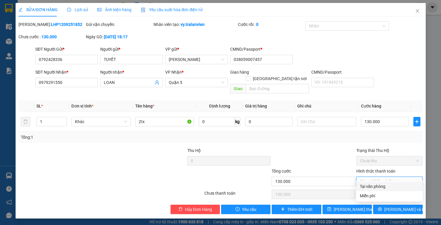
click at [381, 183] on div "Tại văn phòng" at bounding box center [389, 186] width 59 height 6
type input "0"
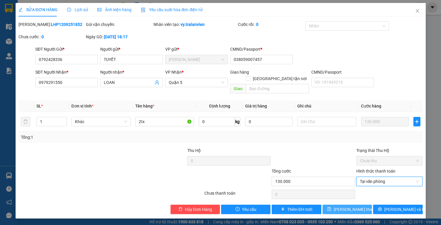
click at [363, 204] on button "[PERSON_NAME] thay đổi" at bounding box center [347, 208] width 49 height 9
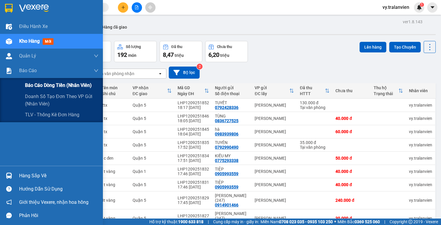
click at [44, 85] on span "Báo cáo dòng tiền (nhân viên)" at bounding box center [58, 84] width 67 height 7
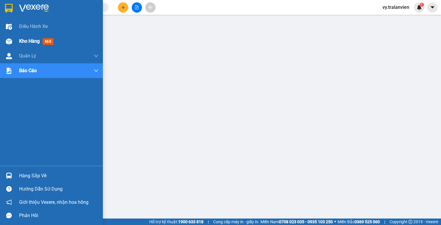
click at [32, 41] on span "Kho hàng" at bounding box center [29, 41] width 21 height 6
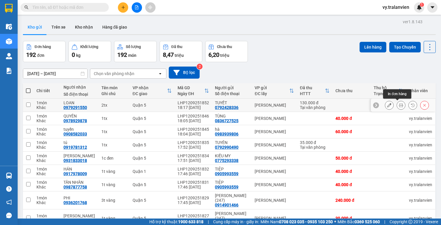
click at [399, 106] on icon at bounding box center [401, 105] width 4 height 4
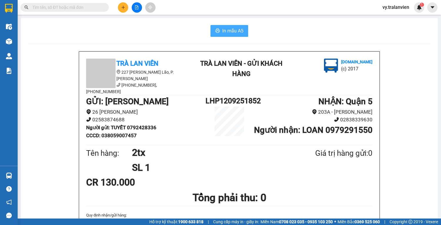
click at [225, 31] on span "In mẫu A5" at bounding box center [232, 30] width 21 height 7
click at [122, 9] on icon "plus" at bounding box center [123, 7] width 4 height 4
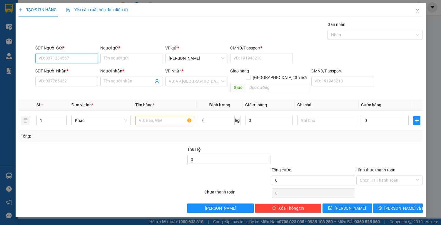
click at [82, 61] on input "SĐT Người Gửi *" at bounding box center [66, 58] width 63 height 9
type input "0903075646"
click at [76, 72] on div "0903075646 - tuyết" at bounding box center [67, 69] width 56 height 6
type input "tuyết"
type input "1"
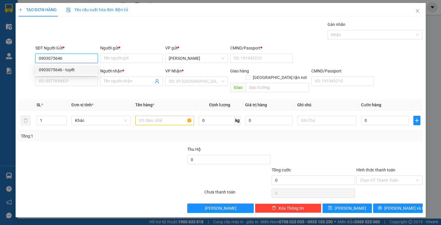
type input "0903041080"
type input "oanh"
type input "0903075646"
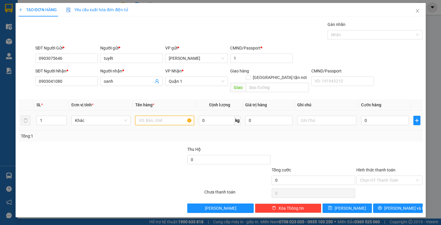
click at [167, 117] on input "text" at bounding box center [164, 120] width 59 height 9
type input "1tx+1 vàng"
click at [370, 116] on input "0" at bounding box center [384, 120] width 47 height 9
type input "7"
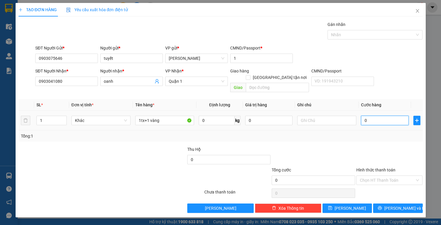
type input "7"
type input "75"
type input "75.000"
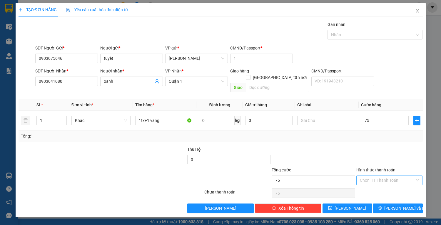
type input "75.000"
click at [382, 176] on input "Hình thức thanh toán" at bounding box center [387, 180] width 55 height 9
click at [382, 183] on div "Tại văn phòng" at bounding box center [389, 184] width 59 height 6
type input "0"
click at [389, 203] on button "[PERSON_NAME] và In" at bounding box center [397, 207] width 49 height 9
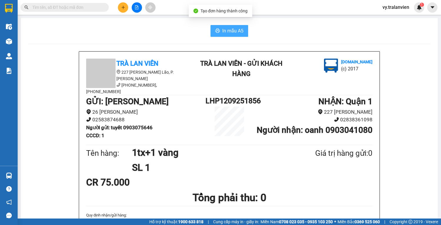
click at [223, 31] on span "In mẫu A5" at bounding box center [232, 30] width 21 height 7
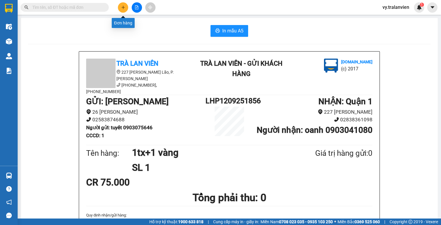
click at [125, 7] on icon "plus" at bounding box center [123, 7] width 4 height 4
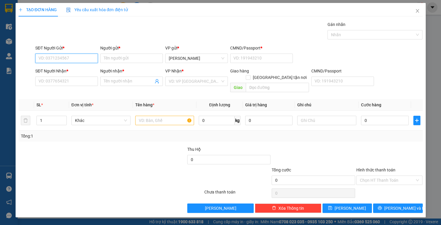
click at [68, 58] on input "SĐT Người Gửi *" at bounding box center [66, 58] width 63 height 9
click at [83, 78] on div "0327687777 - VĂN" at bounding box center [67, 79] width 56 height 6
type input "0327687777"
type input "VĂN"
type input "1"
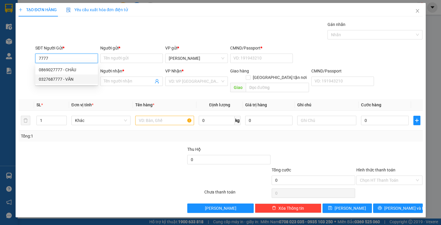
type input "0911111742"
type input "CHẤN"
type input "0327687777"
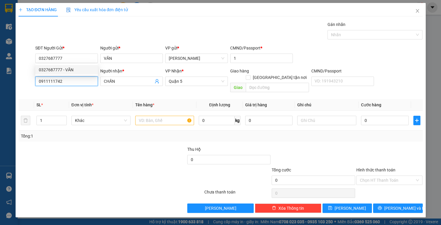
click at [82, 83] on input "0911111742" at bounding box center [66, 80] width 63 height 9
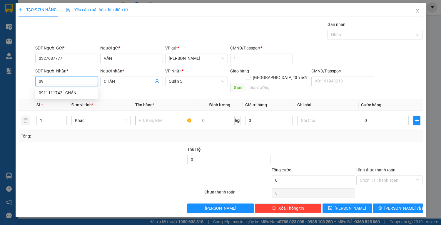
type input "0"
click at [76, 94] on div "0777776286 - SANG" at bounding box center [67, 92] width 56 height 6
type input "0777776286"
type input "SANG"
type input "05604000396"
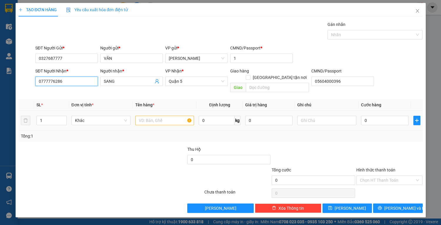
type input "0777776286"
click at [161, 116] on input "text" at bounding box center [164, 120] width 59 height 9
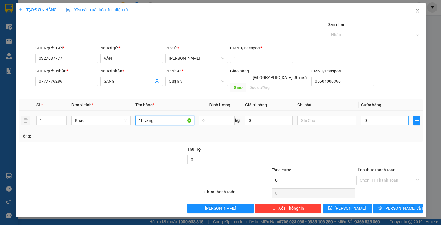
type input "1h vàng"
click at [372, 116] on input "0" at bounding box center [384, 120] width 47 height 9
type input "3"
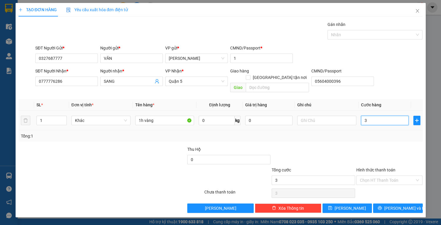
type input "30"
type input "30.000"
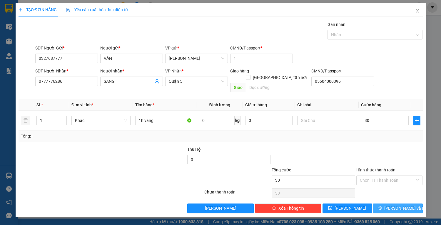
type input "30.000"
click at [382, 205] on icon "printer" at bounding box center [380, 207] width 4 height 4
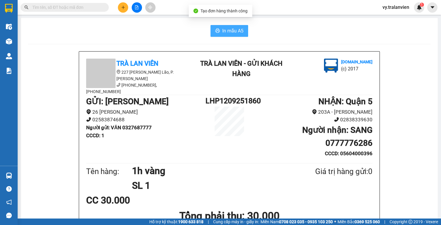
click at [233, 32] on span "In mẫu A5" at bounding box center [232, 30] width 21 height 7
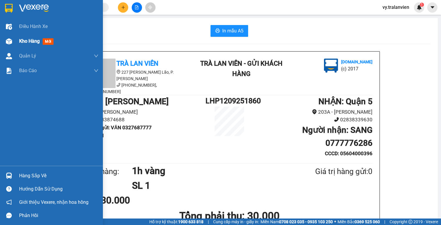
click at [31, 40] on span "Kho hàng" at bounding box center [29, 41] width 21 height 6
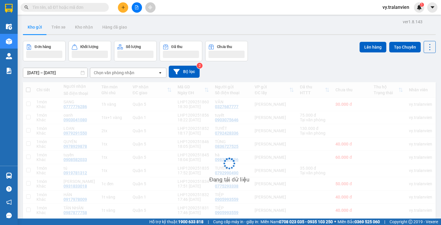
scroll to position [39, 0]
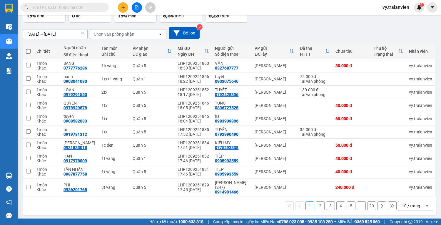
click at [327, 207] on button "3" at bounding box center [330, 205] width 9 height 9
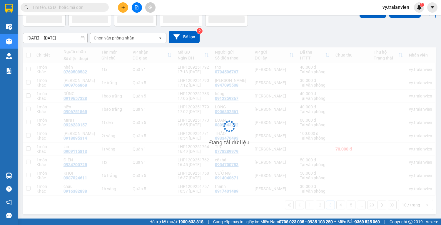
scroll to position [36, 0]
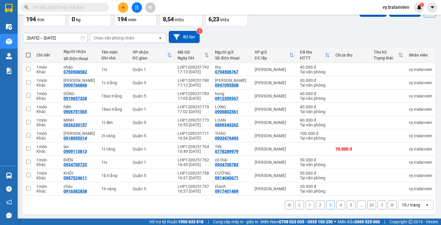
click at [337, 205] on button "4" at bounding box center [340, 204] width 9 height 9
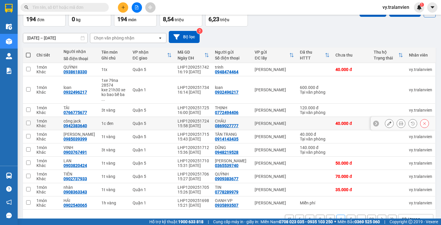
scroll to position [50, 0]
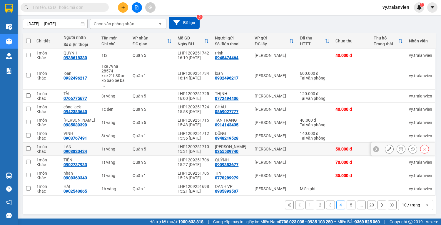
click at [336, 200] on button "4" at bounding box center [340, 204] width 9 height 9
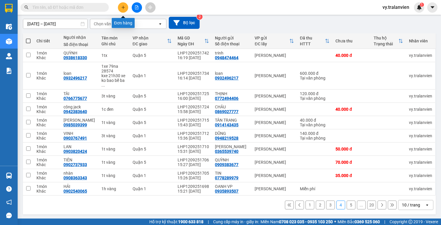
click at [125, 7] on icon "plus" at bounding box center [123, 7] width 4 height 4
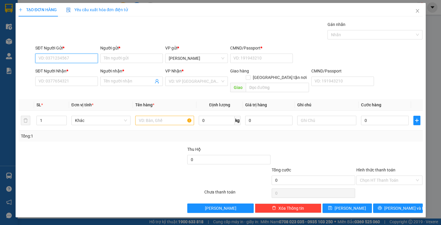
click at [76, 55] on input "SĐT Người Gửi *" at bounding box center [66, 58] width 63 height 9
click at [84, 69] on div "0989246077 - [PERSON_NAME]" at bounding box center [68, 69] width 58 height 6
type input "0989246077"
type input "[PERSON_NAME]"
type input "056084013493"
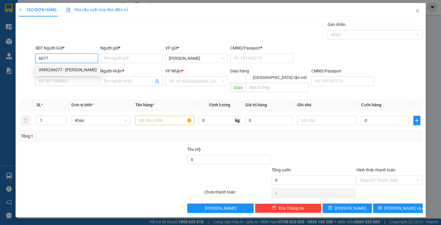
type input "0854453878"
type input "MEDILAB"
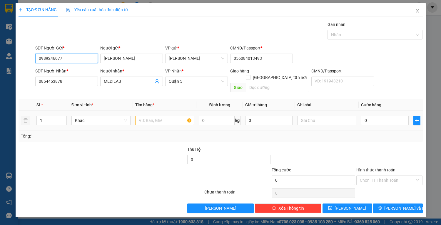
type input "0989246077"
click at [153, 116] on input "text" at bounding box center [164, 120] width 59 height 9
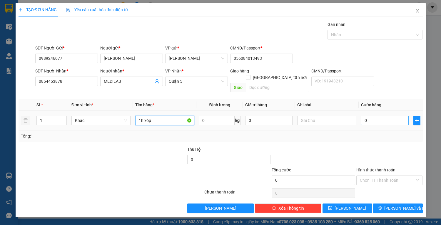
type input "1h xốp"
click at [369, 116] on input "0" at bounding box center [384, 120] width 47 height 9
type input "2"
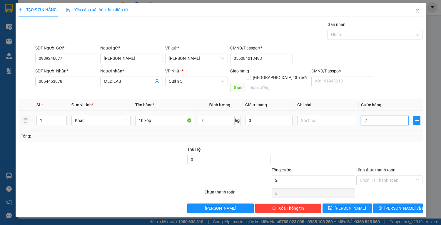
type input "25"
click at [385, 177] on div "Chọn HT Thanh Toán" at bounding box center [389, 179] width 66 height 9
type input "25.000"
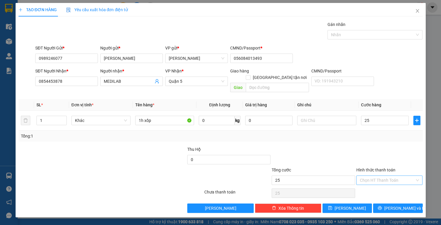
type input "25.000"
drag, startPoint x: 387, startPoint y: 187, endPoint x: 390, endPoint y: 200, distance: 13.1
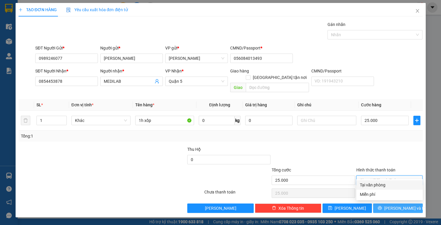
click at [387, 188] on div "Tại văn phòng" at bounding box center [389, 184] width 59 height 6
type input "0"
click at [392, 203] on button "[PERSON_NAME] và In" at bounding box center [397, 207] width 49 height 9
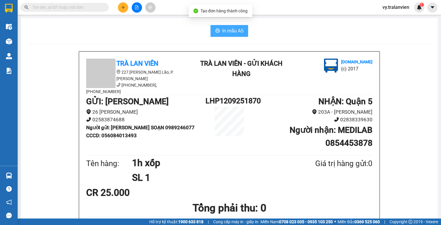
click at [235, 31] on span "In mẫu A5" at bounding box center [232, 30] width 21 height 7
click at [269, 32] on div "In mẫu A5" at bounding box center [229, 31] width 403 height 12
click at [335, 30] on div "In mẫu A5" at bounding box center [229, 31] width 403 height 12
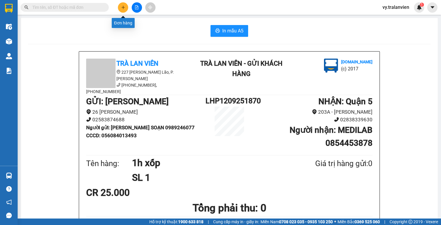
click at [125, 6] on icon "plus" at bounding box center [123, 7] width 4 height 4
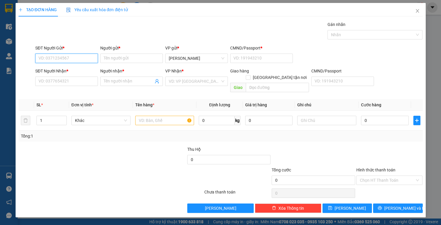
click at [71, 61] on input "SĐT Người Gửi *" at bounding box center [66, 58] width 63 height 9
type input "0905757275"
drag, startPoint x: 130, startPoint y: 56, endPoint x: 130, endPoint y: 61, distance: 4.4
click at [130, 59] on input "Người gửi *" at bounding box center [131, 58] width 63 height 9
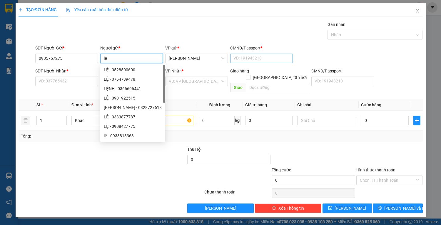
type input "lệ"
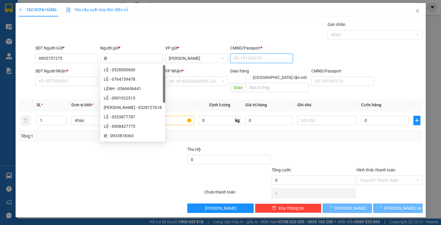
click at [257, 61] on input "CMND/Passport *" at bounding box center [261, 58] width 63 height 9
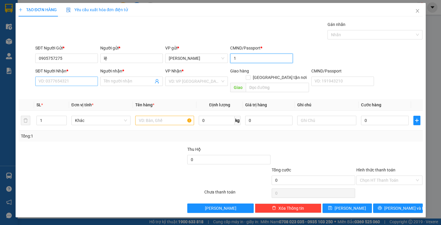
type input "1"
click at [59, 80] on input "SĐT Người Nhận *" at bounding box center [66, 80] width 63 height 9
type input "0903977749"
click at [193, 81] on input "search" at bounding box center [194, 81] width 51 height 9
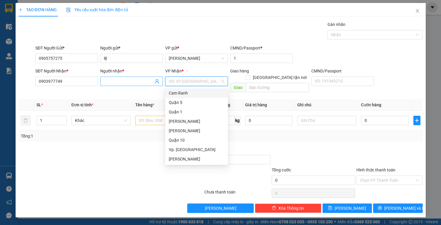
click at [127, 77] on span at bounding box center [131, 80] width 63 height 9
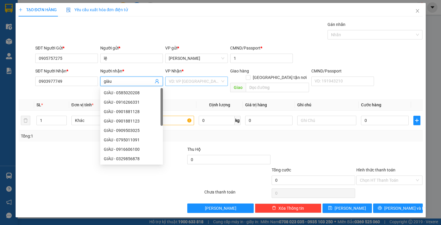
type input "giàu"
click at [178, 82] on input "search" at bounding box center [194, 81] width 51 height 9
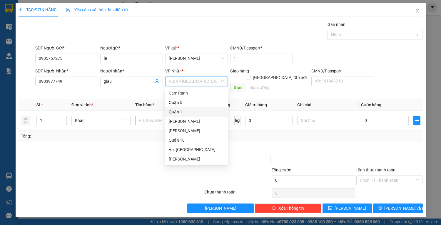
click at [181, 112] on div "Quận 1" at bounding box center [197, 111] width 56 height 6
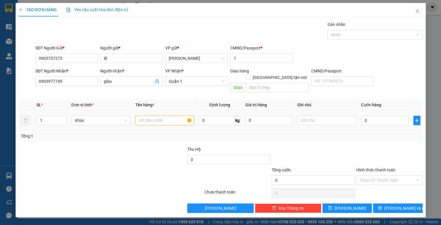
drag, startPoint x: 153, startPoint y: 117, endPoint x: 159, endPoint y: 104, distance: 14.3
click at [158, 116] on input "text" at bounding box center [164, 120] width 59 height 9
type input "1tx"
click at [377, 116] on input "0" at bounding box center [384, 120] width 47 height 9
type input "4"
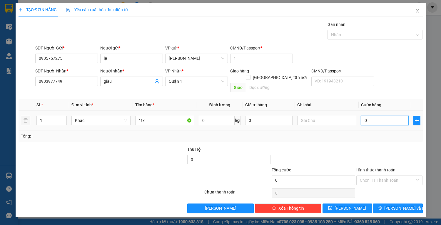
type input "4"
type input "40"
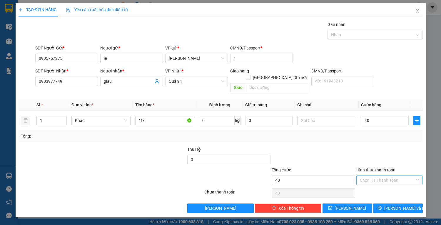
click at [383, 176] on input "Hình thức thanh toán" at bounding box center [387, 180] width 55 height 9
type input "40.000"
click at [384, 184] on div "Tại văn phòng" at bounding box center [389, 184] width 59 height 6
type input "0"
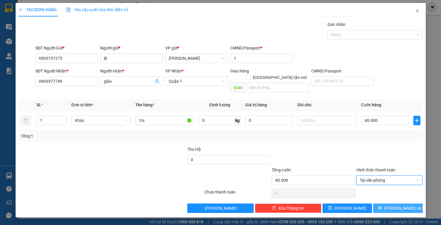
click at [391, 203] on button "[PERSON_NAME] và In" at bounding box center [397, 207] width 49 height 9
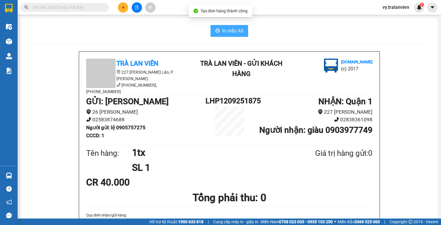
click at [233, 29] on span "In mẫu A5" at bounding box center [232, 30] width 21 height 7
click at [129, 7] on div at bounding box center [137, 7] width 44 height 10
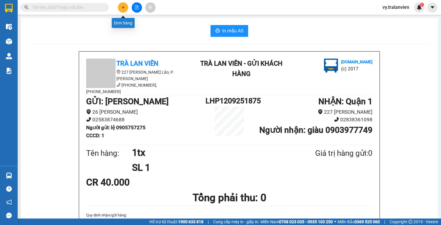
click at [125, 8] on button at bounding box center [123, 7] width 10 height 10
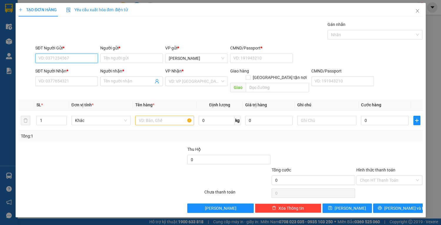
click at [79, 60] on input "SĐT Người Gửi *" at bounding box center [66, 58] width 63 height 9
drag, startPoint x: 62, startPoint y: 58, endPoint x: 268, endPoint y: 29, distance: 207.2
click at [101, 49] on div "SĐT Người Gửi * VD: 0371234567 Người gửi * Tên người gửi VP gửi * [PERSON_NAME]…" at bounding box center [229, 55] width 390 height 21
type input "0367395191"
click at [118, 56] on input "Người gửi *" at bounding box center [131, 58] width 63 height 9
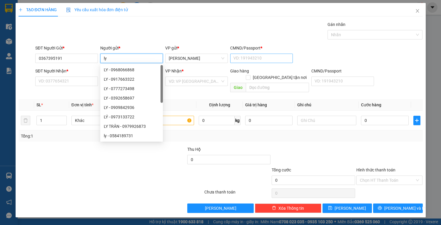
type input "ly"
click at [259, 56] on input "CMND/Passport *" at bounding box center [261, 58] width 63 height 9
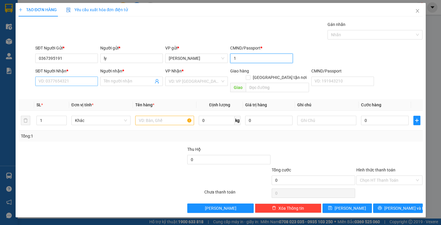
type input "1"
click at [60, 80] on input "SĐT Người Nhận *" at bounding box center [66, 80] width 63 height 9
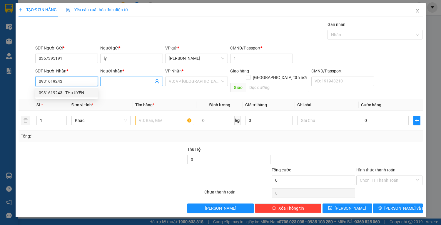
type input "0931619243"
click at [112, 81] on input "Người nhận *" at bounding box center [129, 81] width 50 height 6
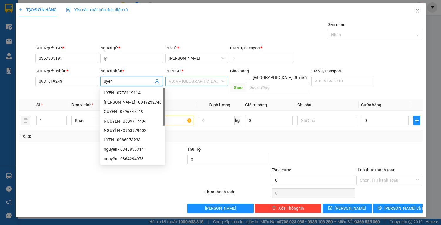
type input "uyên"
click at [191, 81] on input "search" at bounding box center [194, 81] width 51 height 9
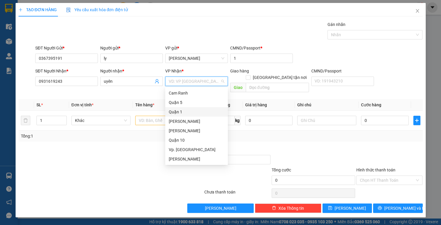
click at [184, 111] on div "Quận 1" at bounding box center [197, 111] width 56 height 6
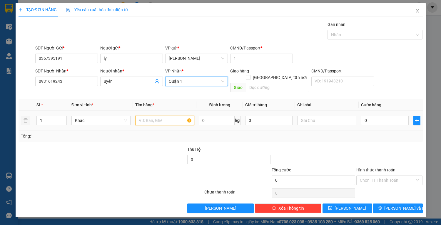
click at [166, 116] on input "text" at bounding box center [164, 120] width 59 height 9
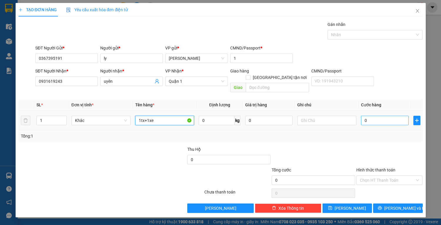
type input "1tx+1xe"
click at [368, 116] on input "0" at bounding box center [384, 120] width 47 height 9
type input "5"
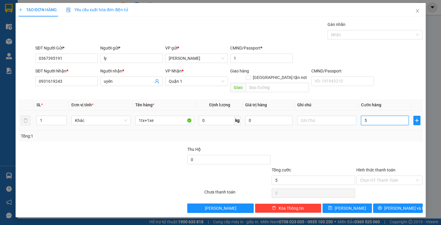
click at [364, 116] on input "5" at bounding box center [384, 120] width 47 height 9
type input "45"
type input "405"
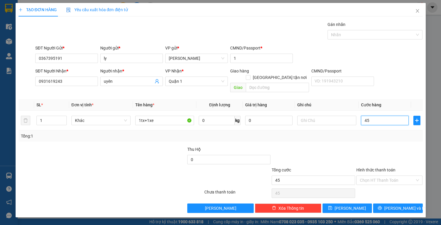
type input "405"
type input "405.000"
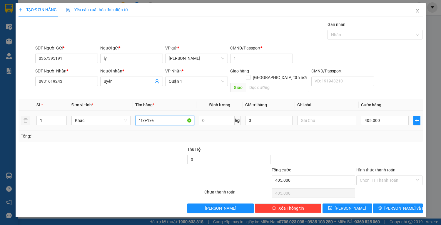
click at [166, 116] on input "1tx+1xe" at bounding box center [164, 120] width 59 height 9
type input "1tx+1xe 19195"
click at [387, 116] on input "405.000" at bounding box center [384, 120] width 47 height 9
type input "4"
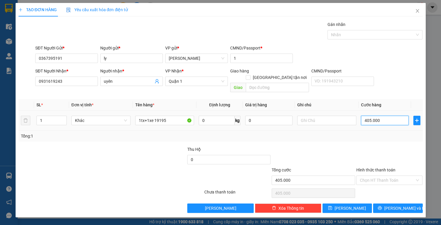
type input "4"
type input "45"
type input "450"
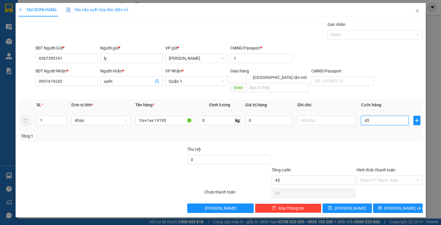
type input "450"
type input "450.000"
click at [398, 176] on input "Hình thức thanh toán" at bounding box center [387, 180] width 55 height 9
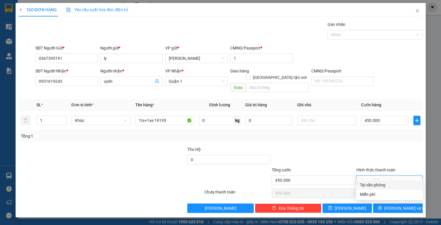
click at [399, 183] on div "Tại văn phòng" at bounding box center [389, 184] width 59 height 6
type input "0"
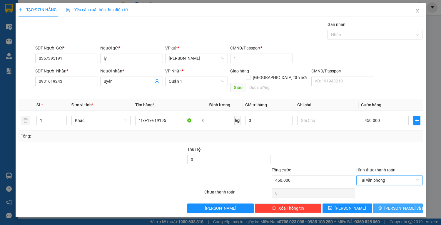
click at [394, 205] on span "[PERSON_NAME] và In" at bounding box center [404, 208] width 41 height 6
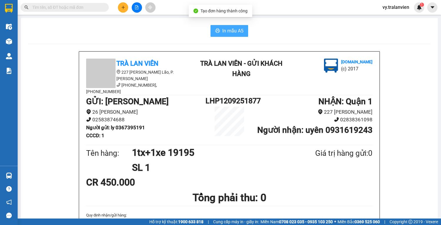
click at [233, 32] on span "In mẫu A5" at bounding box center [232, 30] width 21 height 7
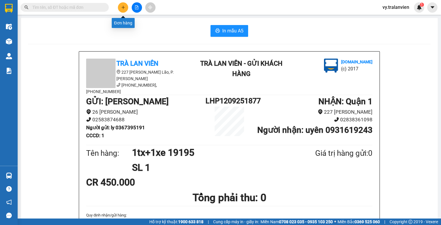
click at [122, 6] on icon "plus" at bounding box center [123, 7] width 4 height 4
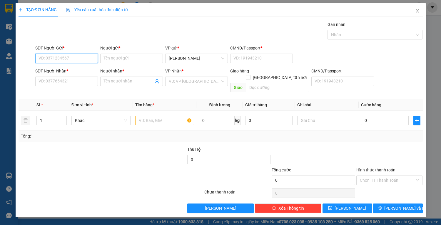
click at [74, 57] on input "SĐT Người Gửi *" at bounding box center [66, 58] width 63 height 9
type input "0905453236"
click at [81, 70] on div "0905453236 - quang" at bounding box center [67, 69] width 56 height 6
type input "quang"
type input "1"
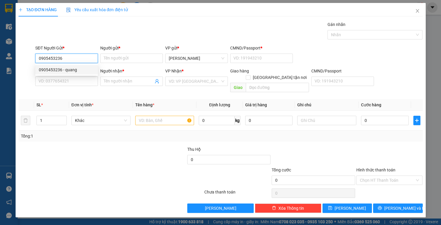
type input "0938475214"
type input "lai"
type input "0905453236"
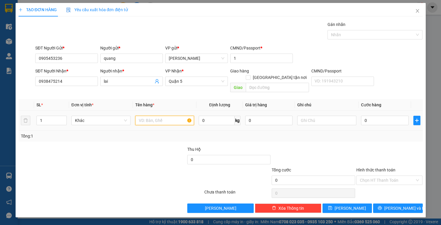
click at [166, 116] on input "text" at bounding box center [164, 120] width 59 height 9
type input "1t vàng"
click at [377, 116] on input "0" at bounding box center [384, 120] width 47 height 9
type input "4"
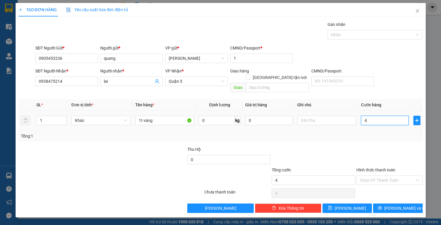
type input "4"
type input "40"
type input "40.000"
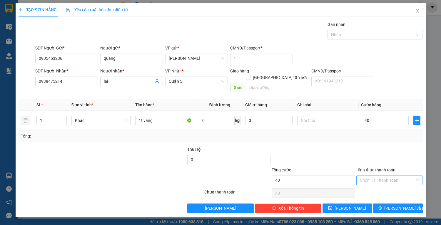
type input "40.000"
click at [385, 176] on input "Hình thức thanh toán" at bounding box center [387, 180] width 55 height 9
click at [390, 184] on div "Tại văn phòng" at bounding box center [389, 184] width 59 height 6
type input "0"
click at [398, 203] on button "[PERSON_NAME] và In" at bounding box center [397, 207] width 49 height 9
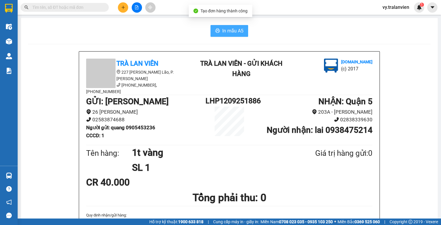
click at [232, 32] on span "In mẫu A5" at bounding box center [232, 30] width 21 height 7
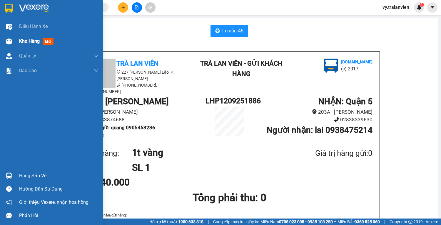
click at [37, 39] on span "Kho hàng" at bounding box center [29, 41] width 21 height 6
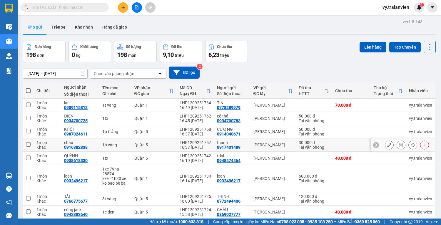
scroll to position [45, 0]
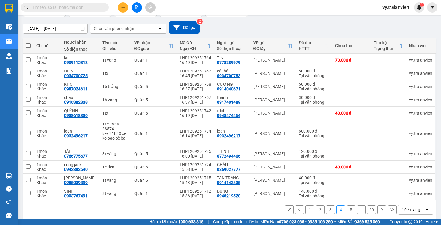
click at [305, 205] on button "1" at bounding box center [309, 209] width 9 height 9
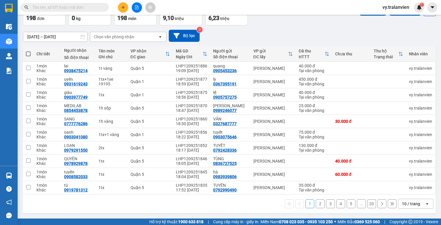
scroll to position [40, 0]
click at [387, 66] on icon at bounding box center [389, 68] width 4 height 4
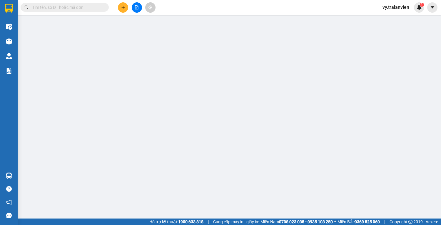
type input "0905453236"
type input "quang"
type input "1"
type input "0938475214"
type input "lai"
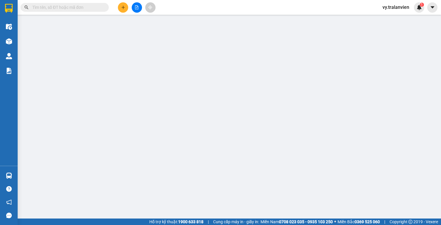
type input "40.000"
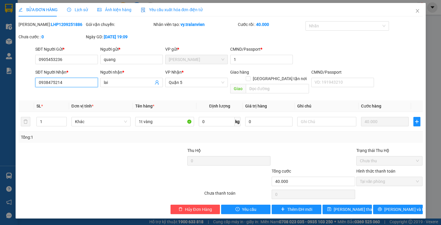
click at [67, 83] on input "0938475214" at bounding box center [66, 82] width 63 height 9
type input "0"
type input "0388670410"
click at [117, 82] on input "lai" at bounding box center [129, 82] width 50 height 6
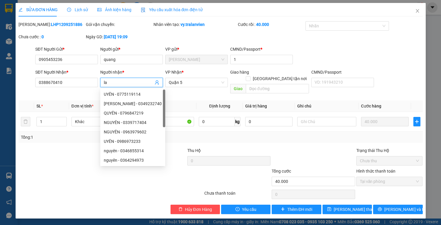
type input "l"
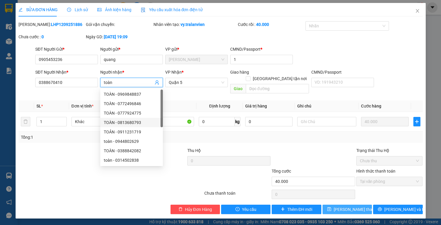
type input "toàn"
click at [356, 206] on span "[PERSON_NAME] thay đổi" at bounding box center [357, 209] width 47 height 6
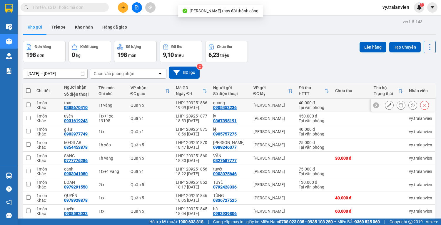
click at [399, 103] on icon at bounding box center [401, 105] width 4 height 4
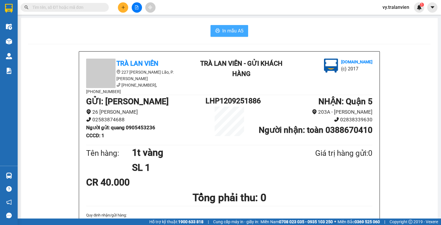
click at [236, 33] on span "In mẫu A5" at bounding box center [232, 30] width 21 height 7
click at [120, 5] on button at bounding box center [123, 7] width 10 height 10
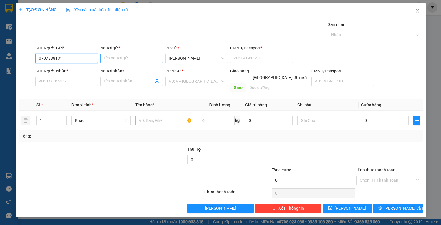
type input "0707888131"
click at [108, 58] on input "Người gửi *" at bounding box center [131, 58] width 63 height 9
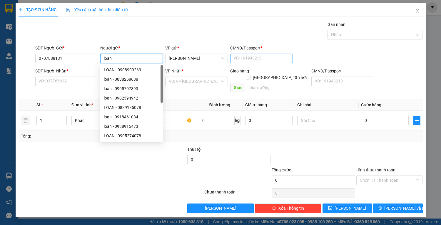
type input "loan"
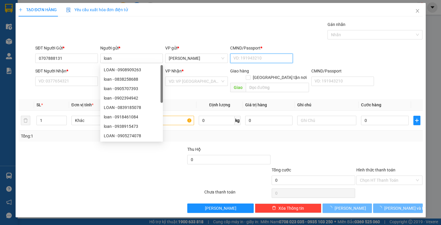
click at [252, 56] on input "CMND/Passport *" at bounding box center [261, 58] width 63 height 9
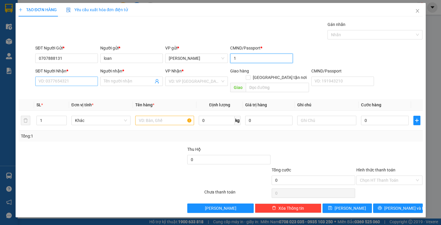
type input "1"
click at [48, 80] on input "SĐT Người Nhận *" at bounding box center [66, 80] width 63 height 9
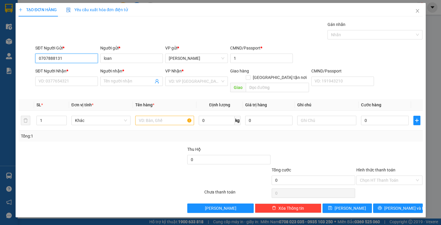
drag, startPoint x: 36, startPoint y: 55, endPoint x: 74, endPoint y: 56, distance: 37.9
click at [74, 56] on input "0707888131" at bounding box center [66, 58] width 63 height 9
paste input "0707888131"
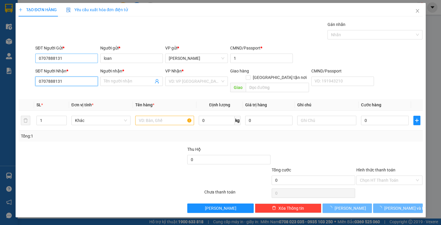
type input "0707888131"
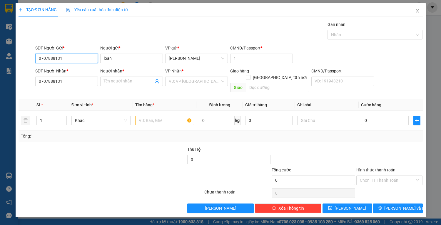
click at [67, 59] on input "0707888131" at bounding box center [66, 58] width 63 height 9
type input "0"
click at [67, 71] on div "0335297147 - THU" at bounding box center [67, 69] width 56 height 6
type input "0335297147"
type input "THU"
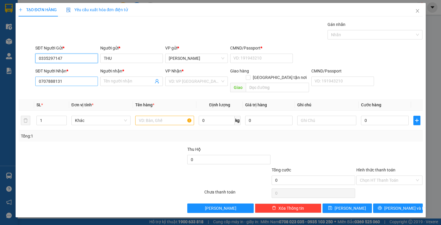
type input "0335297147"
click at [81, 80] on input "0707888131" at bounding box center [66, 80] width 63 height 9
click at [125, 83] on input "Người nhận *" at bounding box center [129, 81] width 50 height 6
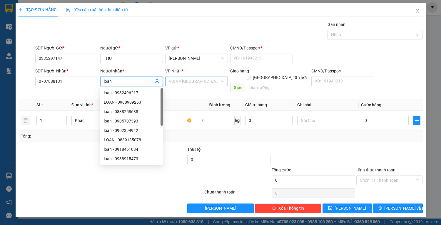
type input "loan"
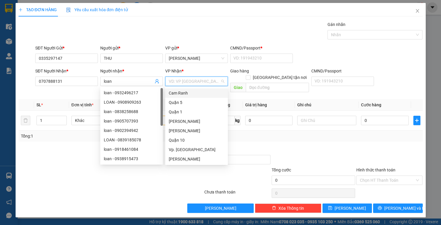
click at [191, 83] on input "search" at bounding box center [194, 81] width 51 height 9
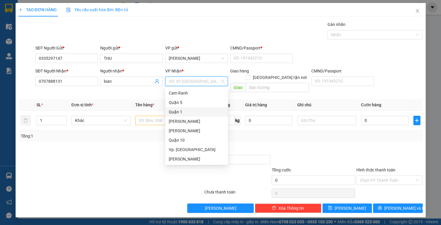
click at [178, 112] on div "Quận 1" at bounding box center [197, 111] width 56 height 6
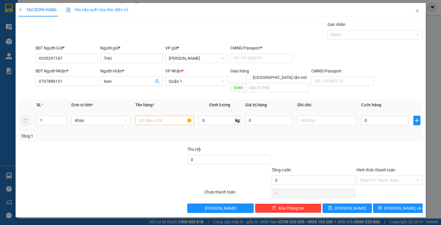
click at [156, 119] on div at bounding box center [164, 120] width 59 height 12
click at [153, 117] on input "text" at bounding box center [164, 120] width 59 height 9
type input "1tx"
click at [371, 116] on input "0" at bounding box center [384, 120] width 47 height 9
type input "4"
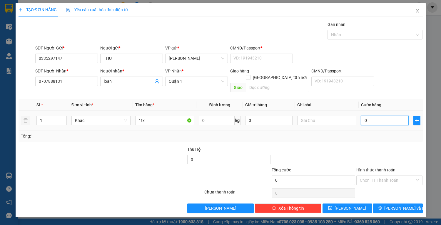
type input "4"
type input "40"
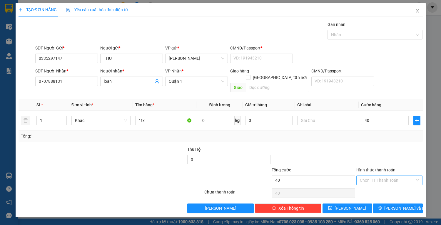
type input "40.000"
click at [378, 176] on input "Hình thức thanh toán" at bounding box center [387, 180] width 55 height 9
click at [381, 183] on div "Tại văn phòng" at bounding box center [389, 184] width 59 height 6
click at [390, 203] on button "[PERSON_NAME] và In" at bounding box center [397, 207] width 49 height 9
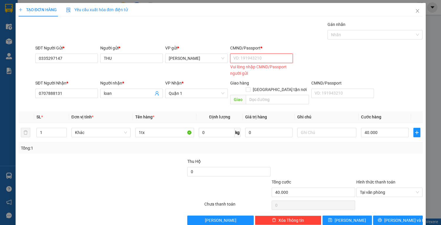
click at [252, 57] on input "CMND/Passport *" at bounding box center [261, 58] width 63 height 9
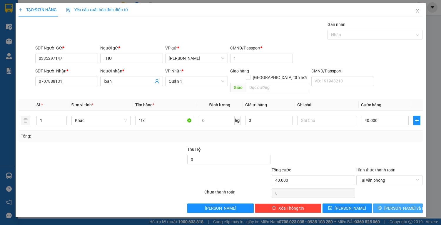
click at [396, 205] on span "[PERSON_NAME] và In" at bounding box center [404, 208] width 41 height 6
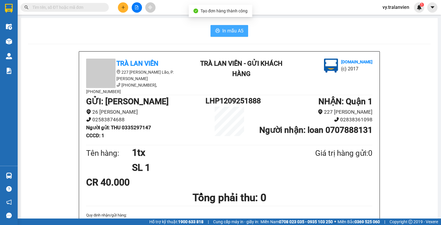
click at [222, 31] on span "In mẫu A5" at bounding box center [232, 30] width 21 height 7
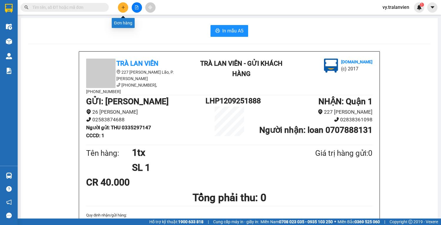
click at [124, 5] on button at bounding box center [123, 7] width 10 height 10
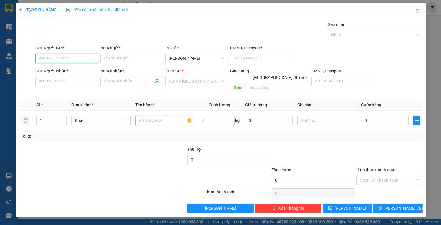
click at [68, 56] on input "SĐT Người Gửi *" at bounding box center [66, 58] width 63 height 9
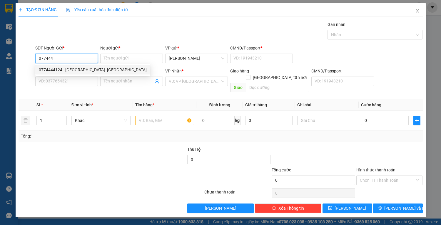
click at [72, 73] on div "0774444124 - [GEOGRAPHIC_DATA]- [GEOGRAPHIC_DATA]" at bounding box center [92, 69] width 115 height 9
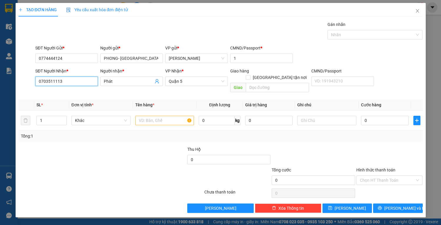
click at [79, 79] on input "0703511113" at bounding box center [66, 80] width 63 height 9
click at [75, 93] on div "0909523842 - trung" at bounding box center [67, 92] width 56 height 6
click at [153, 116] on input "text" at bounding box center [164, 120] width 59 height 9
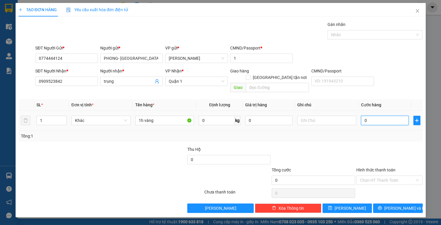
click at [374, 116] on input "0" at bounding box center [384, 120] width 47 height 9
drag, startPoint x: 375, startPoint y: 171, endPoint x: 378, endPoint y: 180, distance: 9.4
click at [375, 176] on input "Hình thức thanh toán" at bounding box center [387, 180] width 55 height 9
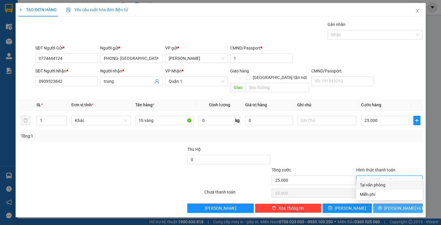
drag, startPoint x: 378, startPoint y: 181, endPoint x: 393, endPoint y: 198, distance: 22.1
click at [378, 181] on div "Tại văn phòng" at bounding box center [389, 184] width 66 height 9
click at [393, 205] on span "[PERSON_NAME] và In" at bounding box center [404, 208] width 41 height 6
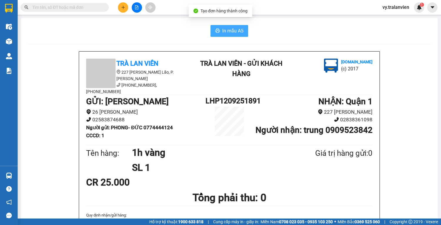
click at [236, 33] on span "In mẫu A5" at bounding box center [232, 30] width 21 height 7
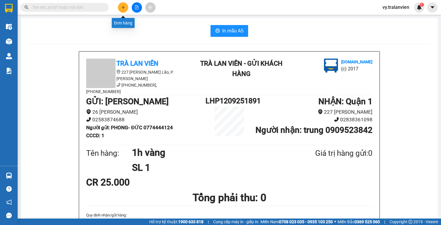
click at [121, 10] on button at bounding box center [123, 7] width 10 height 10
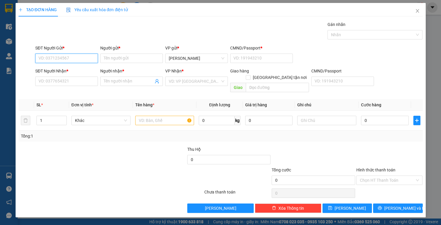
click at [63, 57] on input "SĐT Người Gửi *" at bounding box center [66, 58] width 63 height 9
click at [47, 81] on input "SĐT Người Nhận *" at bounding box center [66, 80] width 63 height 9
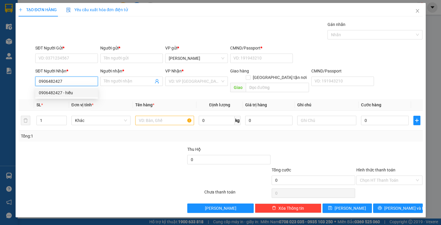
click at [70, 93] on div "0906482427 - hiếu" at bounding box center [67, 92] width 56 height 6
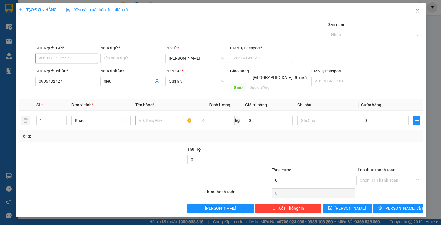
click at [66, 57] on input "SĐT Người Gửi *" at bounding box center [66, 58] width 63 height 9
click at [74, 70] on div "0905175987 - [PERSON_NAME]" at bounding box center [68, 69] width 58 height 6
click at [153, 116] on input "text" at bounding box center [164, 120] width 59 height 9
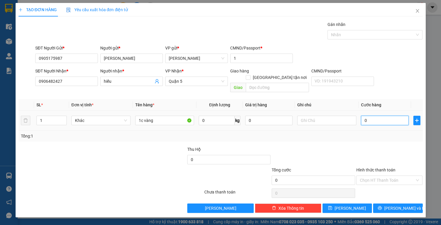
click at [374, 116] on input "0" at bounding box center [384, 120] width 47 height 9
click at [384, 176] on input "Hình thức thanh toán" at bounding box center [387, 180] width 55 height 9
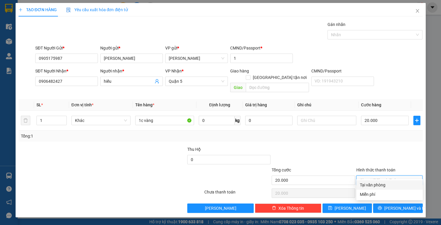
click at [384, 180] on div "Transit Pickup Surcharge Ids Transit Deliver Surcharge Ids Transit Deliver Surc…" at bounding box center [221, 116] width 404 height 191
click at [382, 176] on input "Hình thức thanh toán" at bounding box center [387, 180] width 55 height 9
drag, startPoint x: 385, startPoint y: 184, endPoint x: 389, endPoint y: 191, distance: 8.3
click at [385, 185] on div "Tại văn phòng" at bounding box center [389, 184] width 59 height 6
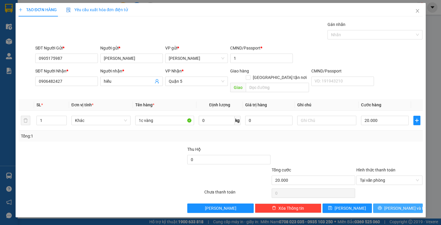
click at [397, 205] on span "[PERSON_NAME] và In" at bounding box center [404, 208] width 41 height 6
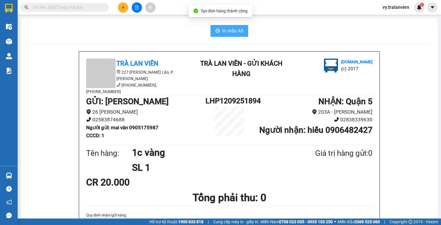
click at [232, 31] on span "In mẫu A5" at bounding box center [232, 30] width 21 height 7
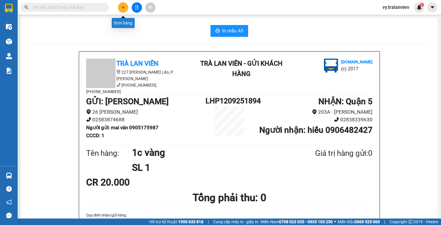
click at [126, 8] on button at bounding box center [123, 7] width 10 height 10
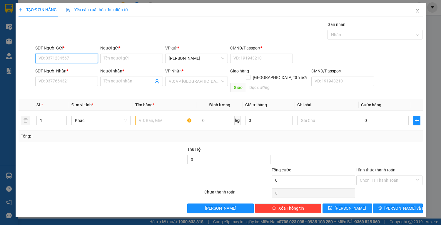
click at [69, 58] on input "SĐT Người Gửi *" at bounding box center [66, 58] width 63 height 9
drag, startPoint x: 71, startPoint y: 68, endPoint x: 85, endPoint y: 68, distance: 13.8
click at [71, 68] on div "0935797803 - huệ" at bounding box center [67, 69] width 56 height 6
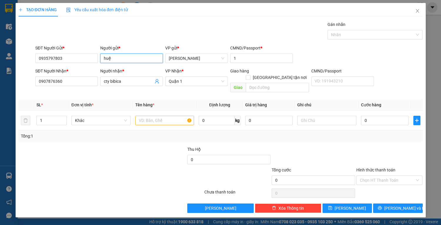
click at [114, 59] on input "huệ" at bounding box center [131, 58] width 63 height 9
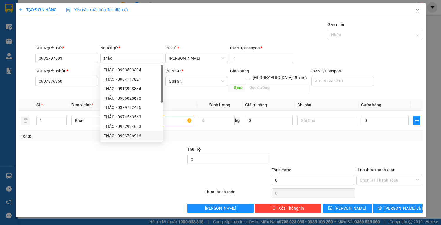
click at [82, 175] on div at bounding box center [77, 176] width 118 height 21
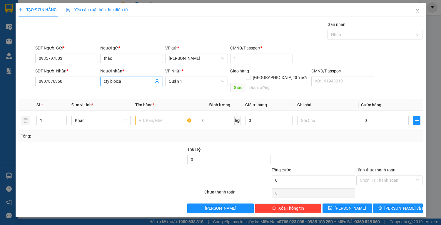
click at [130, 80] on input "cty bibica" at bounding box center [129, 81] width 50 height 6
click at [112, 166] on div at bounding box center [77, 176] width 118 height 21
click at [178, 116] on input "text" at bounding box center [164, 120] width 59 height 9
click at [378, 116] on input "0" at bounding box center [384, 120] width 47 height 9
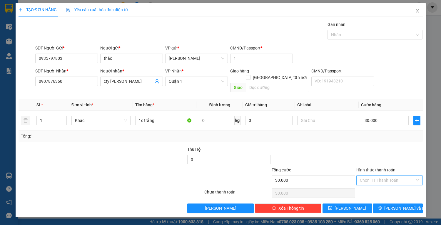
click at [374, 176] on input "Hình thức thanh toán" at bounding box center [387, 180] width 55 height 9
click at [374, 184] on div "Tại văn phòng" at bounding box center [389, 184] width 59 height 6
click at [394, 205] on span "[PERSON_NAME] và In" at bounding box center [404, 208] width 41 height 6
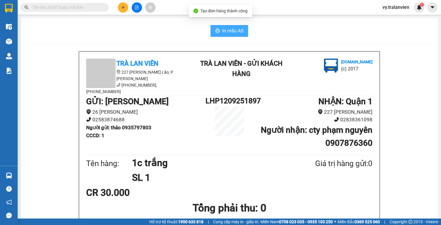
click at [235, 30] on span "In mẫu A5" at bounding box center [232, 30] width 21 height 7
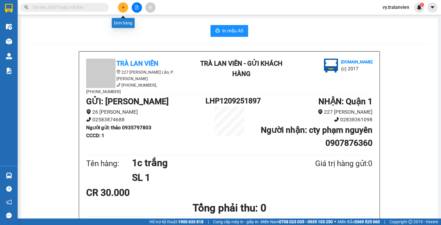
click at [125, 9] on button at bounding box center [123, 7] width 10 height 10
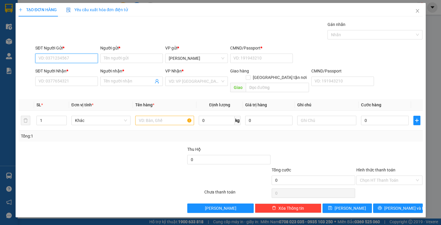
click at [60, 59] on input "SĐT Người Gửi *" at bounding box center [66, 58] width 63 height 9
click at [118, 59] on input "Người gửi *" at bounding box center [131, 58] width 63 height 9
click at [46, 55] on input "0903099506" at bounding box center [66, 58] width 63 height 9
click at [125, 58] on input "Người gửi *" at bounding box center [131, 58] width 63 height 9
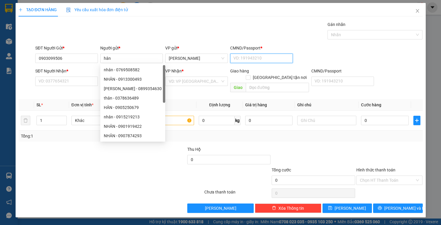
click at [253, 59] on input "CMND/Passport *" at bounding box center [261, 58] width 63 height 9
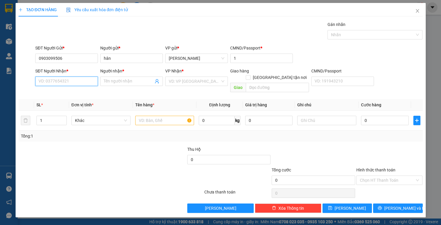
click at [63, 79] on input "SĐT Người Nhận *" at bounding box center [66, 80] width 63 height 9
click at [294, 41] on div "Gán nhãn Nhãn" at bounding box center [229, 31] width 390 height 21
click at [84, 80] on input "SĐT Người Nhận *" at bounding box center [66, 80] width 63 height 9
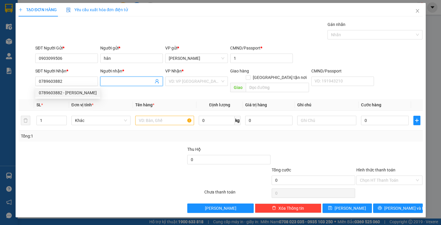
click at [137, 80] on input "Người nhận *" at bounding box center [129, 81] width 50 height 6
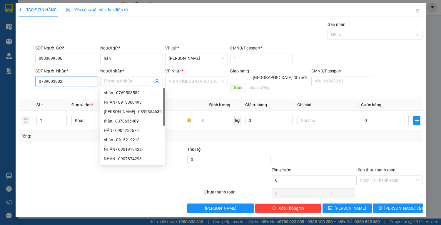
drag, startPoint x: 83, startPoint y: 79, endPoint x: 82, endPoint y: 91, distance: 12.1
click at [83, 80] on input "0789603882" at bounding box center [66, 80] width 63 height 9
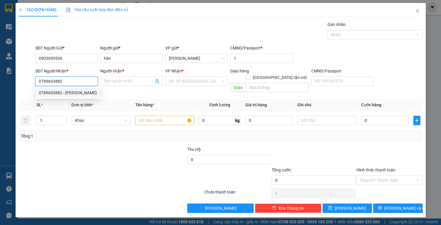
click at [80, 92] on div "0789603882 - [PERSON_NAME]" at bounding box center [68, 92] width 58 height 6
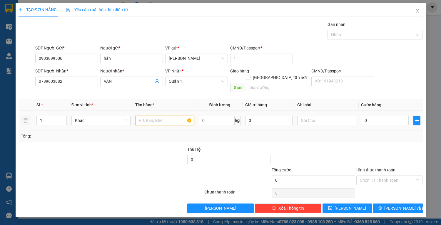
click at [156, 116] on input "text" at bounding box center [164, 120] width 59 height 9
click at [121, 82] on input "VÂN" at bounding box center [129, 81] width 50 height 6
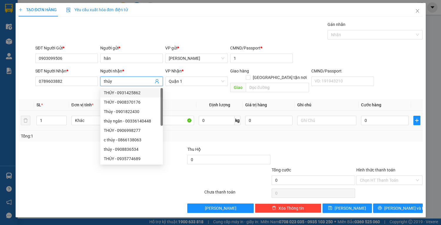
drag, startPoint x: 77, startPoint y: 147, endPoint x: 312, endPoint y: 119, distance: 236.9
click at [101, 145] on body "Kết quả tìm kiếm ( 0 ) Bộ lọc No Data vy.tralanvien 1 Điều hành xe Kho hàng mới…" at bounding box center [220, 112] width 441 height 225
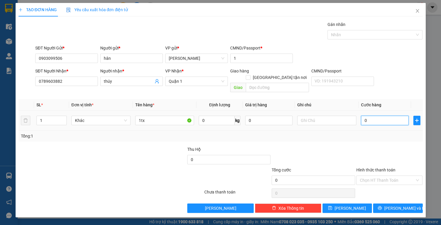
click at [374, 116] on input "0" at bounding box center [384, 120] width 47 height 9
click at [392, 176] on input "Hình thức thanh toán" at bounding box center [387, 180] width 55 height 9
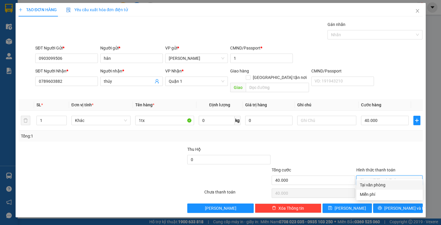
click at [390, 183] on div "Tại văn phòng" at bounding box center [389, 184] width 59 height 6
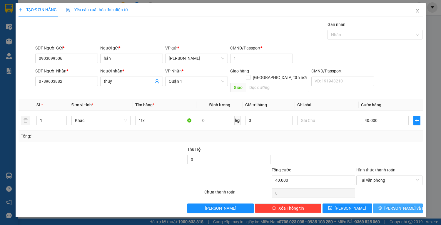
click at [401, 205] on span "[PERSON_NAME] và In" at bounding box center [404, 208] width 41 height 6
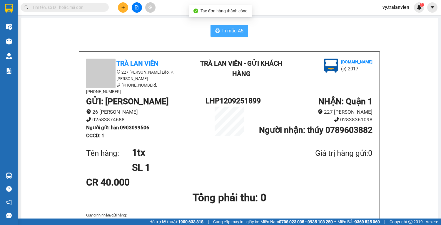
click at [237, 31] on span "In mẫu A5" at bounding box center [232, 30] width 21 height 7
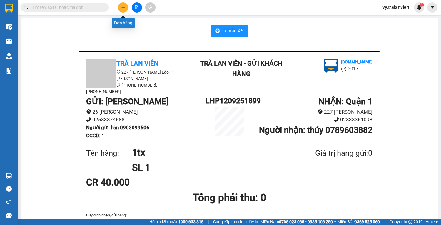
click at [123, 7] on icon "plus" at bounding box center [122, 7] width 3 height 0
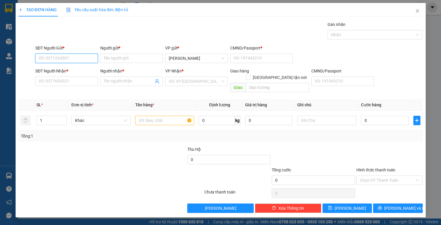
drag, startPoint x: 88, startPoint y: 58, endPoint x: 441, endPoint y: 80, distance: 353.2
click at [140, 58] on div "SĐT Người Gửi * VD: 0371234567 Người gửi * Tên người gửi VP gửi * [PERSON_NAME]…" at bounding box center [229, 55] width 390 height 21
click at [78, 70] on div "0914948998 - diễm" at bounding box center [67, 69] width 56 height 6
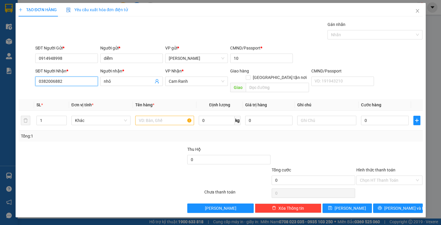
click at [76, 81] on input "0382006882" at bounding box center [66, 80] width 63 height 9
click at [124, 81] on input "nhỏ" at bounding box center [129, 81] width 50 height 6
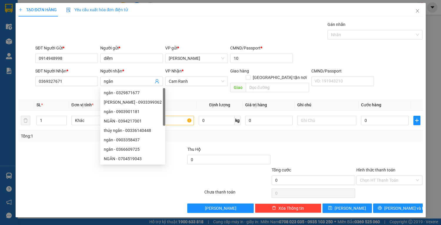
click at [171, 171] on div at bounding box center [170, 176] width 68 height 21
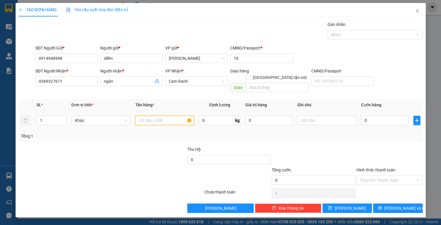
click at [171, 116] on input "text" at bounding box center [164, 120] width 59 height 9
click at [375, 116] on input "0" at bounding box center [384, 120] width 47 height 9
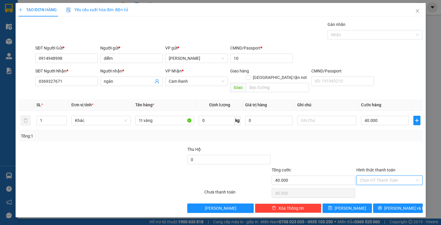
click at [388, 176] on input "Hình thức thanh toán" at bounding box center [387, 180] width 55 height 9
click at [389, 181] on div "Tại văn phòng" at bounding box center [389, 184] width 59 height 6
click at [391, 203] on button "[PERSON_NAME] và In" at bounding box center [397, 207] width 49 height 9
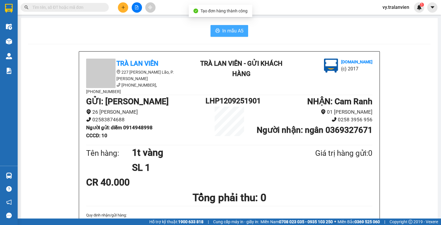
click at [228, 27] on span "In mẫu A5" at bounding box center [232, 30] width 21 height 7
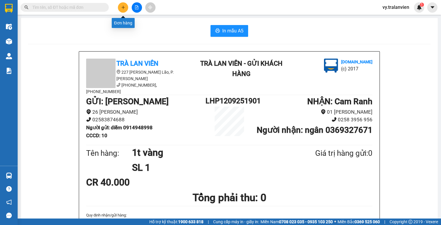
click at [124, 8] on icon "plus" at bounding box center [123, 7] width 4 height 4
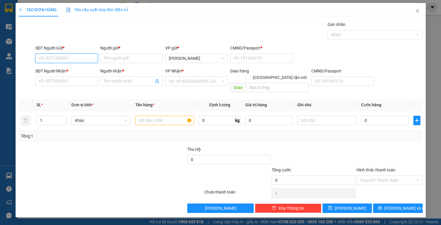
drag, startPoint x: 68, startPoint y: 58, endPoint x: 395, endPoint y: 7, distance: 331.2
click at [103, 58] on div "SĐT Người Gửi * VD: 0371234567 Người gửi * Tên người gửi VP gửi * [PERSON_NAME]…" at bounding box center [229, 55] width 390 height 21
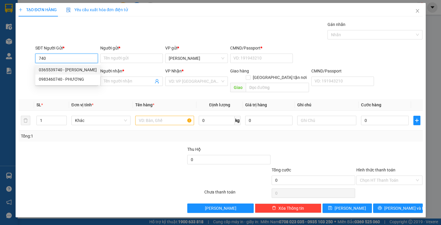
click at [77, 71] on div "0365539740 - [PERSON_NAME]" at bounding box center [68, 69] width 58 height 6
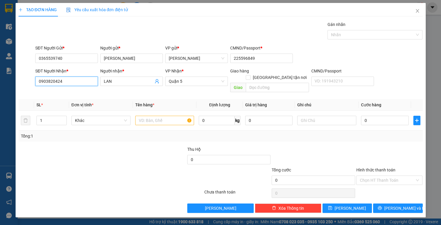
click at [76, 80] on input "0903820424" at bounding box center [66, 80] width 63 height 9
click at [71, 94] on div "0908109331 - thảo" at bounding box center [67, 92] width 56 height 6
click at [155, 116] on input "text" at bounding box center [164, 120] width 59 height 9
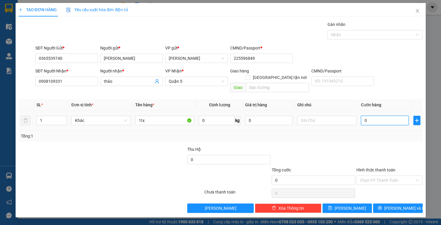
click at [382, 116] on input "0" at bounding box center [384, 120] width 47 height 9
click at [380, 116] on input "0" at bounding box center [384, 120] width 47 height 9
click at [385, 116] on input "0" at bounding box center [384, 120] width 47 height 9
click at [387, 176] on input "Hình thức thanh toán" at bounding box center [387, 180] width 55 height 9
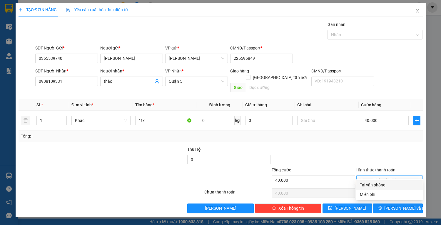
click at [388, 186] on div "Tại văn phòng" at bounding box center [389, 184] width 59 height 6
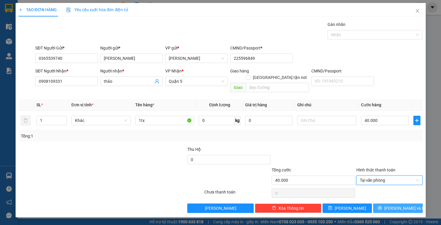
click at [393, 205] on span "[PERSON_NAME] và In" at bounding box center [404, 208] width 41 height 6
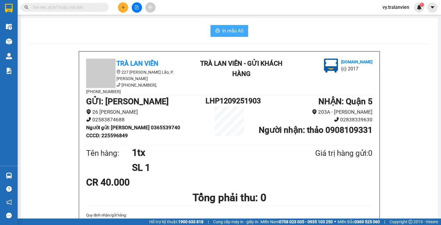
click at [231, 31] on span "In mẫu A5" at bounding box center [232, 30] width 21 height 7
click at [123, 6] on icon "plus" at bounding box center [123, 7] width 4 height 4
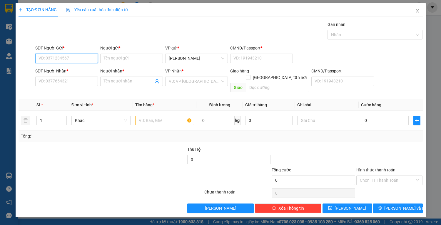
drag, startPoint x: 70, startPoint y: 59, endPoint x: 441, endPoint y: 16, distance: 373.4
click at [108, 55] on div "SĐT Người Gửi * VD: 0371234567 Người gửi * Tên người gửi VP gửi * [PERSON_NAME]…" at bounding box center [229, 55] width 390 height 21
click at [77, 70] on div "0827264313 - CHUNG" at bounding box center [67, 69] width 56 height 6
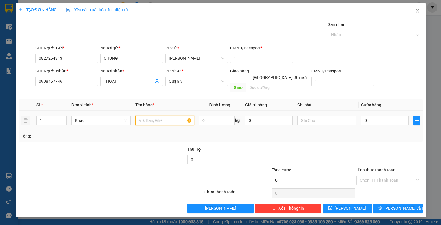
click at [144, 116] on input "text" at bounding box center [164, 120] width 59 height 9
click at [371, 116] on input "0" at bounding box center [384, 120] width 47 height 9
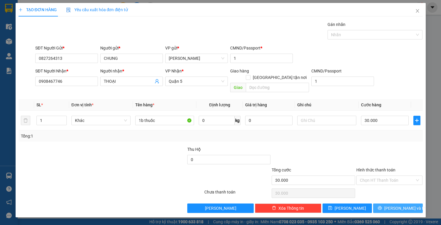
click at [396, 205] on span "[PERSON_NAME] và In" at bounding box center [404, 208] width 41 height 6
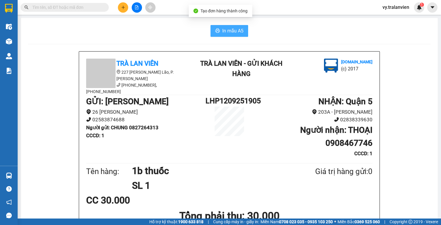
click at [233, 32] on span "In mẫu A5" at bounding box center [232, 30] width 21 height 7
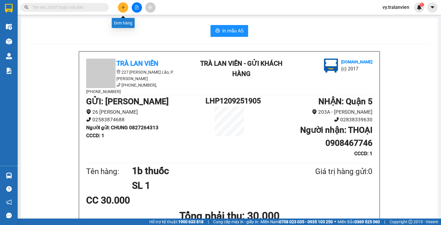
click at [124, 6] on icon "plus" at bounding box center [123, 7] width 4 height 4
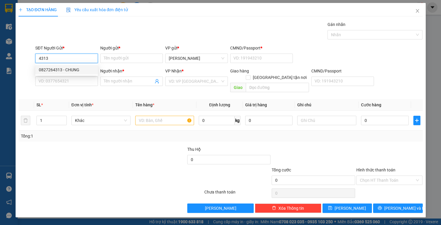
click at [79, 69] on div "0827264313 - CHUNG" at bounding box center [67, 69] width 56 height 6
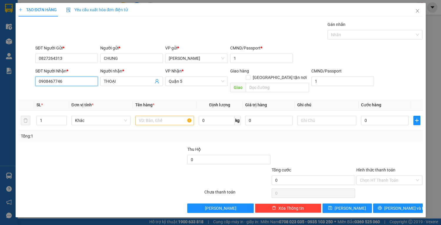
click at [76, 81] on input "0908467746" at bounding box center [66, 80] width 63 height 9
click at [72, 103] on div "0903936629 - QUÝ" at bounding box center [67, 102] width 56 height 6
click at [163, 116] on input "text" at bounding box center [164, 120] width 59 height 9
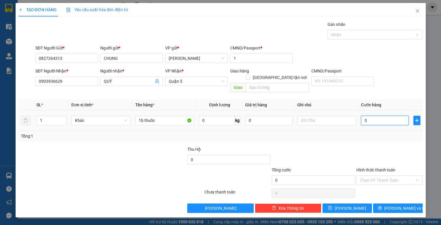
click at [377, 116] on input "0" at bounding box center [384, 120] width 47 height 9
click at [399, 205] on span "[PERSON_NAME] và In" at bounding box center [404, 208] width 41 height 6
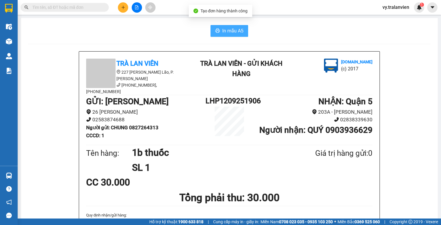
click at [228, 29] on span "In mẫu A5" at bounding box center [232, 30] width 21 height 7
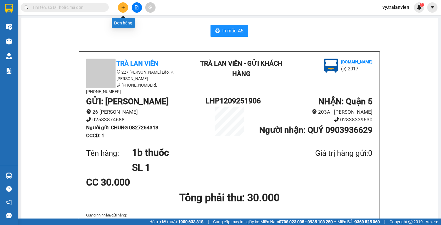
click at [125, 7] on icon "plus" at bounding box center [123, 7] width 4 height 4
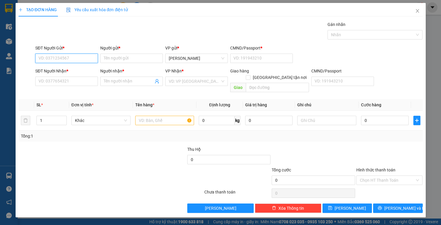
drag, startPoint x: 63, startPoint y: 58, endPoint x: 358, endPoint y: 3, distance: 300.4
click at [110, 45] on div "SĐT Người Gửi * VD: 0371234567 Người gửi * Tên người gửi VP gửi * [PERSON_NAME]…" at bounding box center [229, 55] width 390 height 21
click at [117, 56] on input "Người gửi *" at bounding box center [131, 58] width 63 height 9
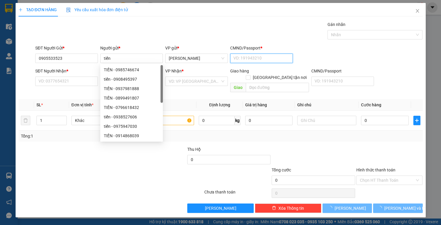
click at [251, 56] on input "CMND/Passport *" at bounding box center [261, 58] width 63 height 9
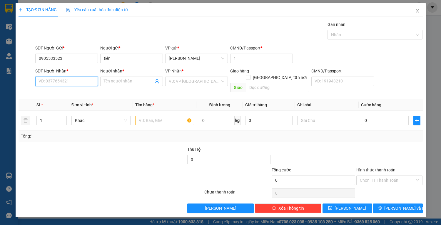
click at [56, 81] on input "SĐT Người Nhận *" at bounding box center [66, 80] width 63 height 9
click at [135, 81] on input "Người nhận *" at bounding box center [129, 81] width 50 height 6
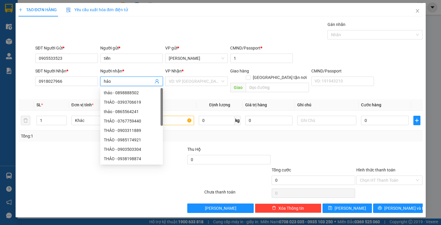
click at [102, 81] on span "hảo" at bounding box center [131, 80] width 63 height 9
click at [104, 81] on input "hảo" at bounding box center [129, 81] width 50 height 6
click at [208, 83] on input "search" at bounding box center [194, 81] width 51 height 9
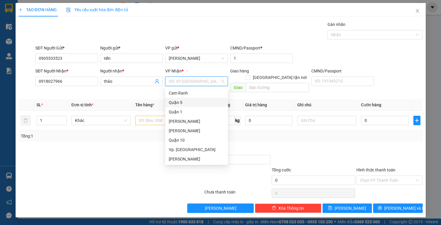
click at [187, 101] on div "Quận 5" at bounding box center [197, 102] width 56 height 6
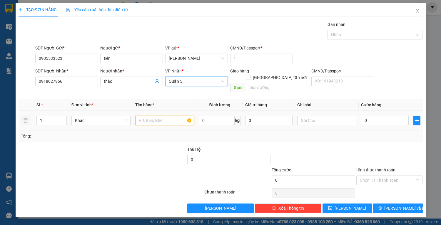
click at [168, 116] on input "text" at bounding box center [164, 120] width 59 height 9
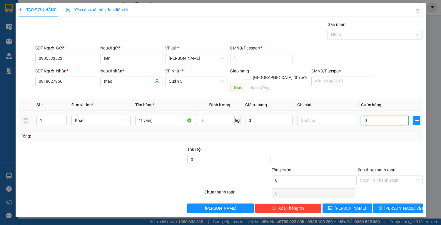
click at [373, 116] on input "0" at bounding box center [384, 120] width 47 height 9
drag, startPoint x: 385, startPoint y: 172, endPoint x: 386, endPoint y: 175, distance: 3.3
click at [386, 176] on input "Hình thức thanh toán" at bounding box center [387, 180] width 55 height 9
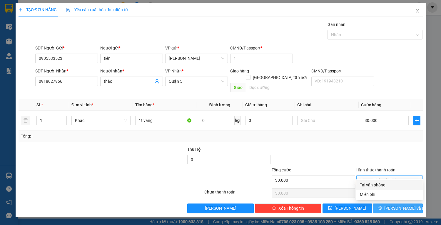
drag, startPoint x: 386, startPoint y: 183, endPoint x: 390, endPoint y: 202, distance: 20.0
click at [386, 183] on div "Tại văn phòng" at bounding box center [389, 184] width 59 height 6
click at [382, 205] on icon "printer" at bounding box center [380, 207] width 4 height 4
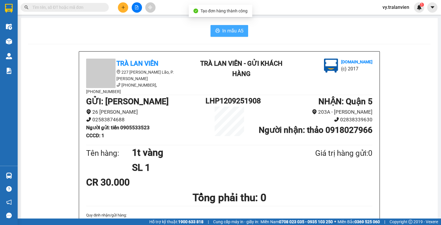
click at [226, 33] on span "In mẫu A5" at bounding box center [232, 30] width 21 height 7
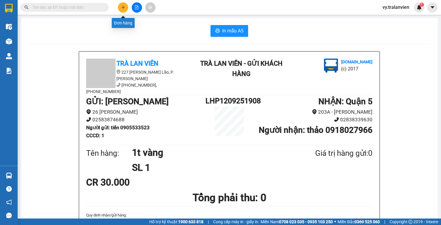
click at [123, 7] on icon "plus" at bounding box center [122, 7] width 3 height 0
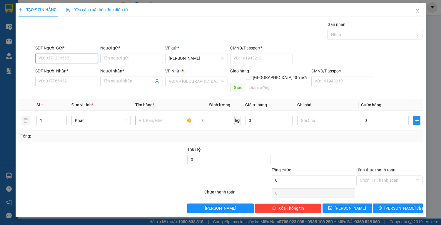
click at [79, 59] on input "SĐT Người Gửi *" at bounding box center [66, 58] width 63 height 9
click at [82, 69] on div "0916005938 - lâm" at bounding box center [67, 69] width 56 height 6
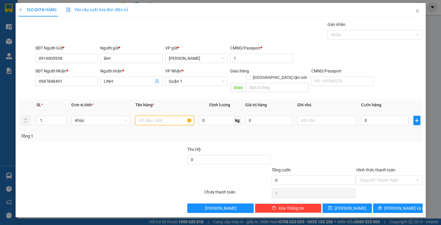
click at [159, 116] on input "text" at bounding box center [164, 120] width 59 height 9
click at [186, 85] on span "Quận 1" at bounding box center [197, 81] width 56 height 9
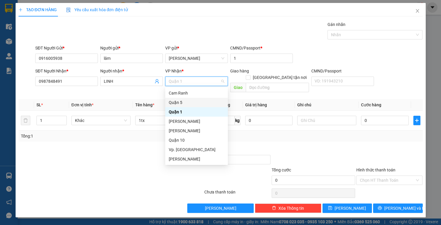
click at [185, 103] on div "Quận 5" at bounding box center [197, 102] width 56 height 6
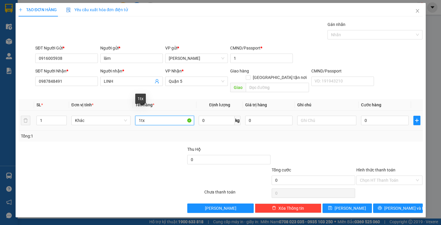
click at [153, 116] on input "1tx" at bounding box center [164, 120] width 59 height 9
click at [379, 116] on input "0" at bounding box center [384, 120] width 47 height 9
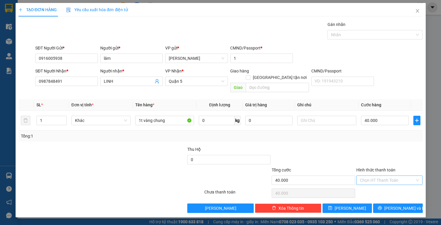
click at [391, 176] on input "Hình thức thanh toán" at bounding box center [387, 180] width 55 height 9
drag, startPoint x: 386, startPoint y: 185, endPoint x: 391, endPoint y: 195, distance: 11.5
click at [388, 187] on div "Tại văn phòng" at bounding box center [389, 184] width 59 height 6
click at [395, 205] on span "[PERSON_NAME] và In" at bounding box center [404, 208] width 41 height 6
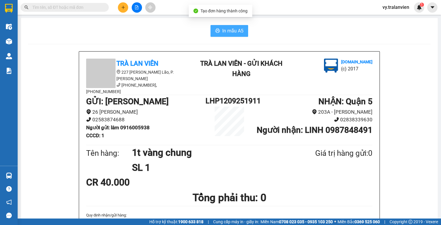
click at [237, 31] on span "In mẫu A5" at bounding box center [232, 30] width 21 height 7
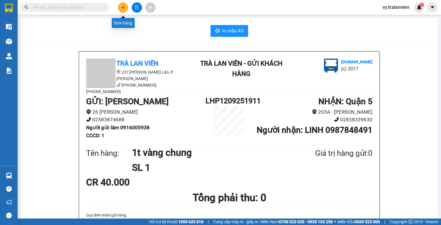
click at [122, 5] on button at bounding box center [123, 7] width 10 height 10
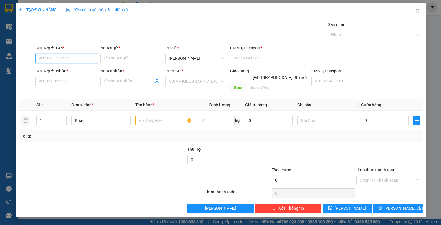
click at [76, 58] on input "SĐT Người Gửi *" at bounding box center [66, 58] width 63 height 9
click at [125, 60] on input "Người gửi *" at bounding box center [131, 58] width 63 height 9
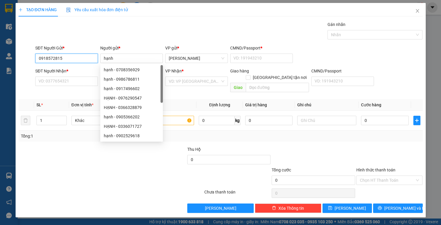
drag, startPoint x: 72, startPoint y: 59, endPoint x: 82, endPoint y: 59, distance: 10.6
click at [82, 59] on input "0918572815" at bounding box center [66, 58] width 63 height 9
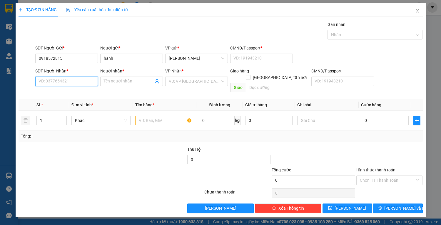
paste input "0918572815"
click at [70, 59] on input "0918572815" at bounding box center [66, 58] width 63 height 9
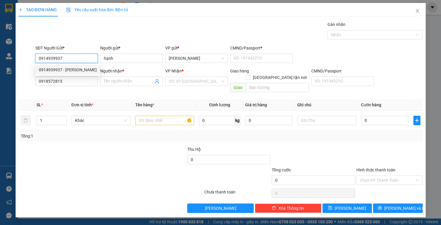
click at [88, 68] on div "0914939937 - [PERSON_NAME]" at bounding box center [68, 69] width 58 height 6
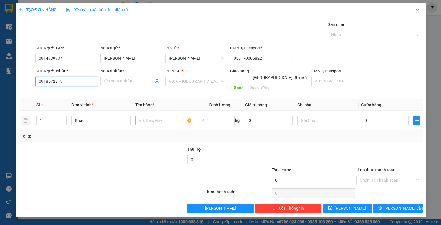
click at [87, 78] on input "0918572815" at bounding box center [66, 80] width 63 height 9
click at [131, 83] on input "Người nhận *" at bounding box center [129, 81] width 50 height 6
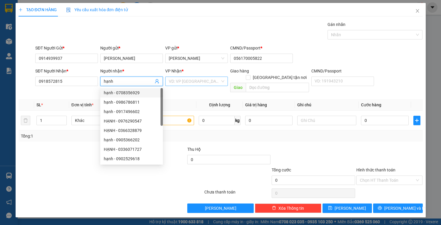
click at [201, 82] on input "search" at bounding box center [194, 81] width 51 height 9
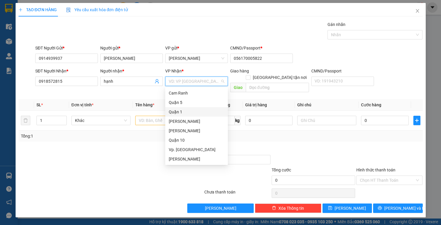
click at [179, 113] on div "Quận 1" at bounding box center [197, 111] width 56 height 6
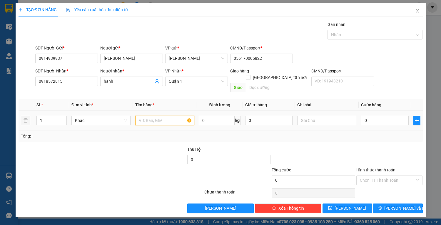
click at [151, 116] on input "text" at bounding box center [164, 120] width 59 height 9
click at [369, 116] on input "0" at bounding box center [384, 120] width 47 height 9
drag, startPoint x: 390, startPoint y: 172, endPoint x: 394, endPoint y: 178, distance: 6.4
click at [390, 176] on input "Hình thức thanh toán" at bounding box center [387, 180] width 55 height 9
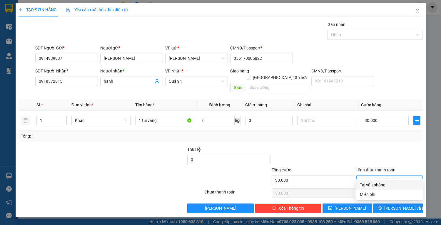
click at [396, 186] on div "Tại văn phòng" at bounding box center [389, 184] width 59 height 6
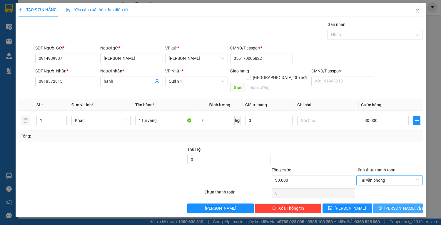
click at [397, 205] on span "[PERSON_NAME] và In" at bounding box center [404, 208] width 41 height 6
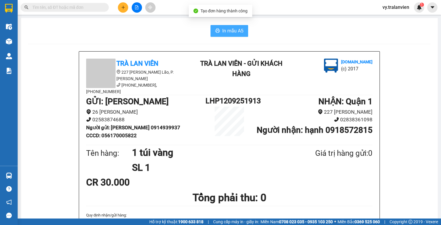
click at [234, 31] on span "In mẫu A5" at bounding box center [232, 30] width 21 height 7
click at [325, 29] on div "In mẫu A5" at bounding box center [229, 31] width 403 height 12
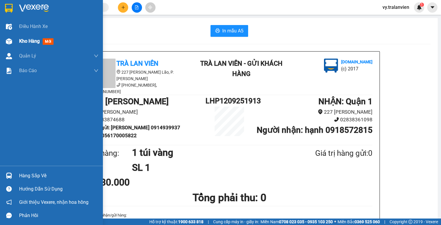
click at [29, 41] on span "Kho hàng" at bounding box center [29, 41] width 21 height 6
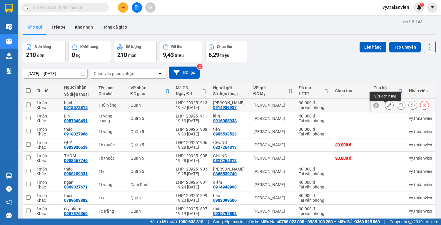
click at [387, 107] on icon at bounding box center [389, 105] width 4 height 4
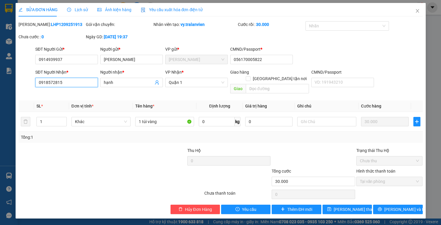
click at [77, 80] on input "0918572815" at bounding box center [66, 82] width 63 height 9
click at [353, 206] on span "[PERSON_NAME] thay đổi" at bounding box center [357, 209] width 47 height 6
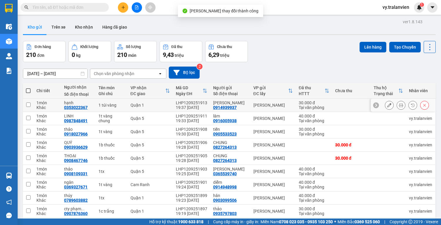
click at [399, 107] on icon at bounding box center [401, 105] width 4 height 4
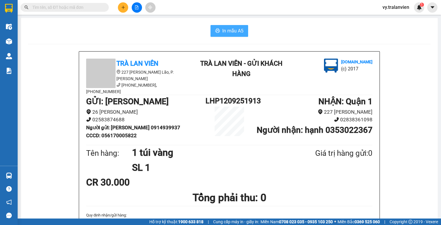
click at [233, 28] on span "In mẫu A5" at bounding box center [232, 30] width 21 height 7
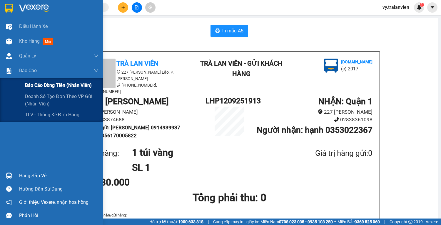
click at [36, 86] on span "Báo cáo dòng tiền (nhân viên)" at bounding box center [58, 84] width 67 height 7
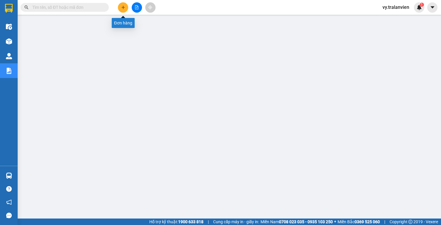
click at [123, 6] on icon "plus" at bounding box center [123, 7] width 4 height 4
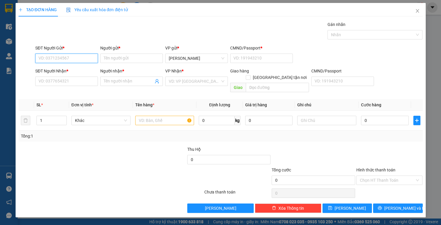
click at [80, 55] on input "SĐT Người Gửi *" at bounding box center [66, 58] width 63 height 9
click at [110, 58] on input "Người gửi *" at bounding box center [131, 58] width 63 height 9
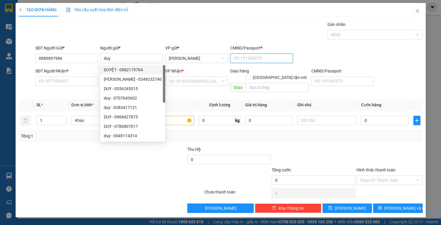
click at [245, 59] on input "CMND/Passport *" at bounding box center [261, 58] width 63 height 9
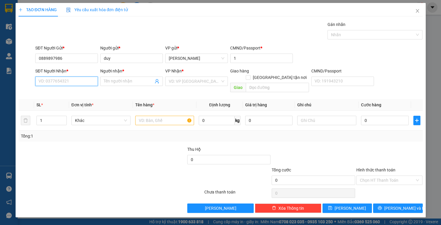
click at [47, 80] on input "SĐT Người Nhận *" at bounding box center [66, 80] width 63 height 9
drag, startPoint x: 80, startPoint y: 93, endPoint x: 193, endPoint y: 112, distance: 114.8
click at [82, 92] on div "0778817522 - dũng" at bounding box center [67, 92] width 56 height 6
click at [171, 116] on input "text" at bounding box center [164, 120] width 59 height 9
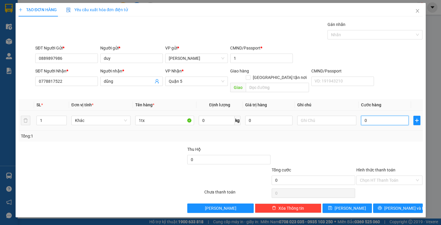
click at [379, 116] on input "0" at bounding box center [384, 120] width 47 height 9
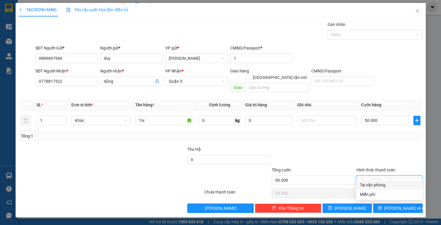
click at [383, 176] on input "Hình thức thanh toán" at bounding box center [387, 180] width 55 height 9
click at [381, 185] on div "Tại văn phòng" at bounding box center [389, 184] width 59 height 6
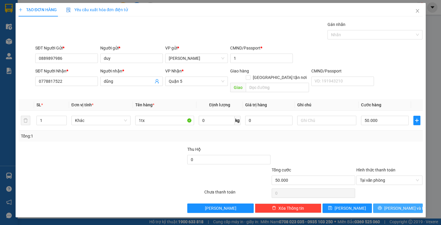
click at [383, 203] on button "[PERSON_NAME] và In" at bounding box center [397, 207] width 49 height 9
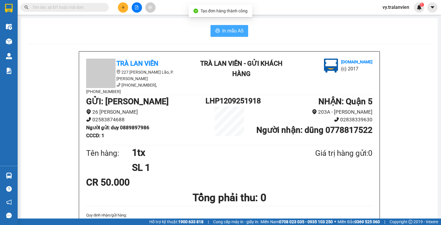
click at [225, 34] on span "In mẫu A5" at bounding box center [232, 30] width 21 height 7
click at [279, 33] on div "In mẫu A5" at bounding box center [229, 31] width 403 height 12
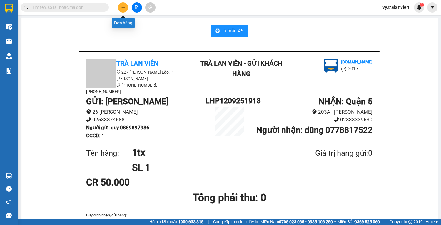
click at [126, 6] on button at bounding box center [123, 7] width 10 height 10
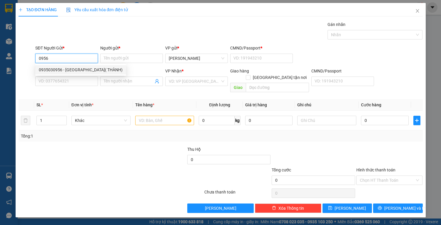
click at [79, 68] on div "0935030956 - [GEOGRAPHIC_DATA]( THÀNH)" at bounding box center [81, 69] width 84 height 6
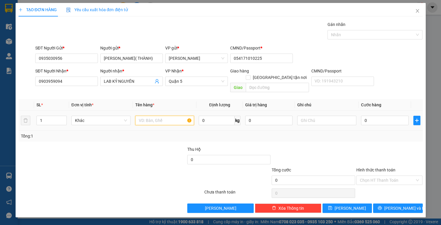
drag, startPoint x: 166, startPoint y: 111, endPoint x: 172, endPoint y: 107, distance: 7.1
click at [171, 114] on div at bounding box center [164, 120] width 59 height 12
click at [377, 116] on input "0" at bounding box center [384, 120] width 47 height 9
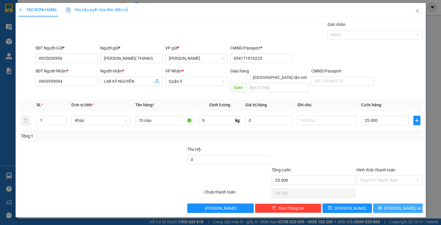
click at [392, 203] on button "[PERSON_NAME] và In" at bounding box center [397, 207] width 49 height 9
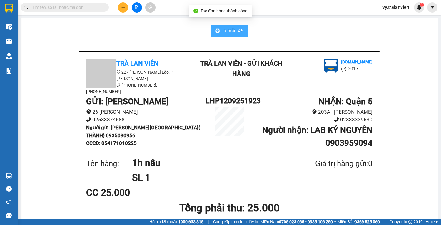
click at [230, 30] on span "In mẫu A5" at bounding box center [232, 30] width 21 height 7
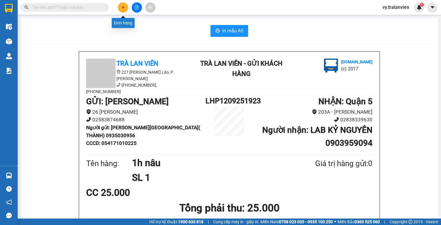
click at [125, 11] on button at bounding box center [123, 7] width 10 height 10
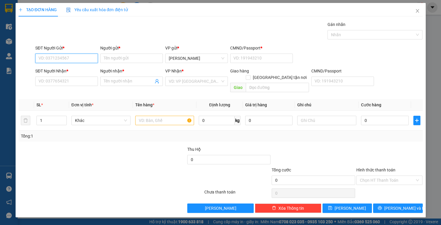
click at [83, 60] on input "SĐT Người Gửi *" at bounding box center [66, 58] width 63 height 9
click at [83, 57] on input "SĐT Người Gửi *" at bounding box center [66, 58] width 63 height 9
click at [67, 70] on div "0905213279 - thu" at bounding box center [67, 69] width 56 height 6
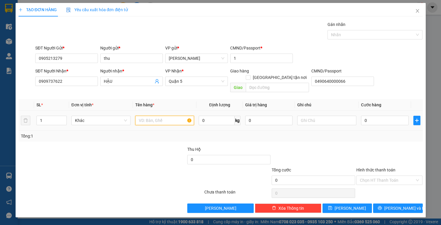
click at [155, 116] on input "text" at bounding box center [164, 120] width 59 height 9
click at [370, 116] on input "0" at bounding box center [384, 120] width 47 height 9
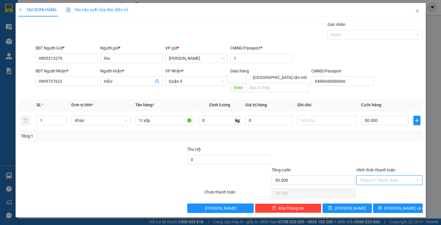
click at [395, 176] on input "Hình thức thanh toán" at bounding box center [387, 180] width 55 height 9
click at [393, 187] on div "Tại văn phòng" at bounding box center [389, 184] width 59 height 6
click at [396, 205] on span "[PERSON_NAME] và In" at bounding box center [404, 208] width 41 height 6
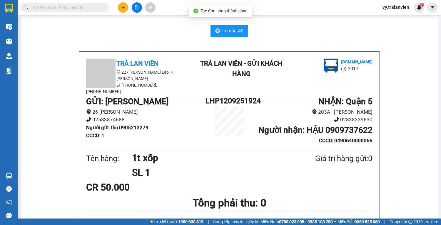
click at [235, 34] on button "In mẫu A5" at bounding box center [229, 31] width 38 height 12
click at [124, 6] on icon "plus" at bounding box center [123, 7] width 4 height 4
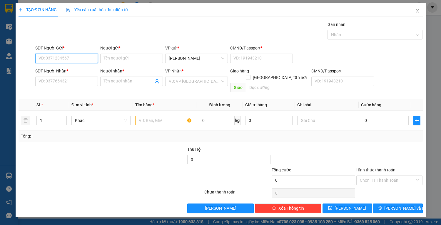
click at [67, 55] on input "SĐT Người Gửi *" at bounding box center [66, 58] width 63 height 9
click at [121, 56] on input "Người gửi *" at bounding box center [131, 58] width 63 height 9
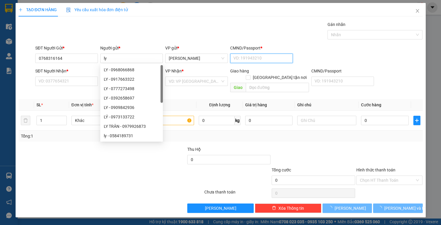
click at [261, 57] on input "CMND/Passport *" at bounding box center [261, 58] width 63 height 9
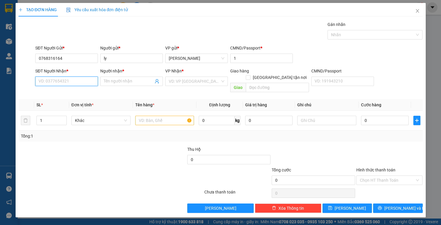
click at [41, 82] on input "SĐT Người Nhận *" at bounding box center [66, 80] width 63 height 9
click at [118, 78] on input "Người nhận *" at bounding box center [129, 81] width 50 height 6
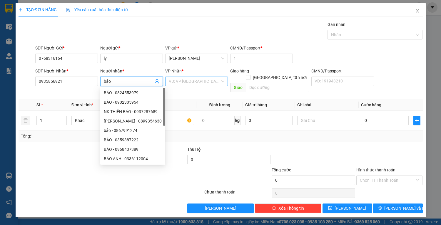
click at [189, 81] on input "search" at bounding box center [194, 81] width 51 height 9
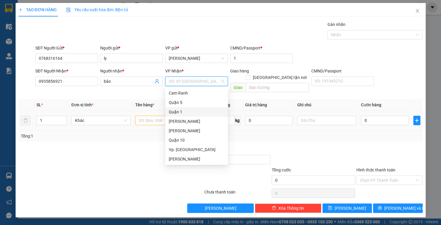
drag, startPoint x: 183, startPoint y: 109, endPoint x: 156, endPoint y: 114, distance: 26.9
click at [182, 109] on div "Quận 1" at bounding box center [197, 111] width 56 height 6
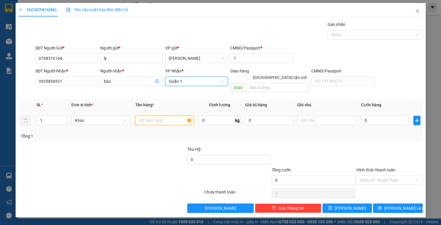
click at [156, 116] on input "text" at bounding box center [164, 120] width 59 height 9
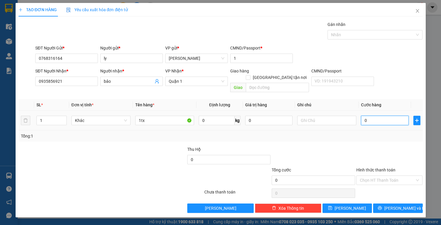
click at [371, 116] on input "0" at bounding box center [384, 120] width 47 height 9
click at [391, 176] on input "Hình thức thanh toán" at bounding box center [387, 180] width 55 height 9
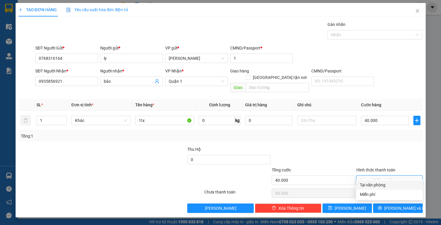
click at [389, 184] on div "Tại văn phòng" at bounding box center [389, 184] width 59 height 6
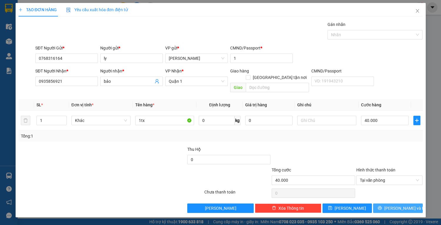
click at [391, 203] on button "[PERSON_NAME] và In" at bounding box center [397, 207] width 49 height 9
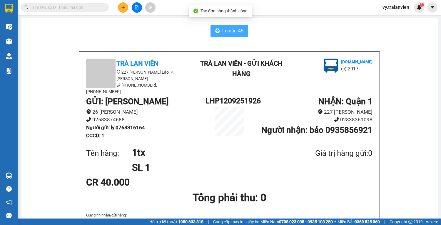
click at [222, 33] on span "In mẫu A5" at bounding box center [232, 30] width 21 height 7
drag, startPoint x: 279, startPoint y: 38, endPoint x: 211, endPoint y: 37, distance: 68.2
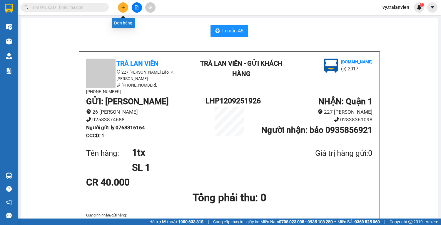
click at [120, 6] on button at bounding box center [123, 7] width 10 height 10
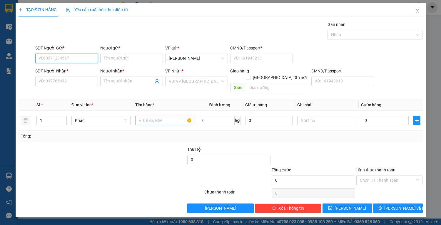
click at [55, 57] on input "SĐT Người Gửi *" at bounding box center [66, 58] width 63 height 9
click at [82, 68] on div "0979891543 - KHA DENTAL" at bounding box center [67, 69] width 56 height 6
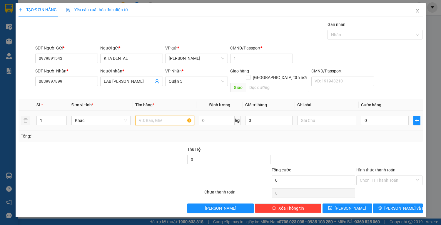
click at [161, 116] on input "text" at bounding box center [164, 120] width 59 height 9
click at [376, 116] on input "0" at bounding box center [384, 120] width 47 height 9
click at [373, 176] on input "Hình thức thanh toán" at bounding box center [387, 180] width 55 height 9
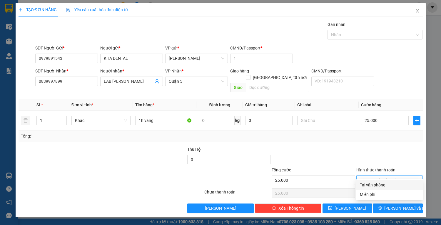
click at [377, 183] on div "Tại văn phòng" at bounding box center [389, 184] width 59 height 6
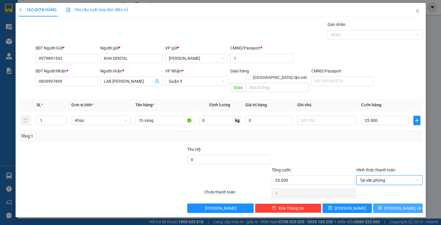
click at [385, 203] on button "[PERSON_NAME] và In" at bounding box center [397, 207] width 49 height 9
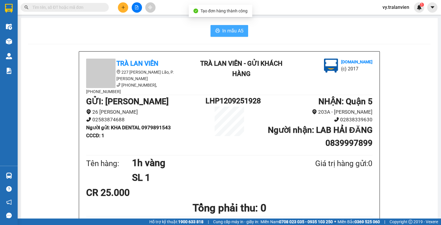
click at [232, 29] on span "In mẫu A5" at bounding box center [232, 30] width 21 height 7
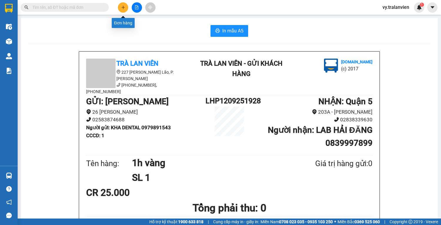
click at [125, 7] on icon "plus" at bounding box center [122, 7] width 3 height 0
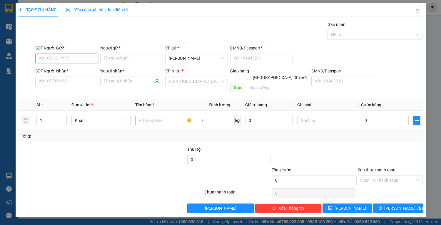
click at [57, 60] on input "SĐT Người Gửi *" at bounding box center [66, 58] width 63 height 9
click at [65, 82] on input "SĐT Người Nhận *" at bounding box center [66, 80] width 63 height 9
click at [72, 55] on input "SĐT Người Gửi *" at bounding box center [66, 58] width 63 height 9
click at [127, 56] on input "Người gửi *" at bounding box center [131, 58] width 63 height 9
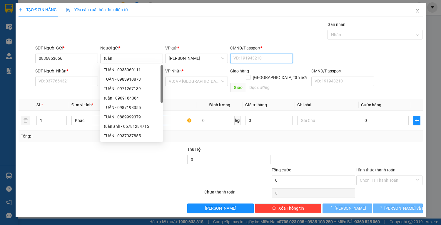
click at [252, 61] on input "CMND/Passport *" at bounding box center [261, 58] width 63 height 9
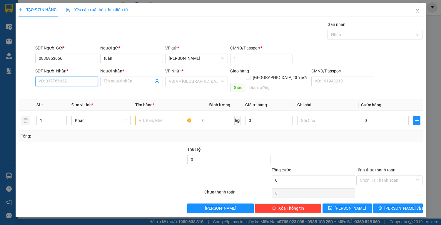
click at [66, 82] on input "SĐT Người Nhận *" at bounding box center [66, 80] width 63 height 9
click at [111, 79] on input "Người nhận *" at bounding box center [129, 81] width 50 height 6
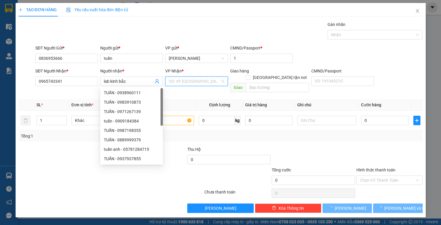
click at [180, 81] on input "search" at bounding box center [194, 81] width 51 height 9
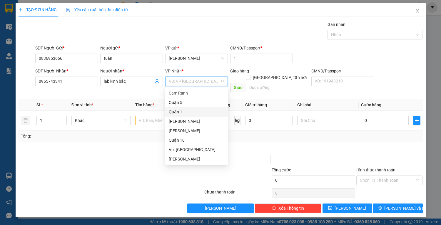
click at [179, 111] on div "Quận 1" at bounding box center [197, 111] width 56 height 6
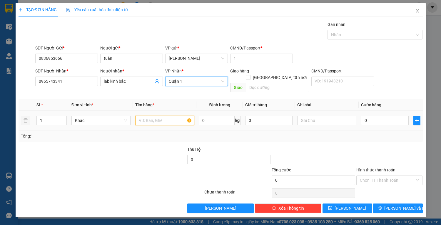
click at [167, 116] on input "text" at bounding box center [164, 120] width 59 height 9
click at [141, 116] on input "text" at bounding box center [164, 120] width 59 height 9
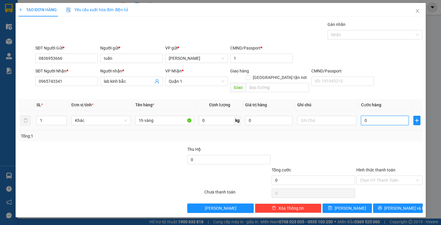
click at [367, 116] on input "0" at bounding box center [384, 120] width 47 height 9
drag, startPoint x: 378, startPoint y: 171, endPoint x: 381, endPoint y: 176, distance: 6.2
click at [378, 176] on input "Hình thức thanh toán" at bounding box center [387, 180] width 55 height 9
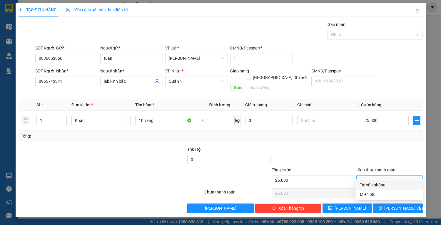
click at [385, 181] on div "Tại văn phòng" at bounding box center [389, 184] width 59 height 6
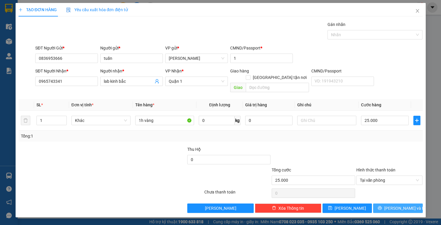
click at [394, 205] on span "[PERSON_NAME] và In" at bounding box center [404, 208] width 41 height 6
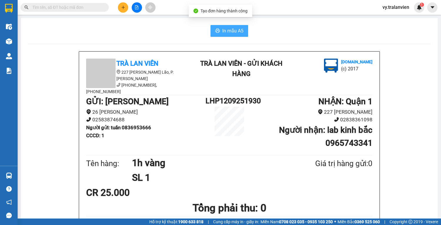
click at [240, 28] on span "In mẫu A5" at bounding box center [232, 30] width 21 height 7
click at [282, 34] on div "In mẫu A5" at bounding box center [229, 31] width 403 height 12
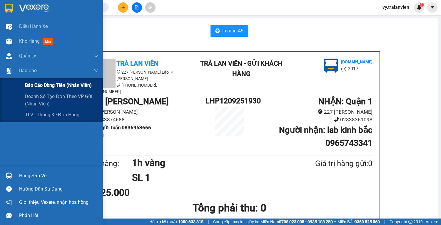
click at [38, 84] on span "Báo cáo dòng tiền (nhân viên)" at bounding box center [58, 84] width 67 height 7
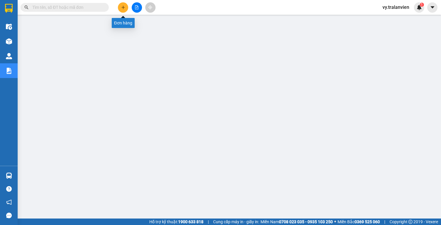
click at [124, 5] on button at bounding box center [123, 7] width 10 height 10
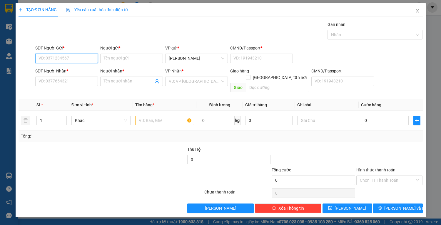
drag, startPoint x: 61, startPoint y: 59, endPoint x: 156, endPoint y: 38, distance: 97.6
click at [78, 55] on input "SĐT Người Gửi *" at bounding box center [66, 58] width 63 height 9
click at [126, 59] on input "Người gửi *" at bounding box center [131, 58] width 63 height 9
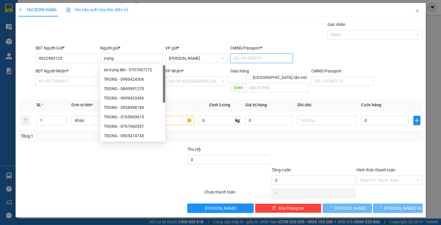
click at [248, 59] on input "CMND/Passport *" at bounding box center [261, 58] width 63 height 9
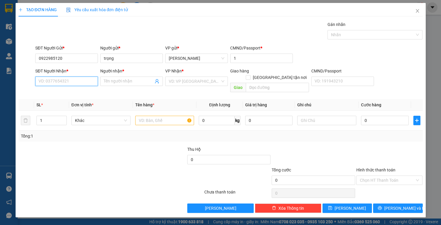
click at [88, 81] on input "SĐT Người Nhận *" at bounding box center [66, 80] width 63 height 9
click at [123, 77] on span at bounding box center [131, 80] width 63 height 9
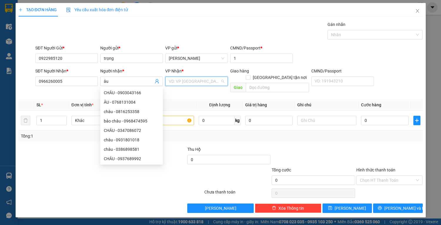
click at [199, 82] on input "search" at bounding box center [194, 81] width 51 height 9
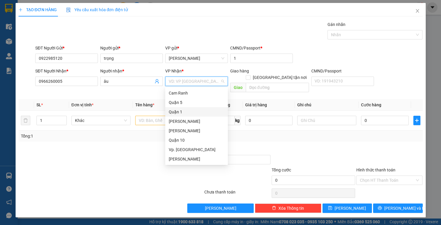
click at [182, 111] on div "Quận 1" at bounding box center [197, 111] width 56 height 6
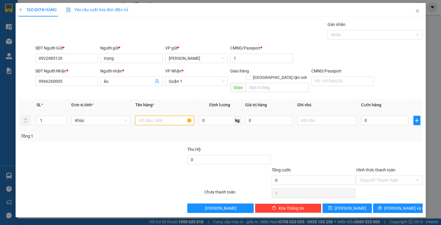
click at [154, 116] on input "text" at bounding box center [164, 120] width 59 height 9
click at [363, 117] on input "0" at bounding box center [384, 120] width 47 height 9
click at [376, 176] on input "Hình thức thanh toán" at bounding box center [387, 180] width 55 height 9
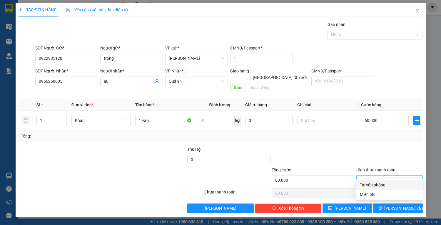
click at [383, 184] on div "Tại văn phòng" at bounding box center [389, 184] width 59 height 6
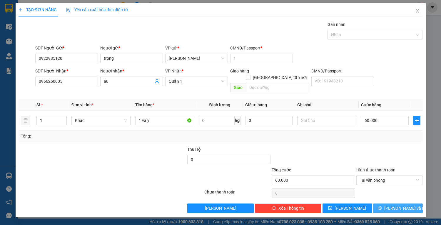
click at [382, 205] on icon "printer" at bounding box center [380, 207] width 4 height 4
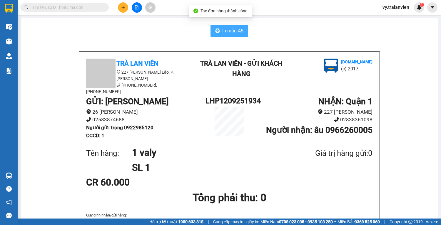
click at [231, 31] on span "In mẫu A5" at bounding box center [232, 30] width 21 height 7
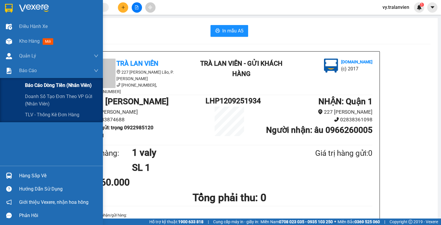
click at [42, 85] on span "Báo cáo dòng tiền (nhân viên)" at bounding box center [58, 84] width 67 height 7
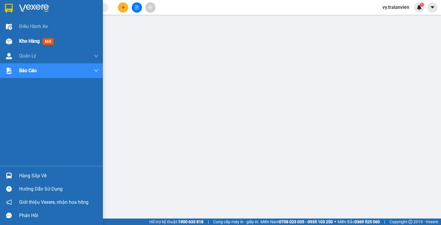
click at [33, 40] on span "Kho hàng" at bounding box center [29, 41] width 21 height 6
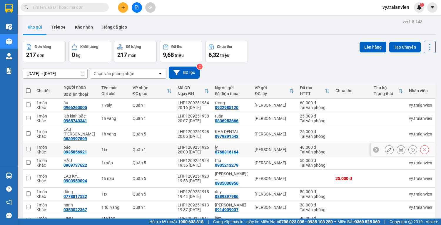
scroll to position [45, 0]
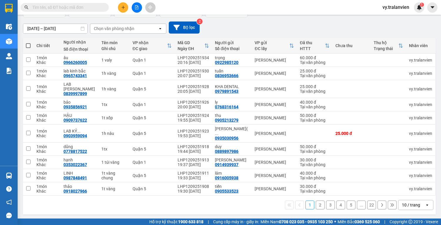
click at [317, 205] on button "2" at bounding box center [320, 204] width 9 height 9
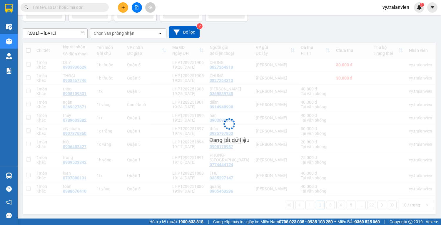
scroll to position [40, 0]
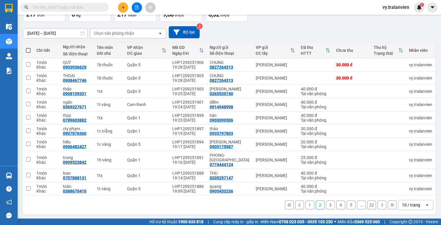
click at [326, 205] on button "3" at bounding box center [330, 204] width 9 height 9
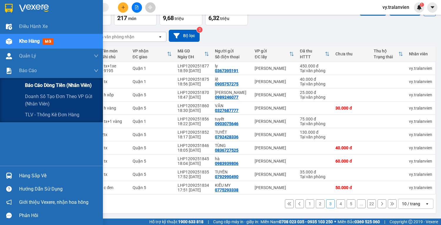
click at [43, 86] on span "Báo cáo dòng tiền (nhân viên)" at bounding box center [58, 84] width 67 height 7
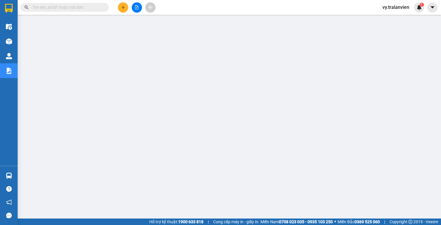
click at [121, 6] on button at bounding box center [123, 7] width 10 height 10
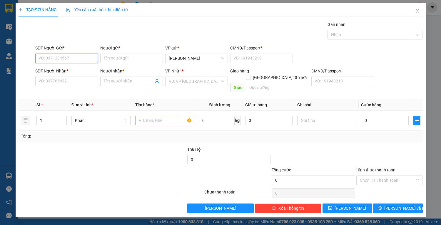
click at [73, 58] on input "SĐT Người Gửi *" at bounding box center [66, 58] width 63 height 9
drag, startPoint x: 72, startPoint y: 57, endPoint x: 316, endPoint y: 26, distance: 245.7
click at [106, 53] on div "SĐT Người Gửi * VD: 0371234567 Người gửi * Tên người gửi VP gửi * [PERSON_NAME]…" at bounding box center [229, 55] width 390 height 21
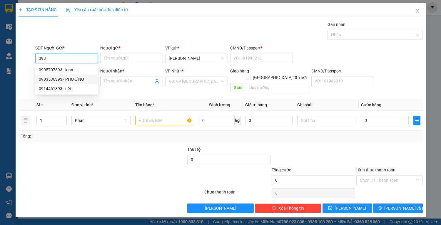
click at [82, 78] on div "0903536393 - PHƯƠNG" at bounding box center [67, 79] width 56 height 6
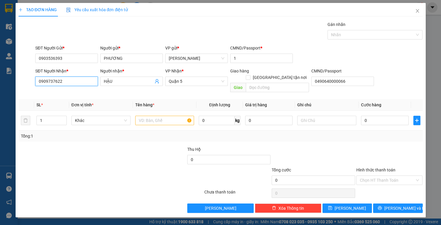
click at [73, 82] on input "0909737622" at bounding box center [66, 80] width 63 height 9
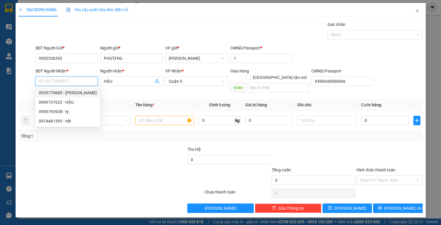
click at [78, 80] on input "SĐT Người Nhận *" at bounding box center [66, 80] width 63 height 9
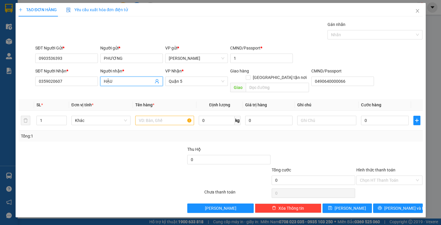
click at [123, 81] on input "HẬU" at bounding box center [129, 81] width 50 height 6
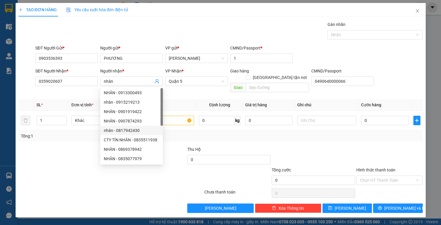
drag, startPoint x: 56, startPoint y: 161, endPoint x: 196, endPoint y: 101, distance: 151.6
click at [57, 166] on div at bounding box center [77, 176] width 118 height 21
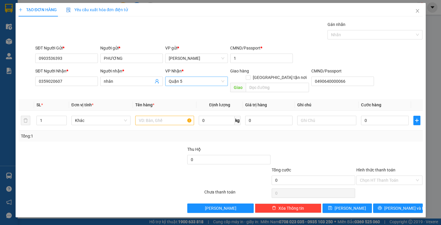
click at [196, 81] on span "Quận 5" at bounding box center [197, 81] width 56 height 9
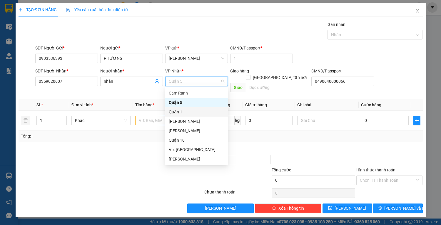
click at [183, 111] on div "Quận 1" at bounding box center [197, 111] width 56 height 6
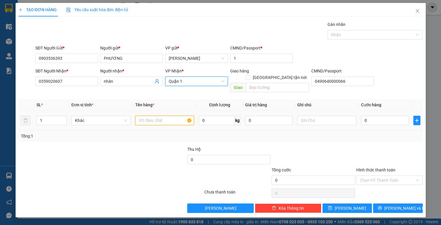
click at [145, 116] on input "text" at bounding box center [164, 120] width 59 height 9
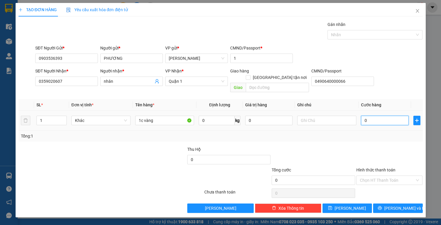
click at [370, 116] on input "0" at bounding box center [384, 120] width 47 height 9
click at [389, 175] on div "Chọn HT Thanh Toán" at bounding box center [389, 179] width 66 height 9
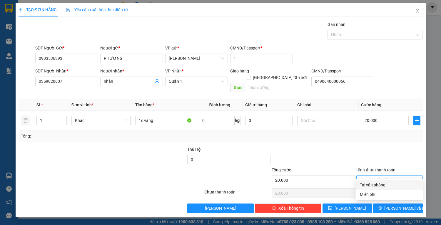
click at [385, 181] on div "Tại văn phòng" at bounding box center [389, 184] width 59 height 6
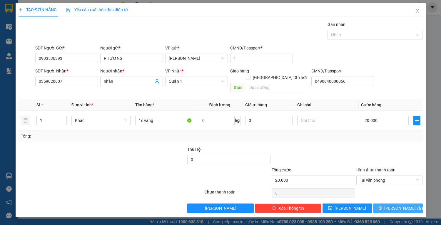
click at [395, 205] on span "[PERSON_NAME] và In" at bounding box center [404, 208] width 41 height 6
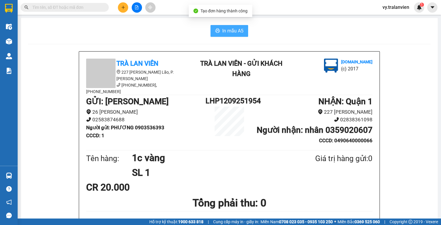
click at [235, 29] on span "In mẫu A5" at bounding box center [232, 30] width 21 height 7
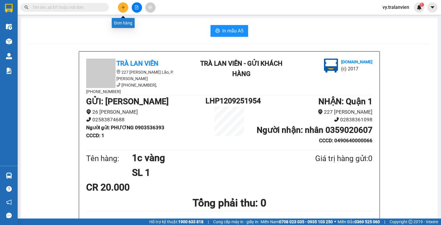
click at [123, 4] on button at bounding box center [123, 7] width 10 height 10
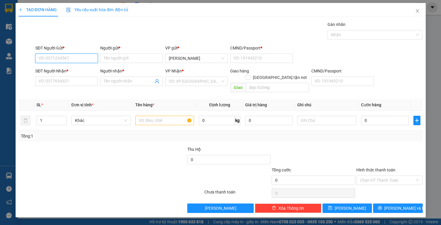
click at [68, 56] on input "SĐT Người Gửi *" at bounding box center [66, 58] width 63 height 9
click at [75, 69] on div "0903536393 - PHƯƠNG" at bounding box center [67, 69] width 56 height 6
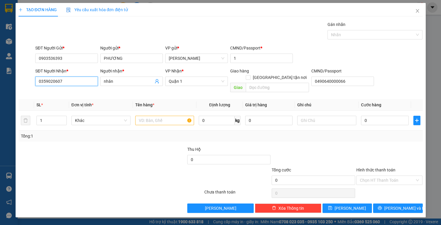
click at [76, 85] on input "0359020607" at bounding box center [66, 80] width 63 height 9
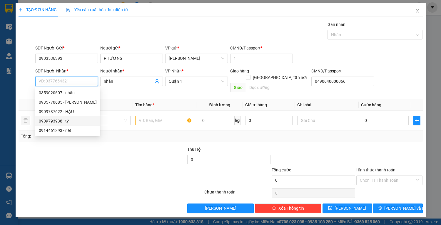
click at [65, 121] on div "0909793938 - tý" at bounding box center [68, 121] width 58 height 6
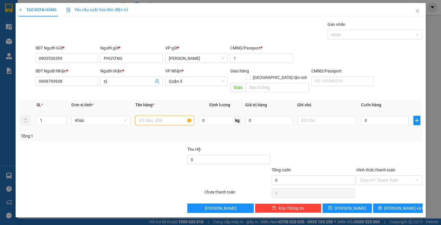
click at [138, 116] on input "text" at bounding box center [164, 120] width 59 height 9
click at [375, 118] on input "0" at bounding box center [384, 120] width 47 height 9
drag, startPoint x: 385, startPoint y: 171, endPoint x: 387, endPoint y: 182, distance: 10.7
click at [385, 176] on input "Hình thức thanh toán" at bounding box center [387, 180] width 55 height 9
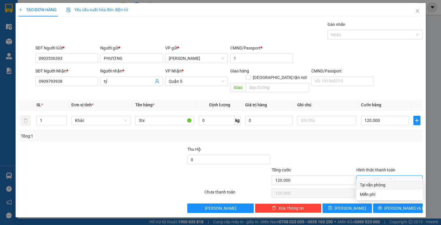
click at [388, 186] on div "Tại văn phòng" at bounding box center [389, 184] width 59 height 6
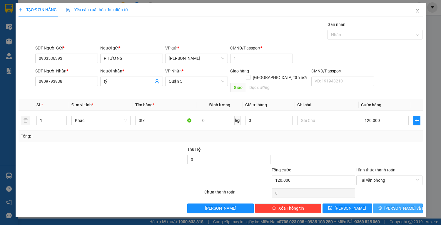
click at [390, 203] on button "[PERSON_NAME] và In" at bounding box center [397, 207] width 49 height 9
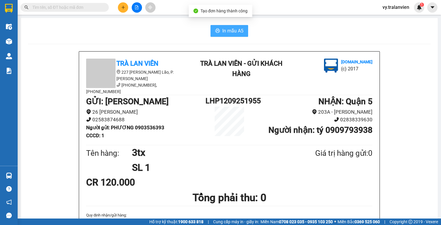
click at [231, 30] on span "In mẫu A5" at bounding box center [232, 30] width 21 height 7
click at [122, 5] on icon "plus" at bounding box center [123, 7] width 4 height 4
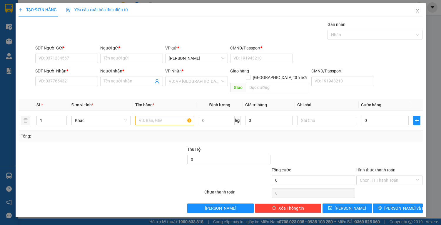
click at [283, 39] on div "Gán nhãn Nhãn" at bounding box center [229, 31] width 390 height 21
click at [91, 57] on input "SĐT Người Gửi *" at bounding box center [66, 58] width 63 height 9
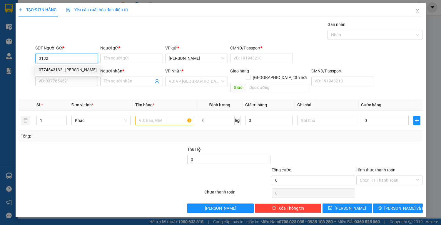
click at [74, 69] on div "0774543132 - [PERSON_NAME]" at bounding box center [68, 69] width 58 height 6
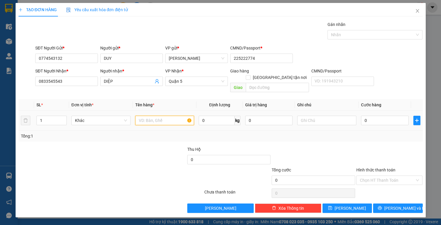
click at [169, 116] on input "text" at bounding box center [164, 120] width 59 height 9
click at [380, 116] on input "0" at bounding box center [384, 120] width 47 height 9
click at [382, 176] on input "Hình thức thanh toán" at bounding box center [387, 180] width 55 height 9
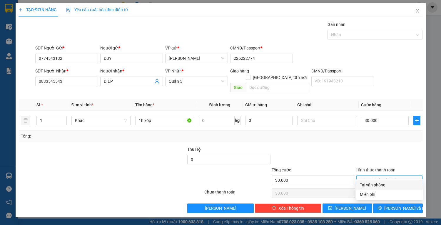
click at [383, 184] on div "Tại văn phòng" at bounding box center [389, 184] width 59 height 6
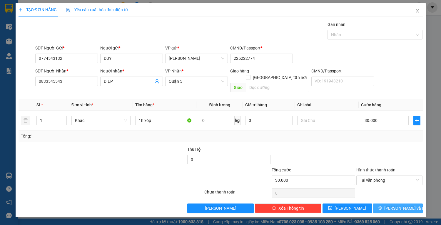
click at [382, 205] on icon "printer" at bounding box center [380, 207] width 4 height 4
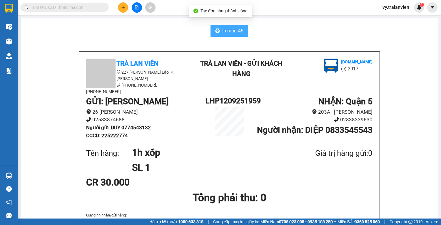
click at [225, 30] on span "In mẫu A5" at bounding box center [232, 30] width 21 height 7
click at [276, 31] on div "In mẫu A5" at bounding box center [229, 31] width 403 height 12
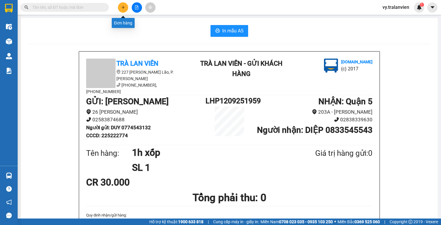
click at [121, 8] on icon "plus" at bounding box center [123, 7] width 4 height 4
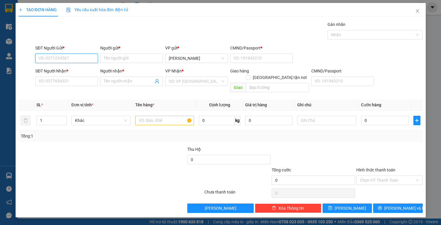
click at [73, 58] on input "SĐT Người Gửi *" at bounding box center [66, 58] width 63 height 9
click at [84, 69] on div "0909962766 - thủy" at bounding box center [67, 69] width 56 height 6
click at [156, 116] on input "text" at bounding box center [164, 120] width 59 height 9
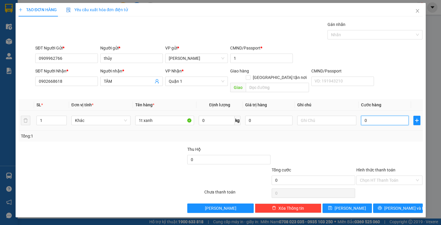
click at [373, 116] on input "0" at bounding box center [384, 120] width 47 height 9
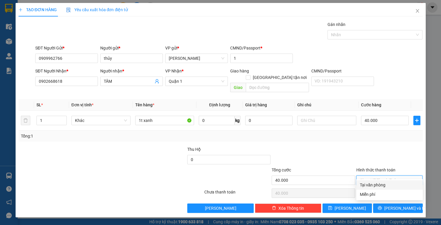
click at [387, 176] on input "Hình thức thanh toán" at bounding box center [387, 180] width 55 height 9
click at [387, 185] on div "Tại văn phòng" at bounding box center [389, 184] width 59 height 6
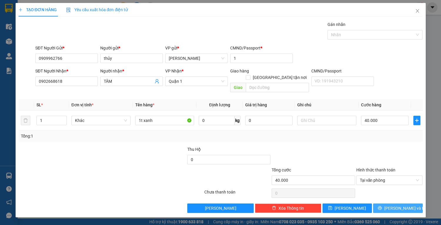
click at [392, 203] on button "[PERSON_NAME] và In" at bounding box center [397, 207] width 49 height 9
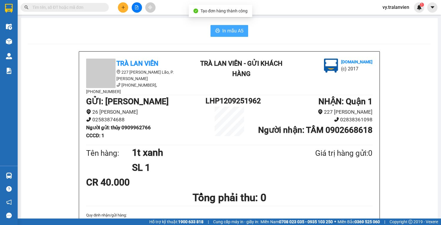
click at [235, 32] on span "In mẫu A5" at bounding box center [232, 30] width 21 height 7
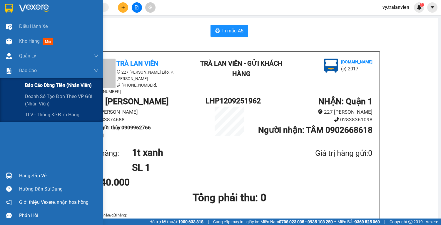
click at [39, 86] on span "Báo cáo dòng tiền (nhân viên)" at bounding box center [58, 84] width 67 height 7
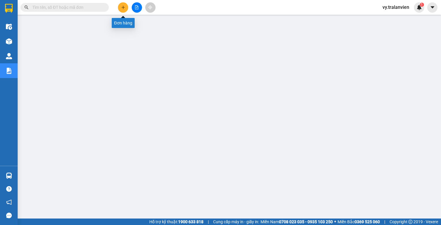
click at [126, 9] on button at bounding box center [123, 7] width 10 height 10
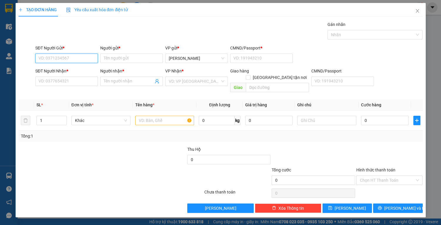
click at [60, 58] on input "SĐT Người Gửi *" at bounding box center [66, 58] width 63 height 9
click at [57, 59] on input "SĐT Người Gửi *" at bounding box center [66, 58] width 63 height 9
click at [57, 57] on input "SĐT Người Gửi *" at bounding box center [66, 58] width 63 height 9
click at [63, 58] on input "SĐT Người Gửi *" at bounding box center [66, 58] width 63 height 9
click at [83, 56] on input "SĐT Người Gửi *" at bounding box center [66, 58] width 63 height 9
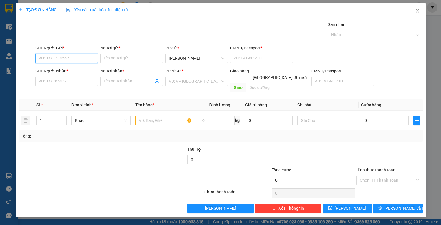
click at [83, 56] on input "SĐT Người Gửi *" at bounding box center [66, 58] width 63 height 9
click at [126, 57] on input "Người gửi *" at bounding box center [131, 58] width 63 height 9
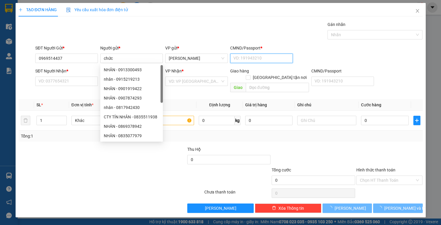
click at [240, 56] on input "CMND/Passport *" at bounding box center [261, 58] width 63 height 9
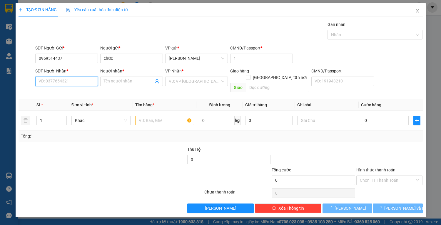
click at [63, 81] on input "SĐT Người Nhận *" at bounding box center [66, 80] width 63 height 9
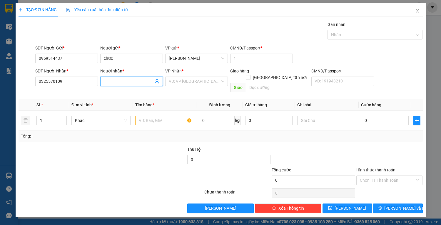
click at [116, 80] on input "Người nhận *" at bounding box center [129, 81] width 50 height 6
click at [105, 78] on input "sông" at bounding box center [129, 81] width 50 height 6
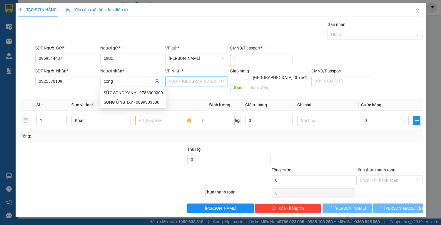
click at [194, 80] on input "search" at bounding box center [194, 81] width 51 height 9
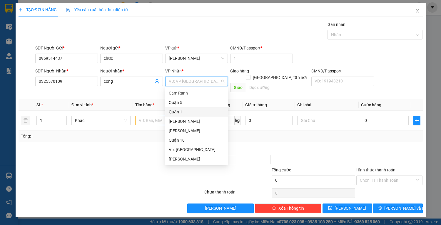
click at [182, 112] on div "Quận 1" at bounding box center [197, 111] width 56 height 6
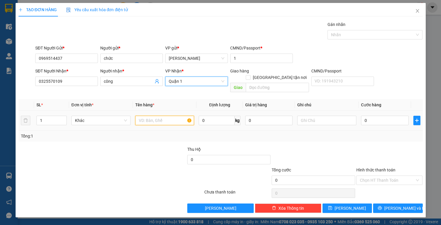
click at [156, 116] on input "text" at bounding box center [164, 120] width 59 height 9
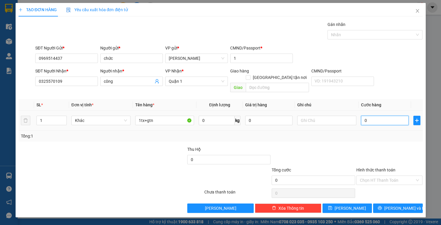
click at [379, 116] on input "0" at bounding box center [384, 120] width 47 height 9
click at [388, 176] on input "Hình thức thanh toán" at bounding box center [387, 180] width 55 height 9
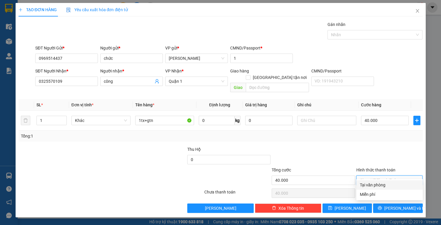
click at [387, 183] on div "Tại văn phòng" at bounding box center [389, 184] width 59 height 6
click at [393, 195] on div "Transit Pickup Surcharge Ids Transit Deliver Surcharge Ids Transit Deliver Surc…" at bounding box center [221, 116] width 404 height 191
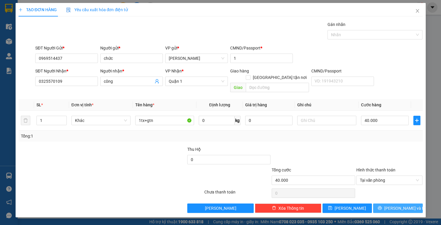
click at [392, 203] on button "[PERSON_NAME] và In" at bounding box center [397, 207] width 49 height 9
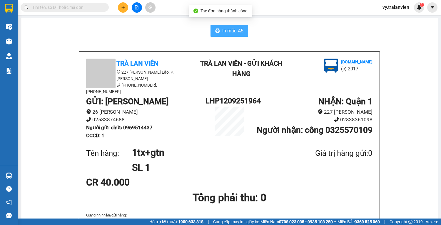
click at [230, 31] on span "In mẫu A5" at bounding box center [232, 30] width 21 height 7
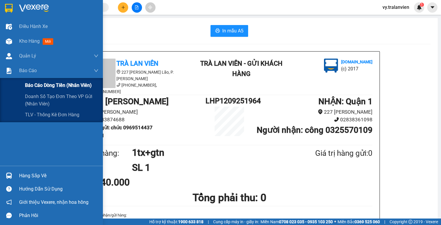
click at [39, 85] on span "Báo cáo dòng tiền (nhân viên)" at bounding box center [58, 84] width 67 height 7
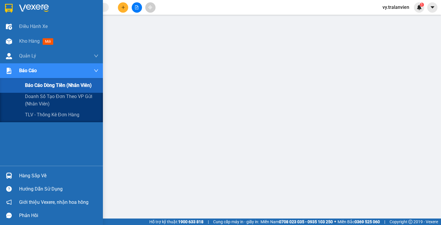
click at [43, 86] on span "Báo cáo dòng tiền (nhân viên)" at bounding box center [58, 84] width 67 height 7
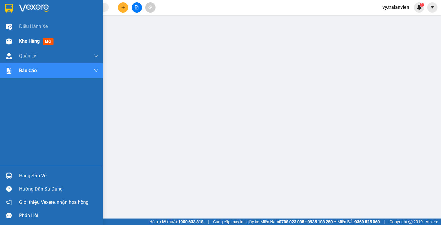
click at [34, 41] on span "Kho hàng" at bounding box center [29, 41] width 21 height 6
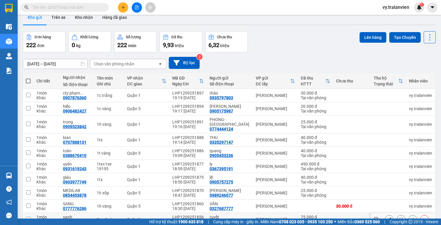
scroll to position [40, 0]
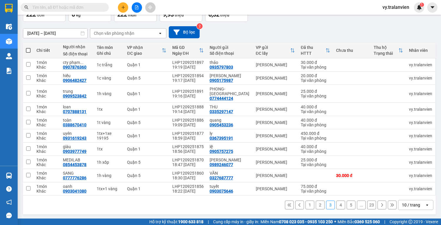
click at [308, 205] on button "1" at bounding box center [309, 204] width 9 height 9
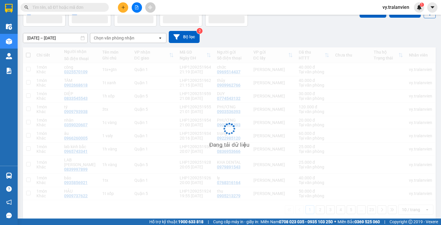
scroll to position [36, 0]
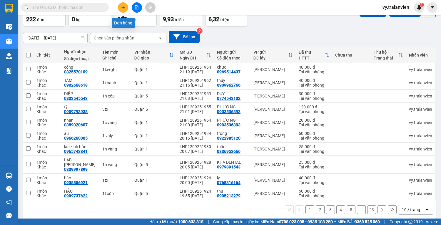
click at [126, 9] on button at bounding box center [123, 7] width 10 height 10
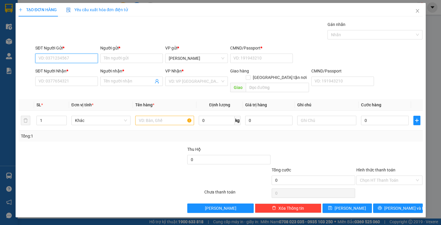
drag, startPoint x: 74, startPoint y: 60, endPoint x: 240, endPoint y: 3, distance: 175.6
click at [81, 55] on input "SĐT Người Gửi *" at bounding box center [66, 58] width 63 height 9
click at [80, 69] on div "0905181232 - THUẬN" at bounding box center [67, 69] width 56 height 6
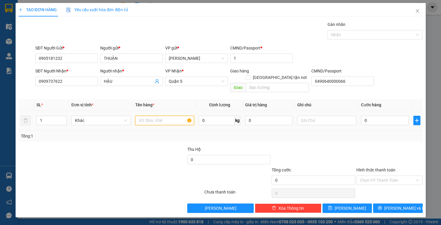
click at [176, 116] on input "text" at bounding box center [164, 120] width 59 height 9
click at [372, 116] on input "0" at bounding box center [384, 120] width 47 height 9
click at [398, 176] on input "Hình thức thanh toán" at bounding box center [387, 180] width 55 height 9
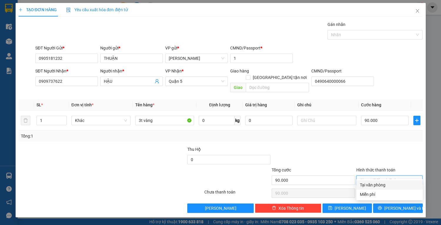
click at [397, 183] on div "Tại văn phòng" at bounding box center [389, 184] width 59 height 6
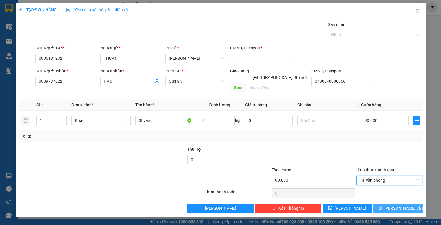
click at [399, 205] on span "[PERSON_NAME] và In" at bounding box center [404, 208] width 41 height 6
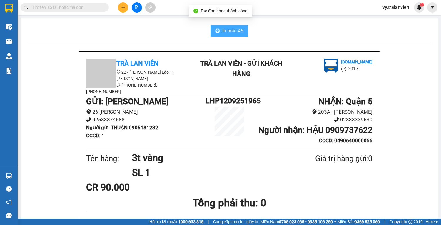
click at [227, 31] on span "In mẫu A5" at bounding box center [232, 30] width 21 height 7
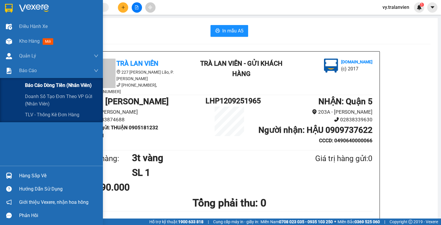
click at [40, 84] on span "Báo cáo dòng tiền (nhân viên)" at bounding box center [58, 84] width 67 height 7
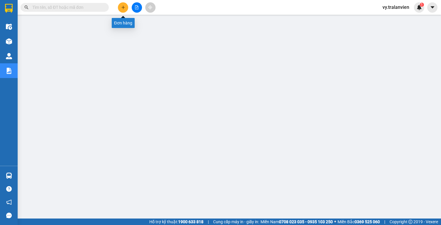
click at [126, 7] on button at bounding box center [123, 7] width 10 height 10
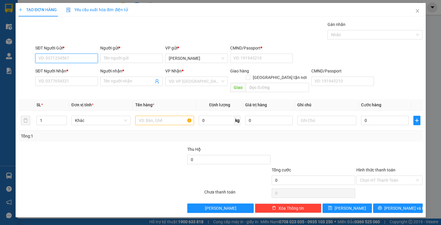
drag, startPoint x: 72, startPoint y: 59, endPoint x: 159, endPoint y: 26, distance: 93.6
click at [72, 59] on input "SĐT Người Gửi *" at bounding box center [66, 58] width 63 height 9
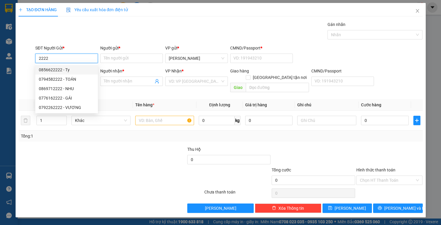
click at [75, 71] on div "0856622222 - Ty" at bounding box center [67, 69] width 56 height 6
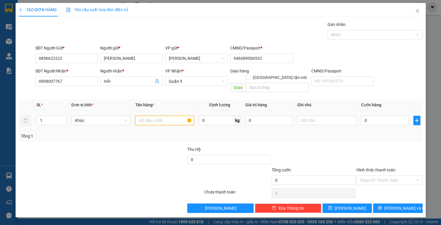
click at [151, 116] on input "text" at bounding box center [164, 120] width 59 height 9
drag, startPoint x: 378, startPoint y: 115, endPoint x: 430, endPoint y: 66, distance: 71.1
click at [378, 116] on input "0" at bounding box center [384, 120] width 47 height 9
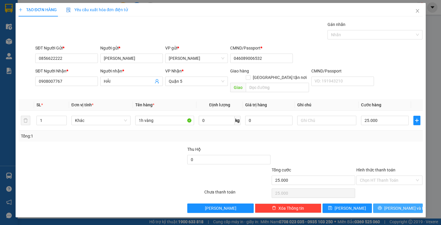
click at [400, 205] on span "[PERSON_NAME] và In" at bounding box center [404, 208] width 41 height 6
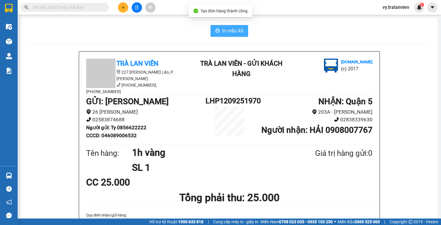
click at [236, 30] on span "In mẫu A5" at bounding box center [232, 30] width 21 height 7
click at [403, 11] on div "vy.tralanvien 1" at bounding box center [401, 7] width 46 height 10
click at [397, 8] on span "vy.tralanvien" at bounding box center [396, 7] width 36 height 7
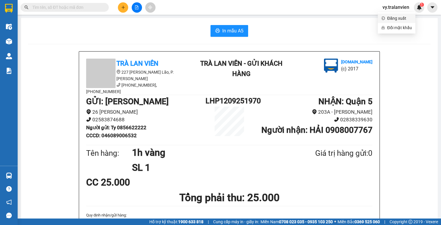
click at [399, 19] on span "Đăng xuất" at bounding box center [399, 18] width 25 height 6
